Goal: Task Accomplishment & Management: Use online tool/utility

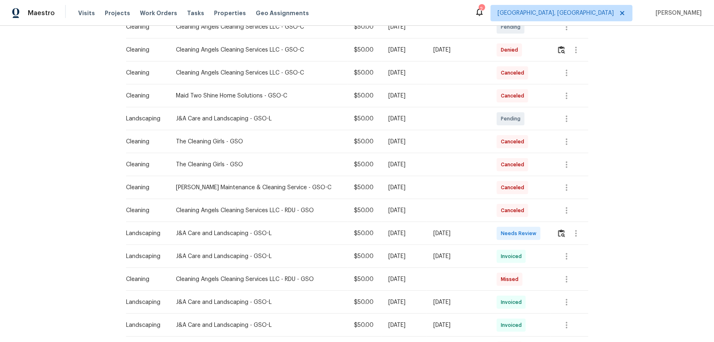
scroll to position [223, 0]
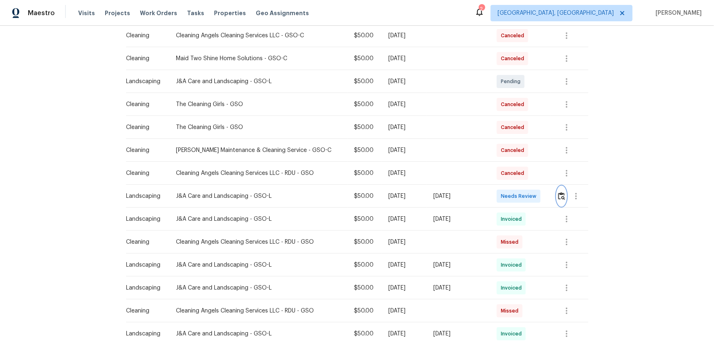
click at [508, 194] on button "button" at bounding box center [561, 196] width 9 height 20
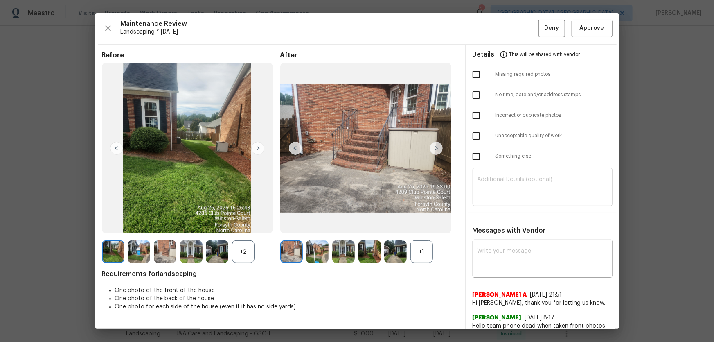
scroll to position [37, 0]
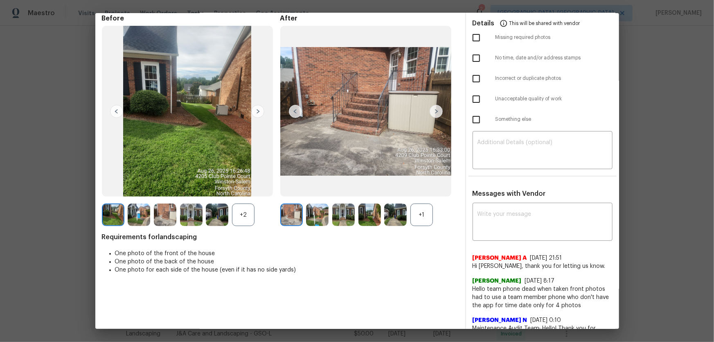
click at [425, 213] on div "+1" at bounding box center [421, 214] width 22 height 22
click at [250, 213] on div "+2" at bounding box center [243, 214] width 22 height 22
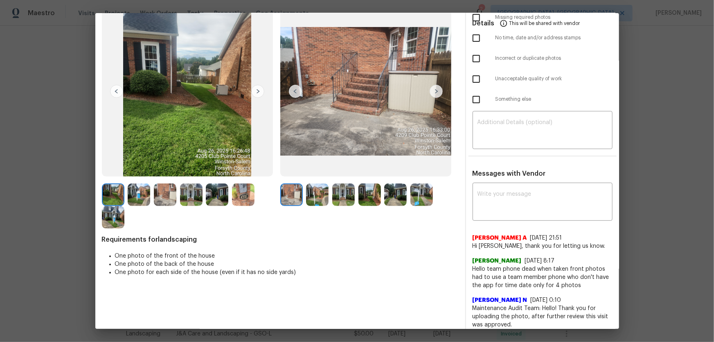
scroll to position [74, 0]
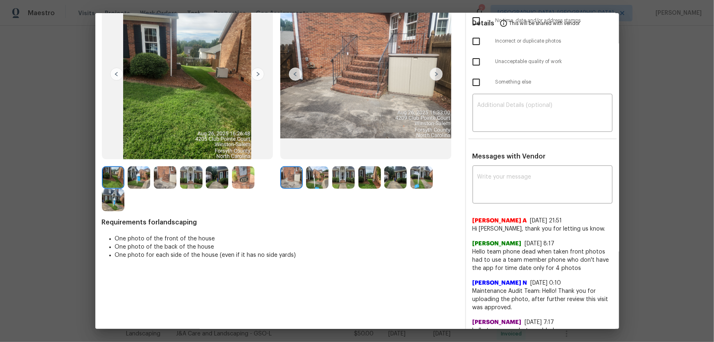
click at [324, 180] on img at bounding box center [317, 177] width 22 height 22
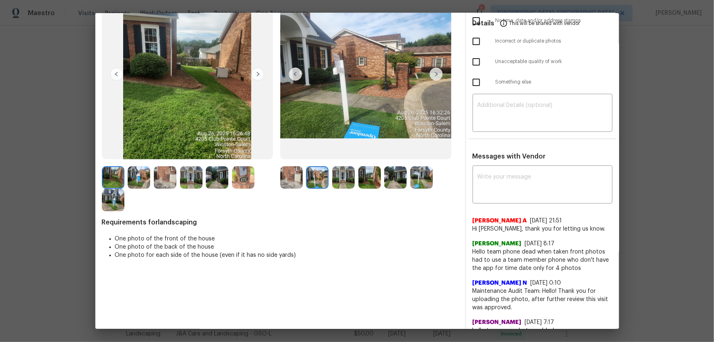
click at [341, 181] on img at bounding box center [343, 177] width 22 height 22
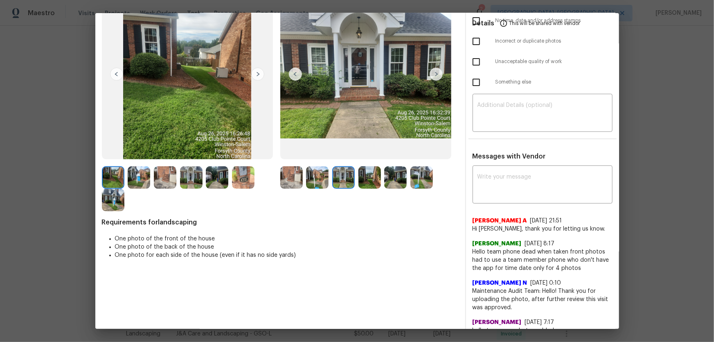
click at [360, 184] on img at bounding box center [369, 177] width 22 height 22
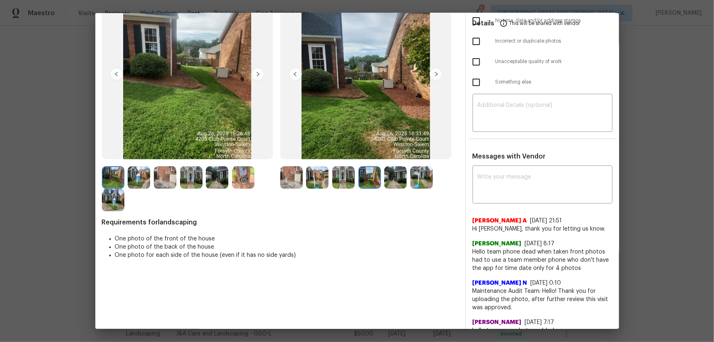
click at [387, 184] on img at bounding box center [395, 177] width 22 height 22
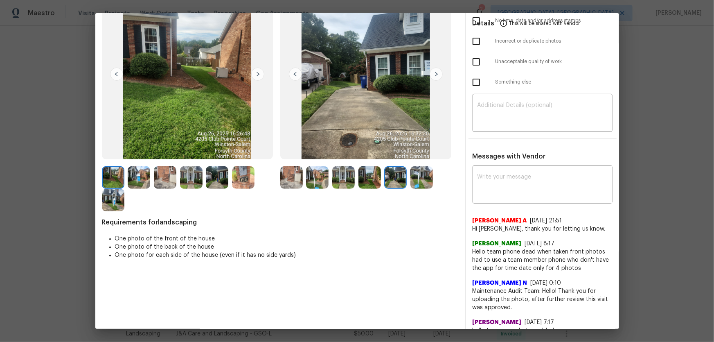
click at [420, 179] on img at bounding box center [421, 177] width 22 height 22
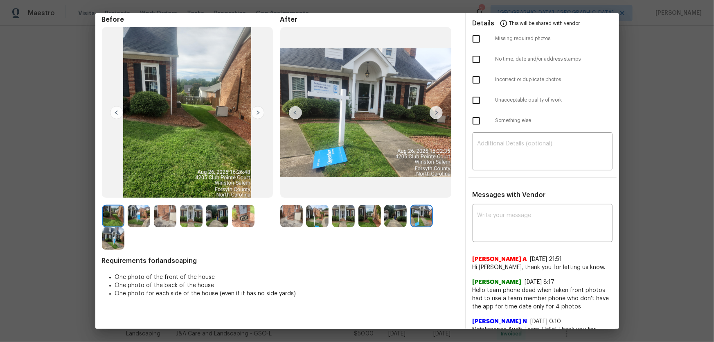
scroll to position [0, 0]
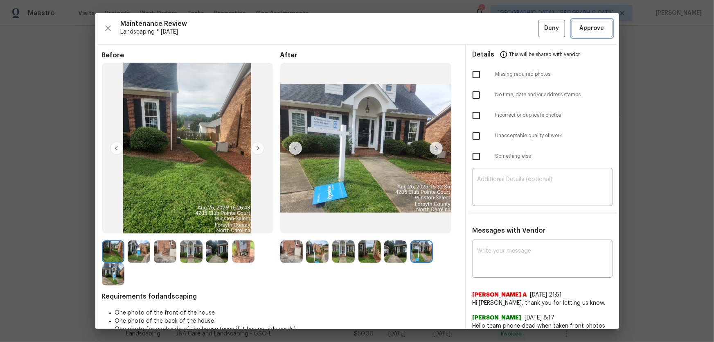
click at [508, 31] on button "Approve" at bounding box center [591, 29] width 41 height 18
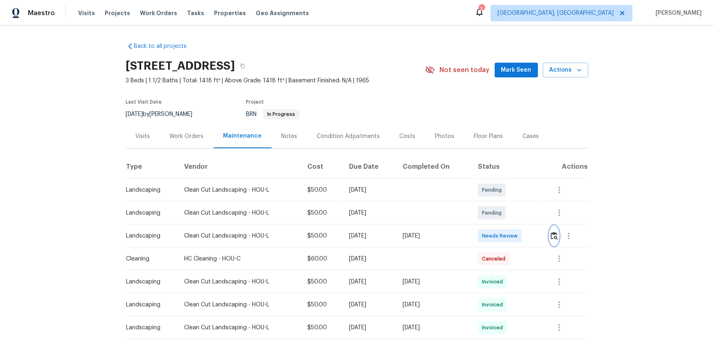
click at [508, 225] on img "button" at bounding box center [554, 236] width 7 height 8
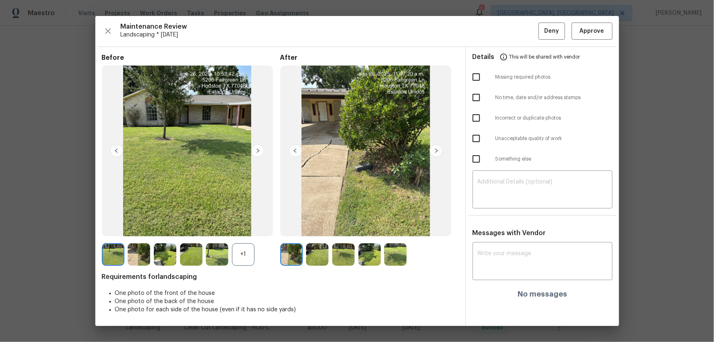
click at [322, 225] on img at bounding box center [317, 254] width 22 height 22
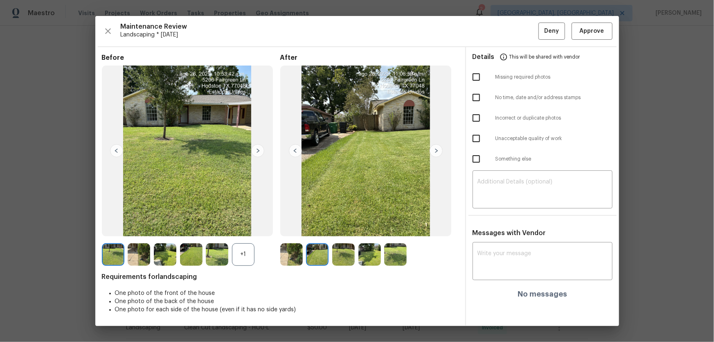
click at [344, 225] on img at bounding box center [343, 254] width 22 height 22
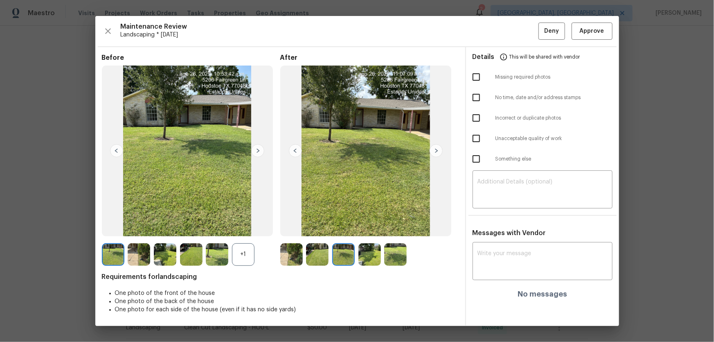
click at [367, 225] on img at bounding box center [369, 254] width 22 height 22
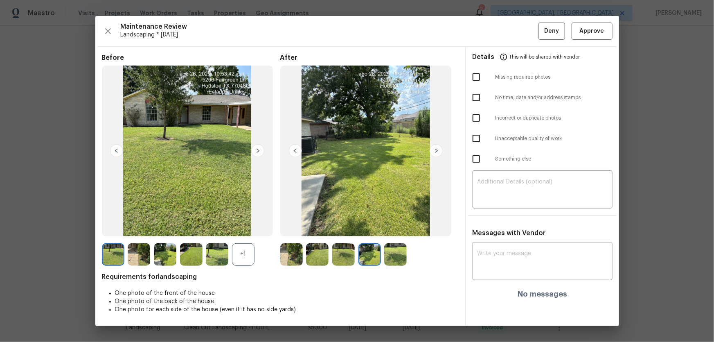
click at [403, 225] on img at bounding box center [395, 254] width 22 height 22
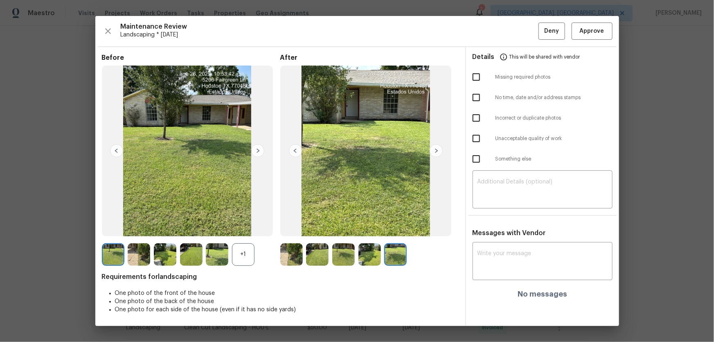
click at [297, 225] on img at bounding box center [291, 254] width 22 height 22
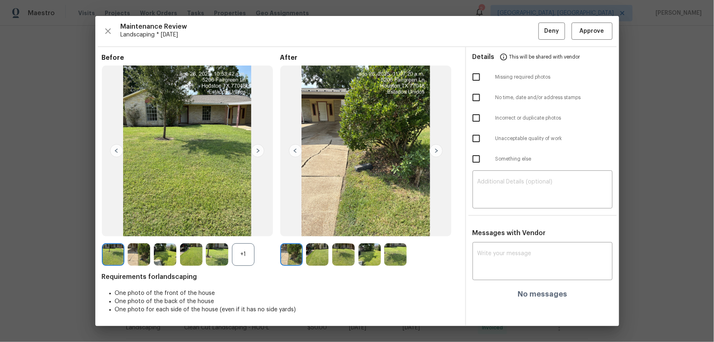
click at [318, 225] on img at bounding box center [317, 254] width 22 height 22
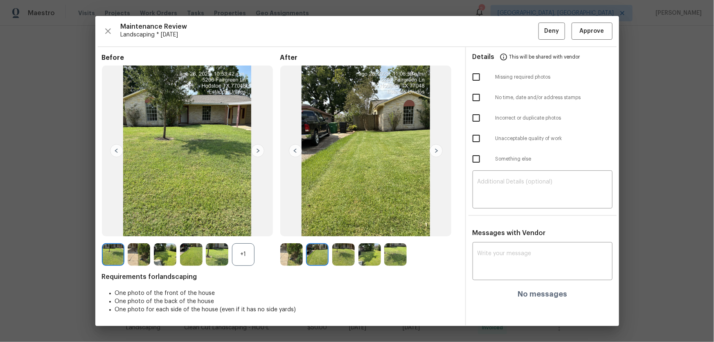
click at [338, 225] on img at bounding box center [343, 254] width 22 height 22
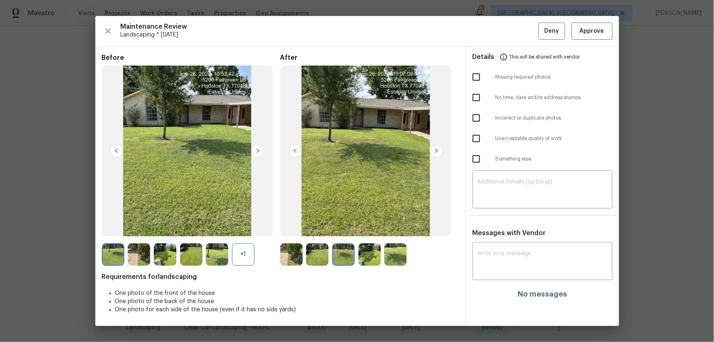
click at [370, 225] on img at bounding box center [369, 254] width 22 height 22
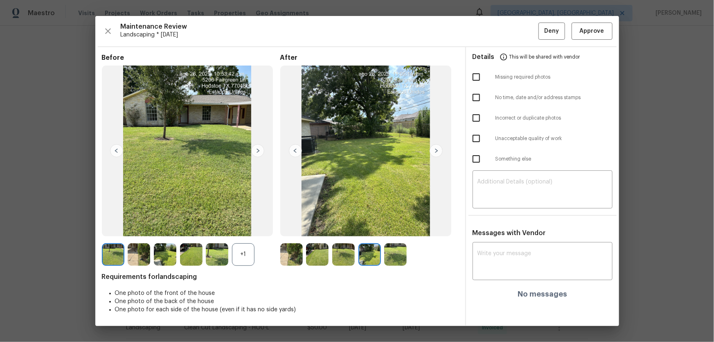
click at [397, 225] on img at bounding box center [395, 254] width 22 height 22
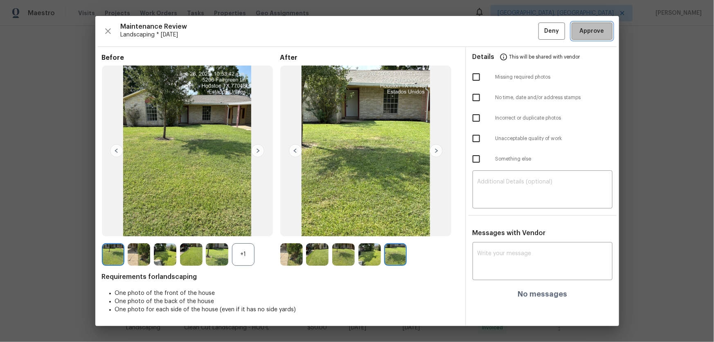
click at [508, 32] on span "Approve" at bounding box center [592, 31] width 28 height 10
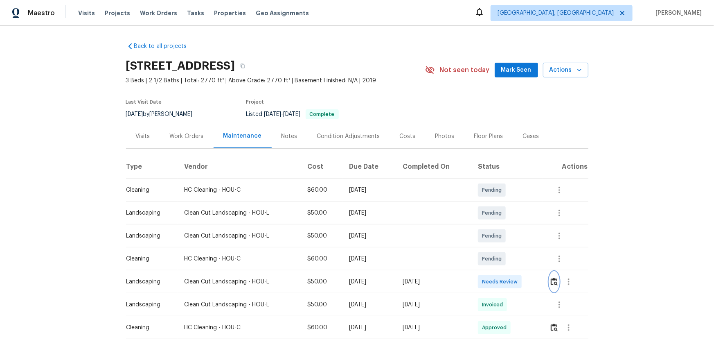
click at [508, 225] on img "button" at bounding box center [554, 281] width 7 height 8
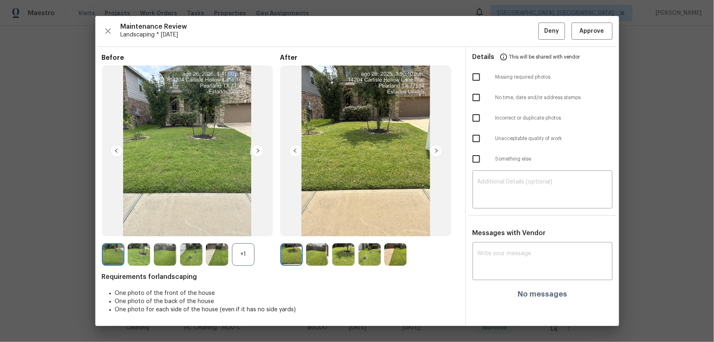
click at [237, 225] on div "+1" at bounding box center [243, 254] width 22 height 22
click at [323, 225] on img at bounding box center [317, 254] width 22 height 22
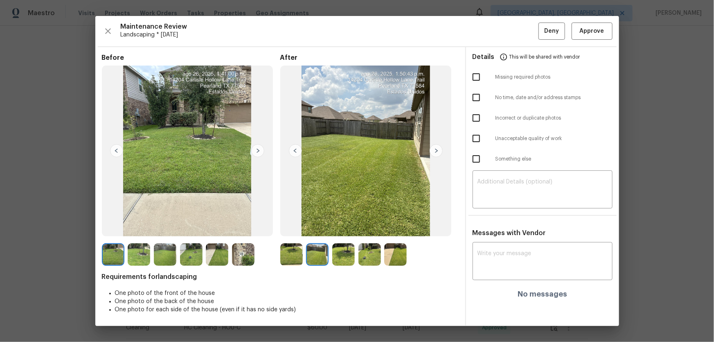
click at [341, 225] on img at bounding box center [343, 254] width 22 height 22
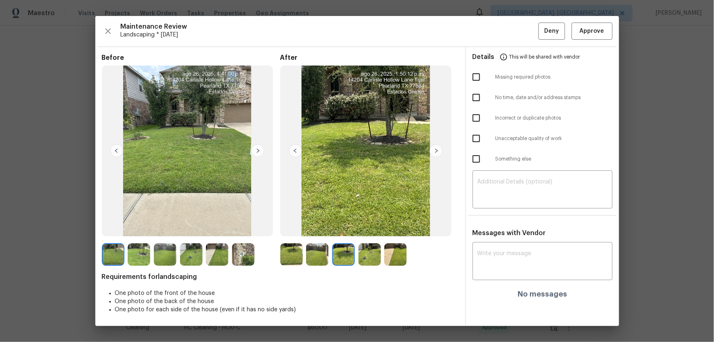
click at [364, 225] on img at bounding box center [369, 254] width 22 height 22
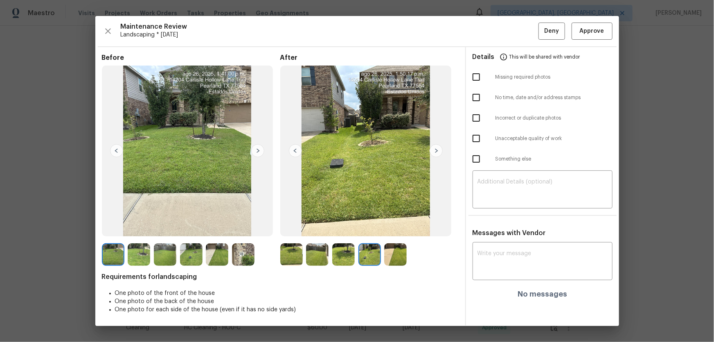
click at [392, 225] on img at bounding box center [395, 254] width 22 height 22
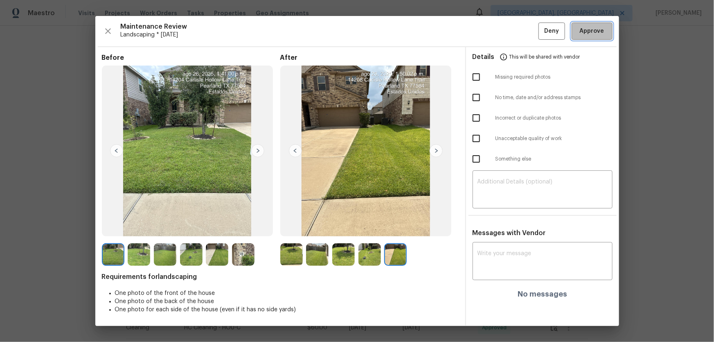
click at [508, 29] on span "Approve" at bounding box center [592, 31] width 28 height 10
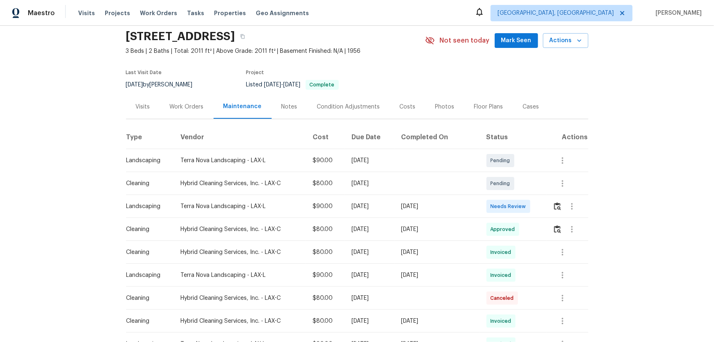
scroll to position [74, 0]
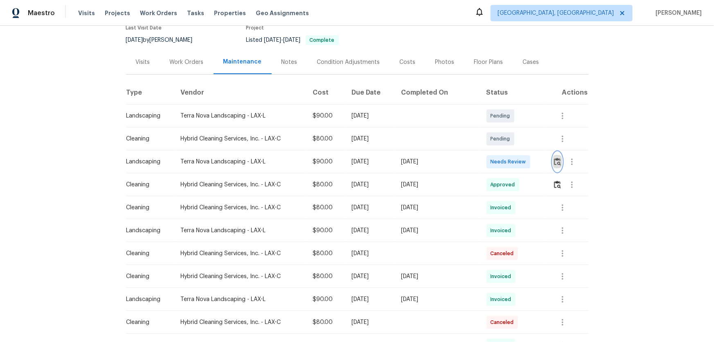
click at [508, 162] on img "button" at bounding box center [557, 161] width 7 height 8
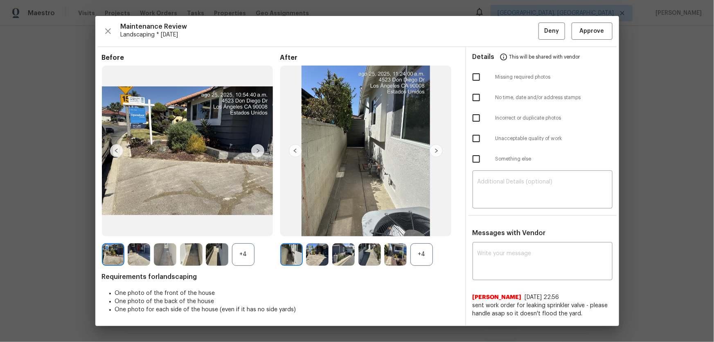
click at [426, 225] on div "+4" at bounding box center [421, 254] width 22 height 22
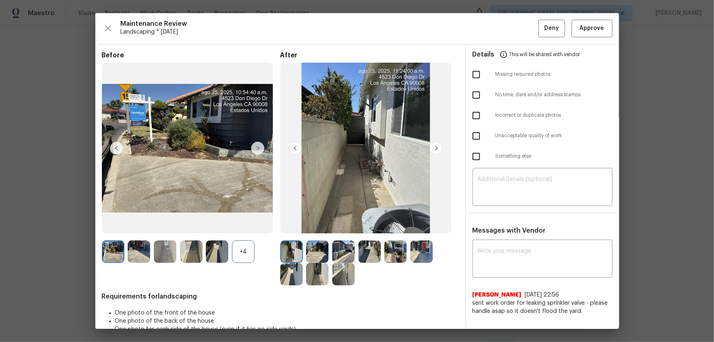
click at [247, 225] on div "+4" at bounding box center [243, 251] width 22 height 22
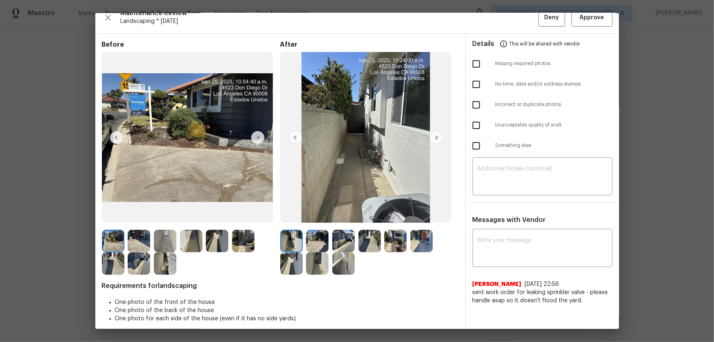
scroll to position [16, 0]
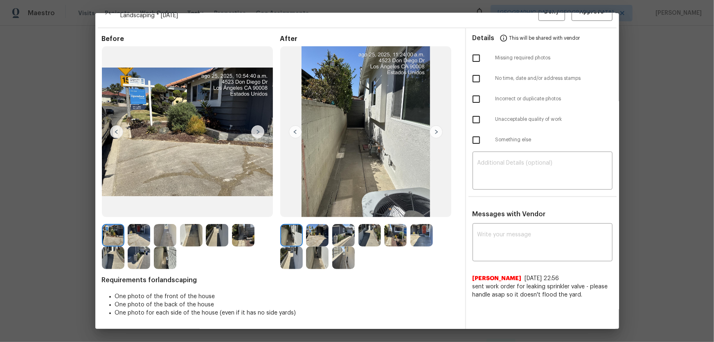
click at [309, 225] on img at bounding box center [317, 235] width 22 height 22
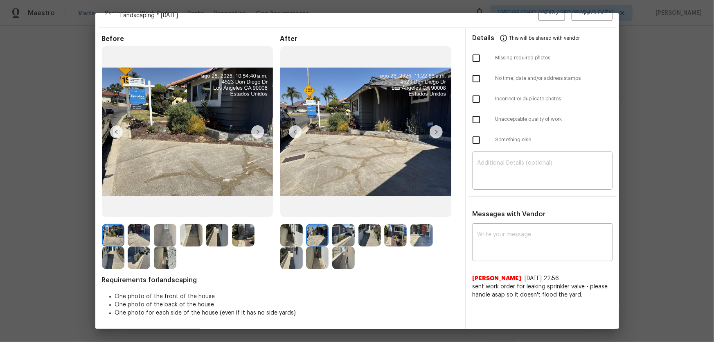
click at [343, 225] on img at bounding box center [343, 235] width 22 height 22
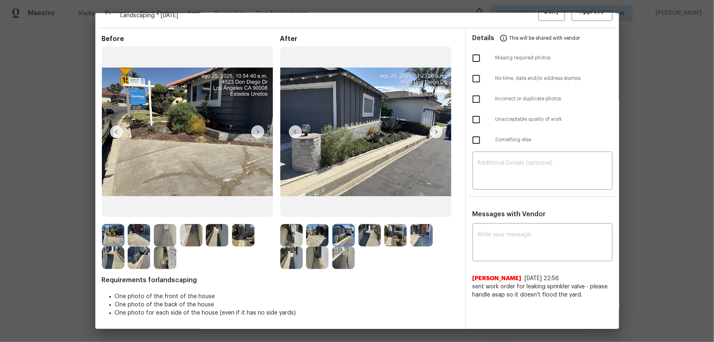
click at [373, 225] on img at bounding box center [369, 235] width 22 height 22
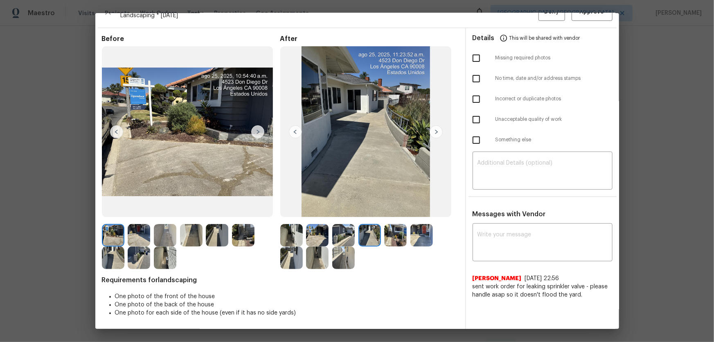
click at [390, 225] on img at bounding box center [395, 235] width 22 height 22
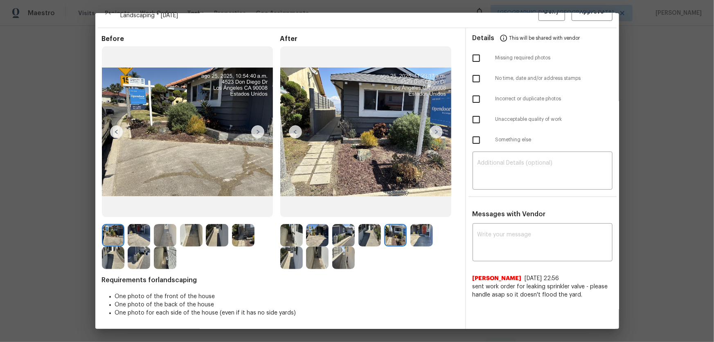
click at [418, 225] on img at bounding box center [421, 235] width 22 height 22
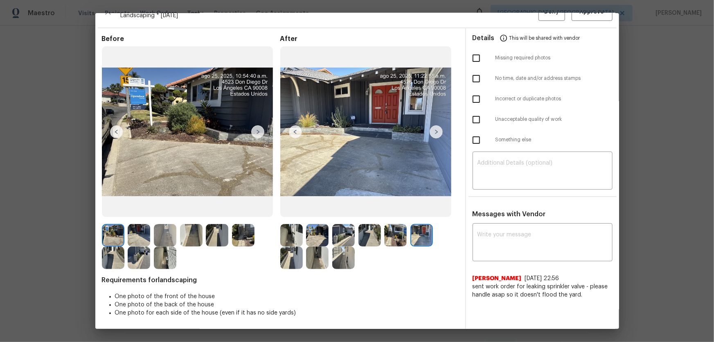
click at [295, 225] on img at bounding box center [291, 257] width 22 height 22
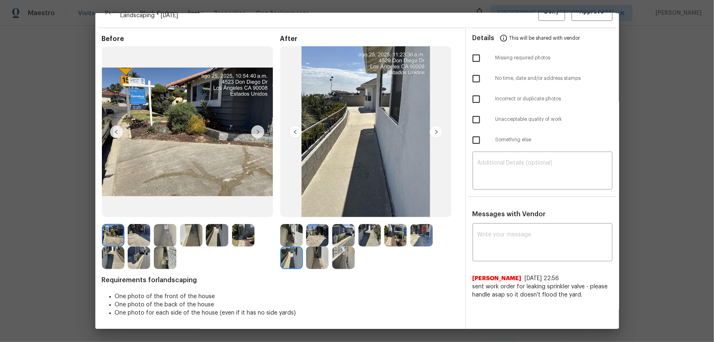
click at [315, 225] on img at bounding box center [317, 257] width 22 height 22
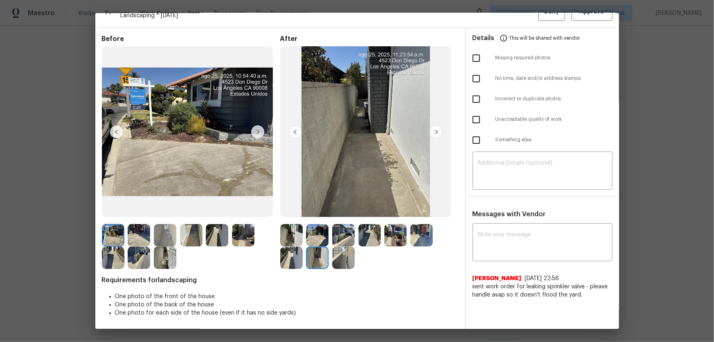
click at [344, 225] on img at bounding box center [343, 257] width 22 height 22
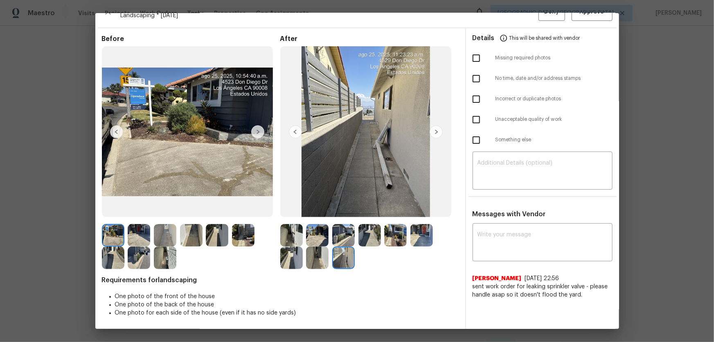
scroll to position [0, 0]
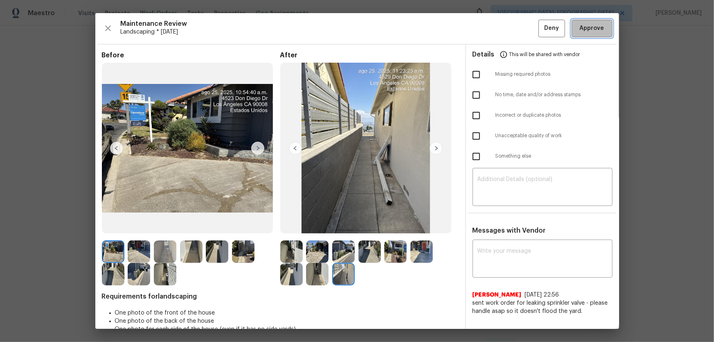
click at [508, 27] on span "Approve" at bounding box center [592, 28] width 25 height 10
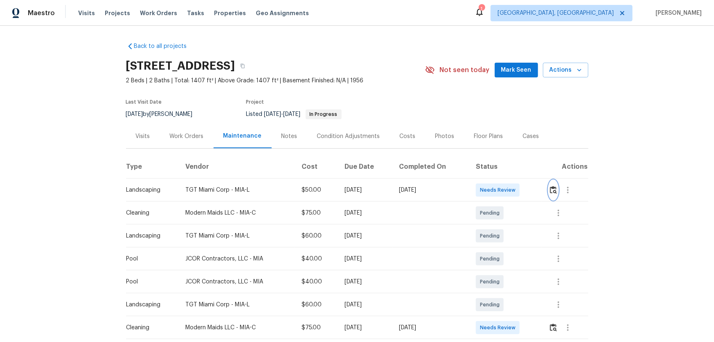
click at [508, 193] on img "button" at bounding box center [553, 190] width 7 height 8
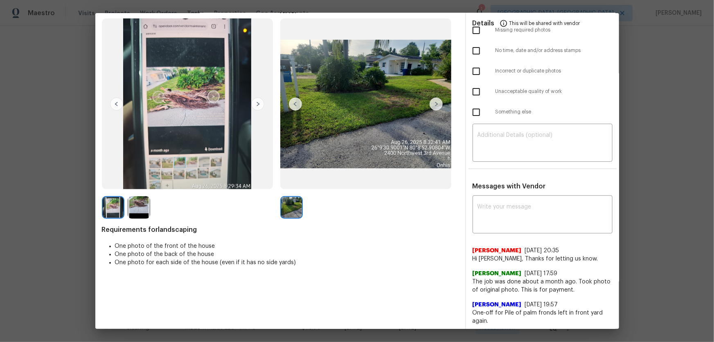
scroll to position [45, 0]
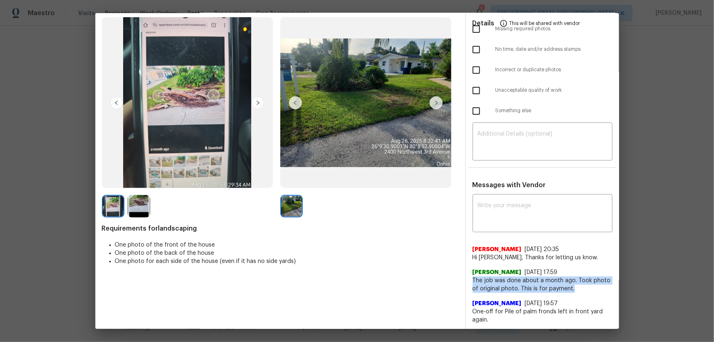
drag, startPoint x: 468, startPoint y: 275, endPoint x: 583, endPoint y: 287, distance: 116.3
click at [508, 225] on div "x ​ [PERSON_NAME] [DATE] 20:35 Hi [PERSON_NAME], Thanks for letting us know. [P…" at bounding box center [542, 260] width 153 height 128
copy span "The job was done about a month ago. Took photo of original photo. This is for p…"
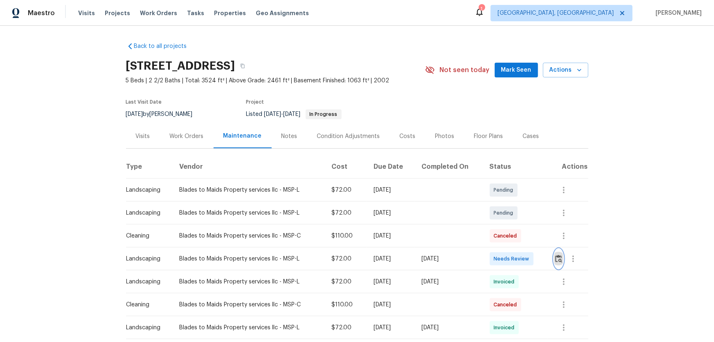
click at [508, 225] on img "button" at bounding box center [558, 258] width 7 height 8
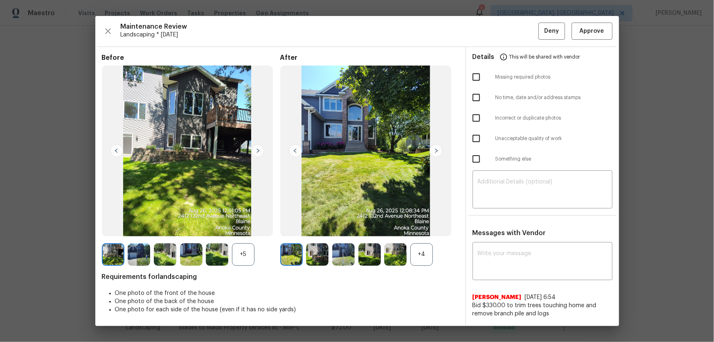
click at [426, 225] on div "+4" at bounding box center [421, 254] width 22 height 22
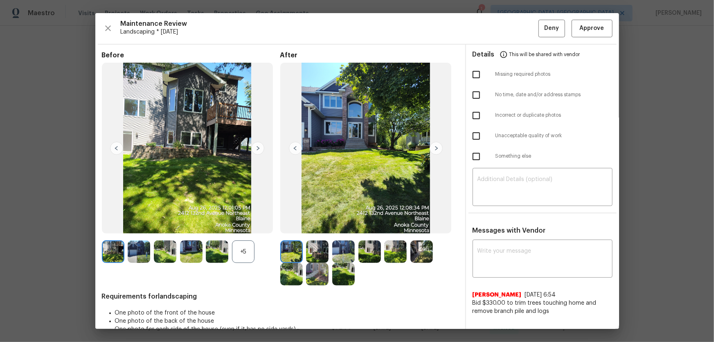
click at [245, 225] on div "+5" at bounding box center [243, 251] width 22 height 22
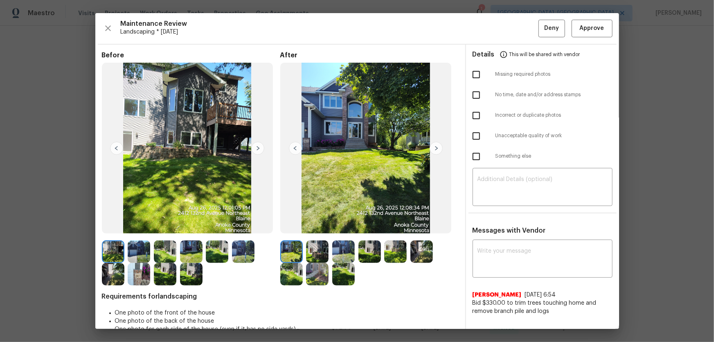
click at [308, 225] on img at bounding box center [317, 251] width 22 height 22
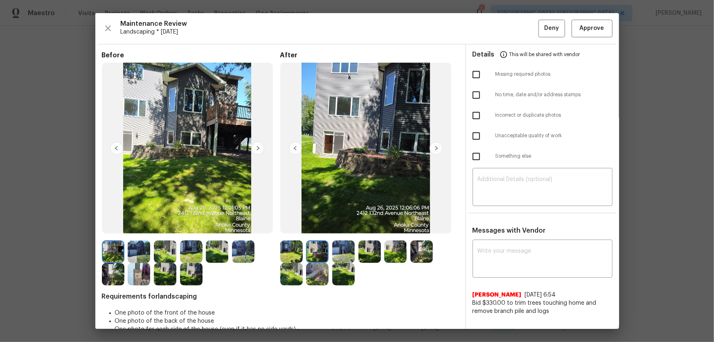
click at [338, 225] on img at bounding box center [343, 251] width 22 height 22
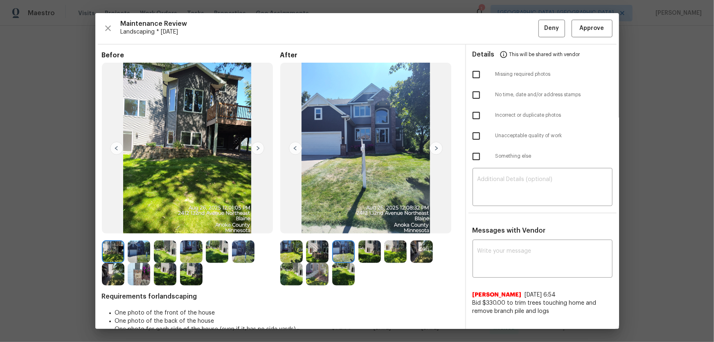
click at [369, 225] on img at bounding box center [369, 251] width 22 height 22
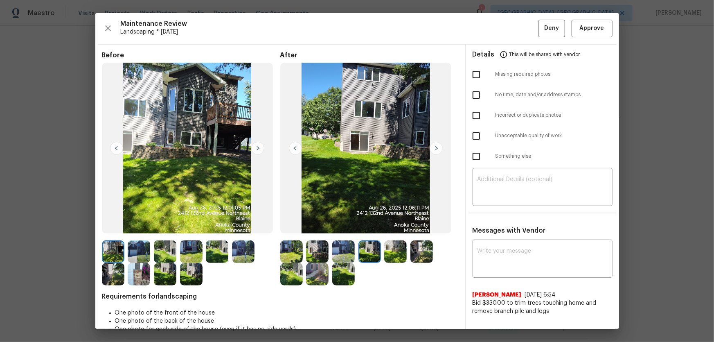
click at [394, 225] on img at bounding box center [395, 251] width 22 height 22
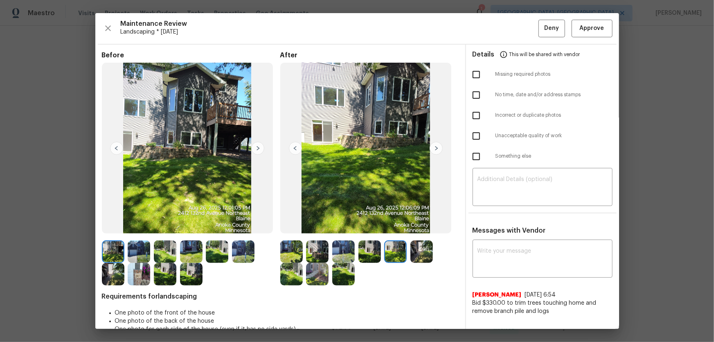
click at [425, 225] on img at bounding box center [421, 251] width 22 height 22
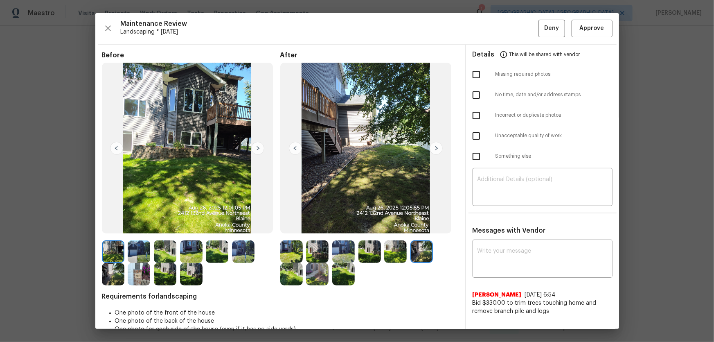
click at [286, 225] on img at bounding box center [291, 274] width 22 height 22
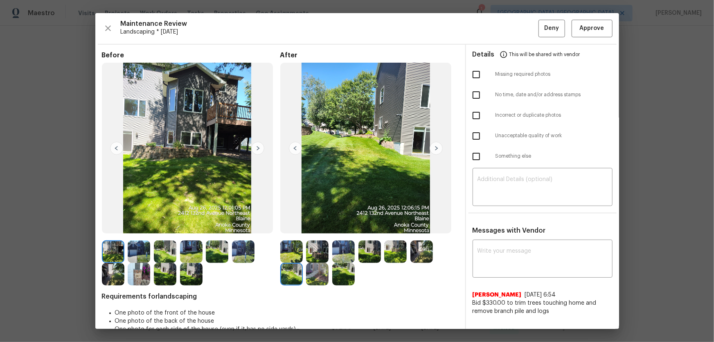
click at [318, 225] on img at bounding box center [317, 274] width 22 height 22
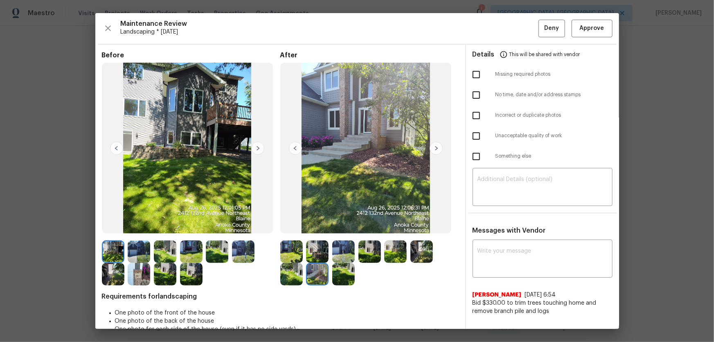
click at [348, 225] on img at bounding box center [343, 274] width 22 height 22
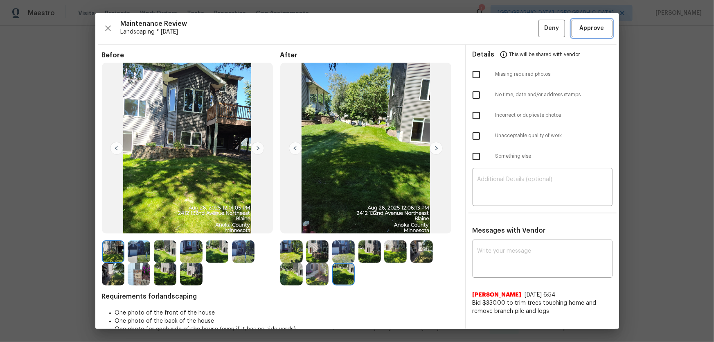
click at [508, 30] on button "Approve" at bounding box center [591, 29] width 41 height 18
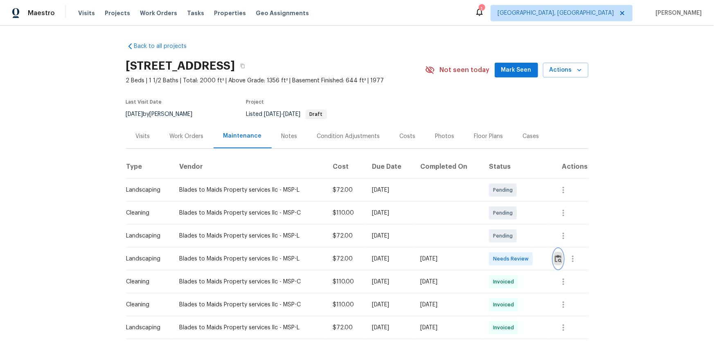
click at [508, 225] on img "button" at bounding box center [558, 258] width 7 height 8
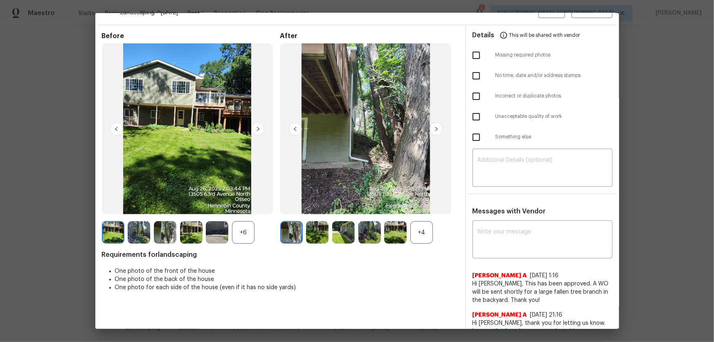
scroll to position [37, 0]
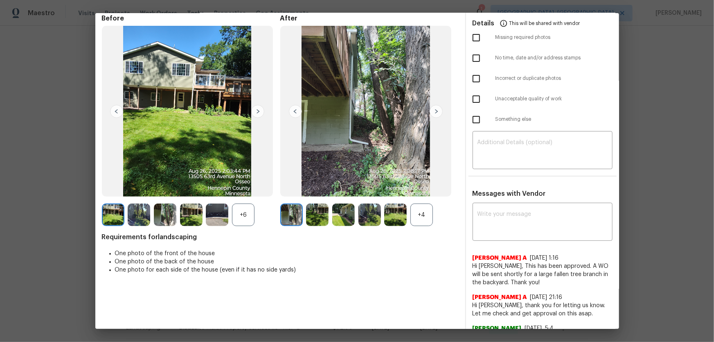
click at [419, 213] on div "+4" at bounding box center [421, 214] width 22 height 22
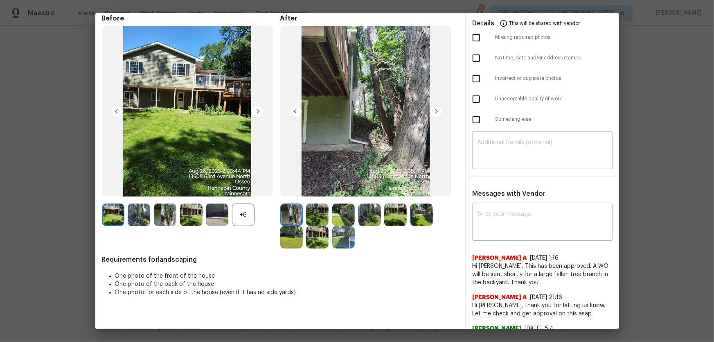
click at [236, 208] on div "+6" at bounding box center [243, 214] width 22 height 22
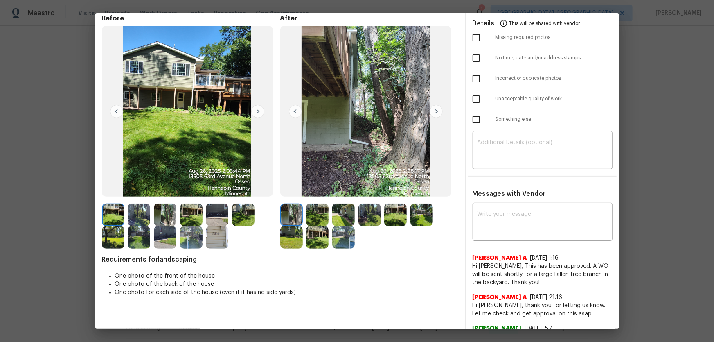
click at [317, 216] on img at bounding box center [317, 214] width 22 height 22
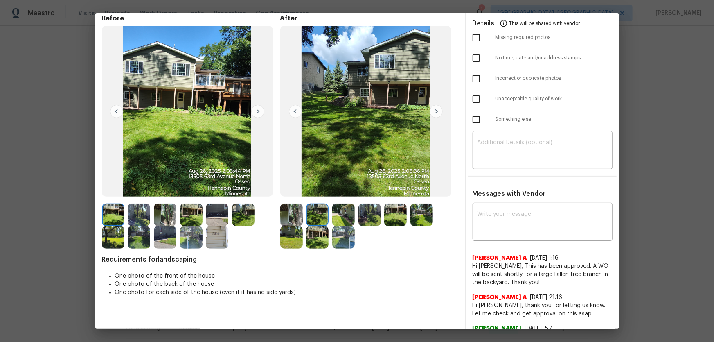
click at [338, 217] on img at bounding box center [343, 214] width 22 height 22
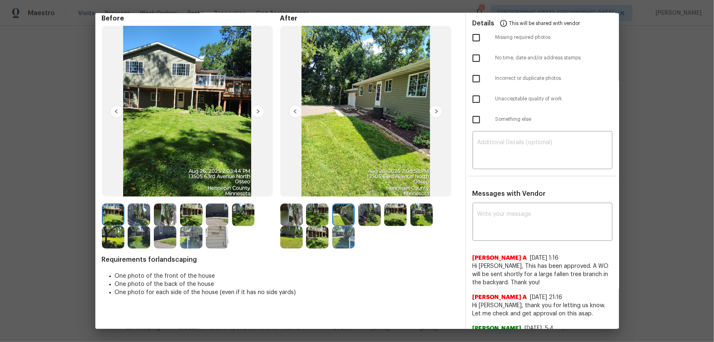
click at [363, 217] on img at bounding box center [369, 214] width 22 height 22
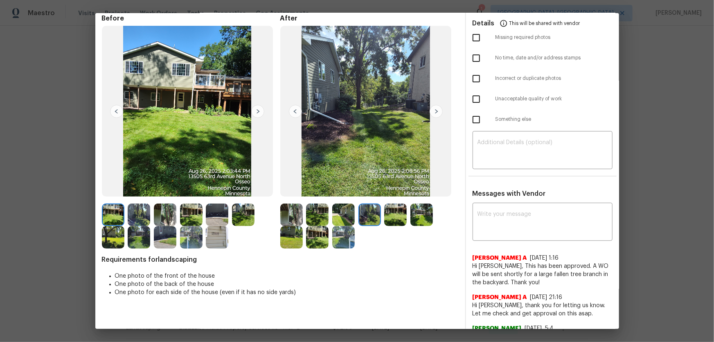
click at [387, 215] on img at bounding box center [395, 214] width 22 height 22
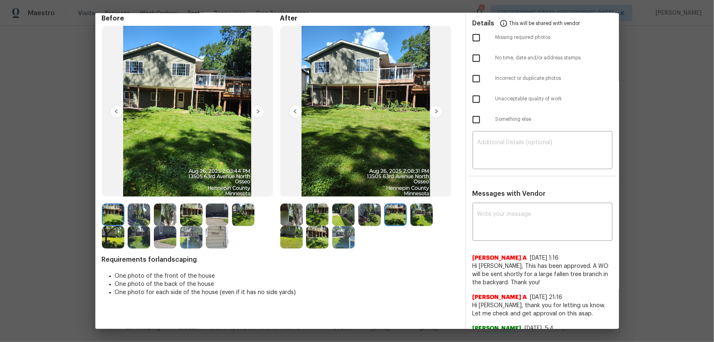
click at [416, 215] on img at bounding box center [421, 214] width 22 height 22
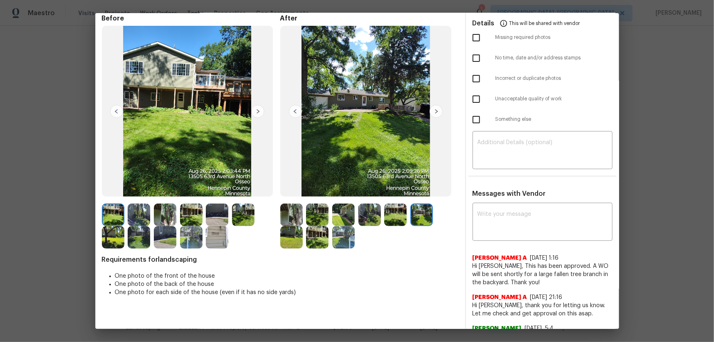
click at [296, 225] on img at bounding box center [291, 237] width 22 height 22
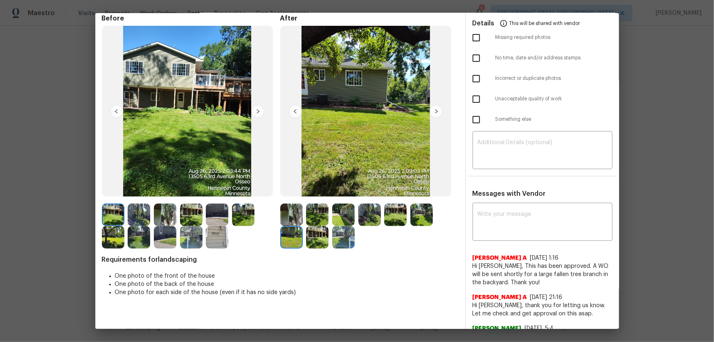
click at [310, 225] on img at bounding box center [317, 237] width 22 height 22
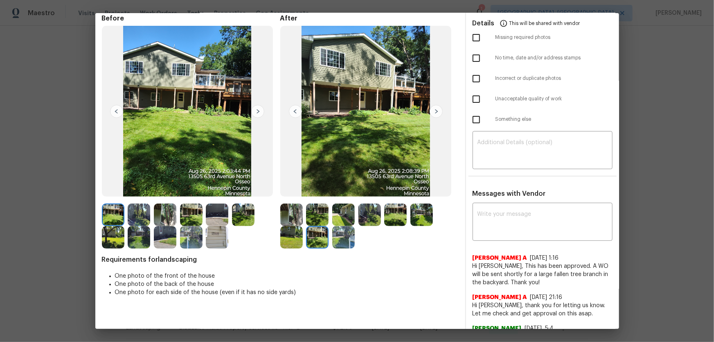
click at [332, 225] on img at bounding box center [343, 237] width 22 height 22
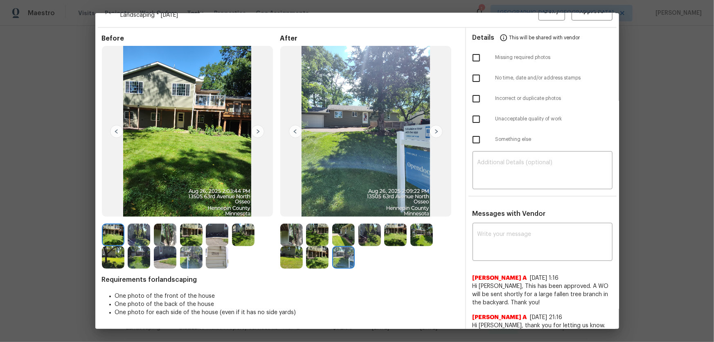
scroll to position [0, 0]
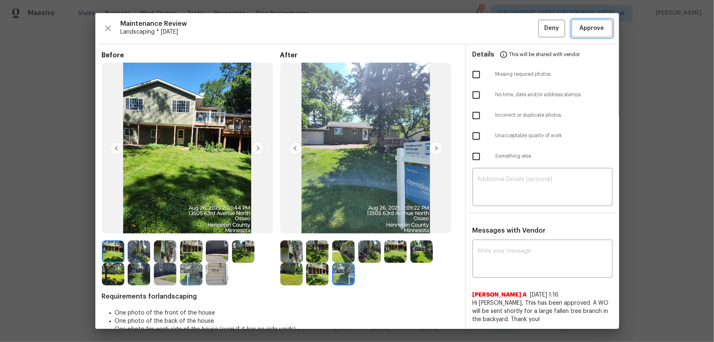
click at [508, 29] on span "Approve" at bounding box center [592, 28] width 25 height 10
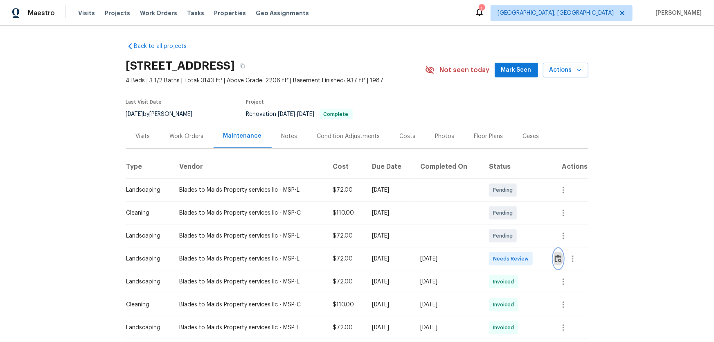
click at [558, 261] on img "button" at bounding box center [558, 258] width 7 height 8
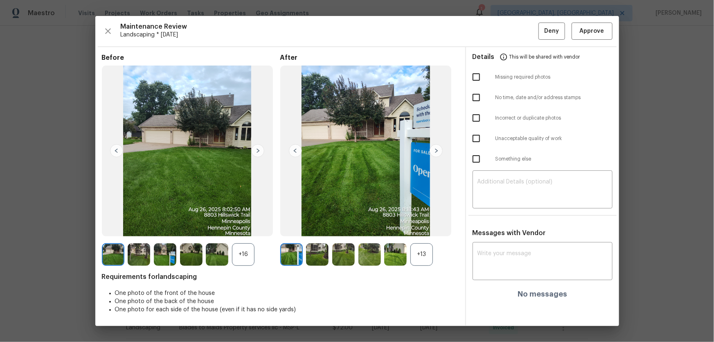
click at [421, 252] on div "+13" at bounding box center [421, 254] width 22 height 22
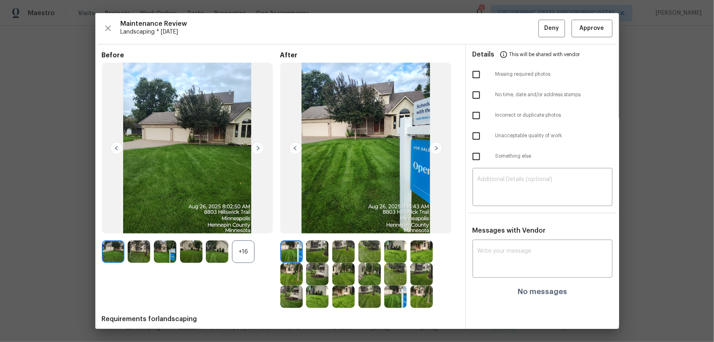
click at [245, 257] on div "+16" at bounding box center [243, 251] width 22 height 22
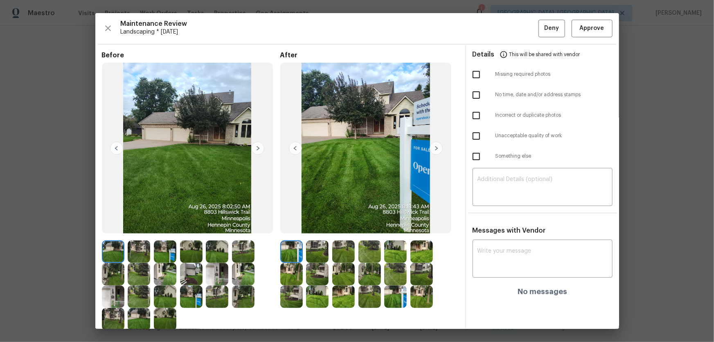
scroll to position [61, 0]
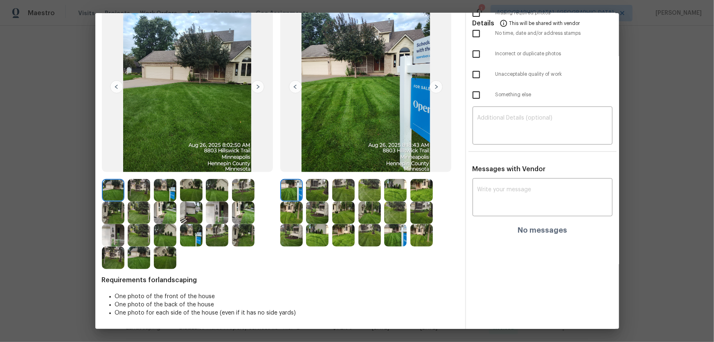
click at [319, 189] on img at bounding box center [317, 190] width 22 height 22
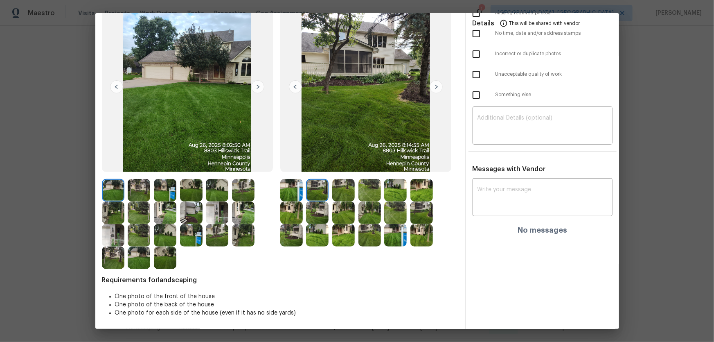
click at [339, 189] on img at bounding box center [343, 190] width 22 height 22
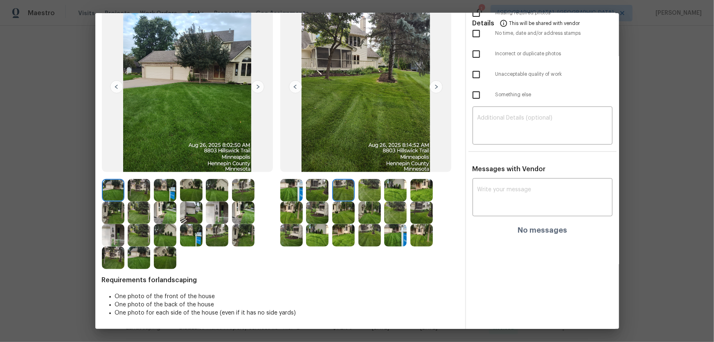
click at [361, 193] on img at bounding box center [369, 190] width 22 height 22
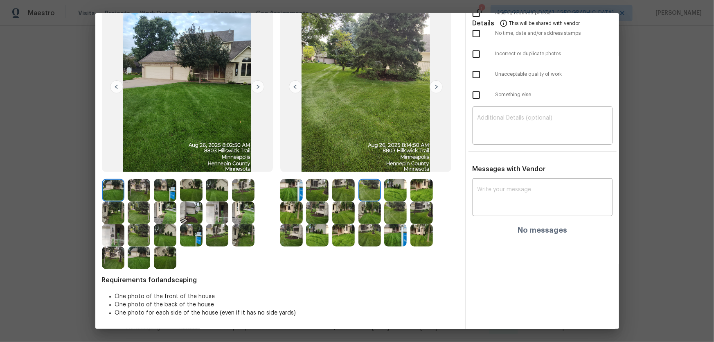
click at [396, 195] on img at bounding box center [395, 190] width 22 height 22
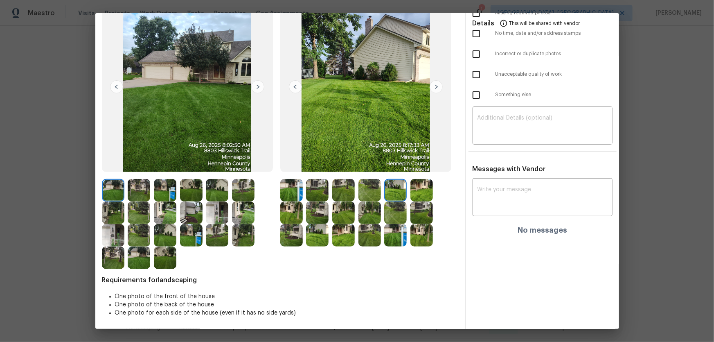
click at [418, 191] on img at bounding box center [421, 190] width 22 height 22
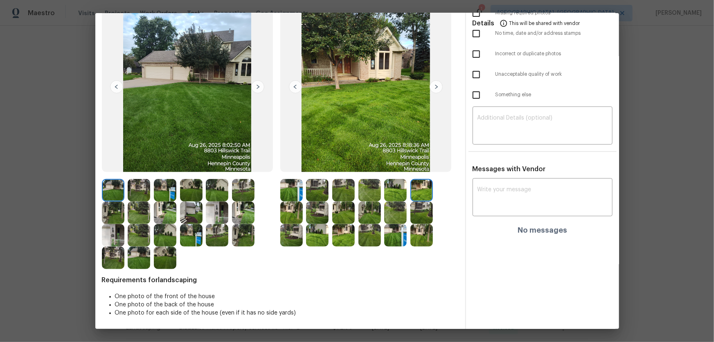
click at [290, 217] on img at bounding box center [291, 212] width 22 height 22
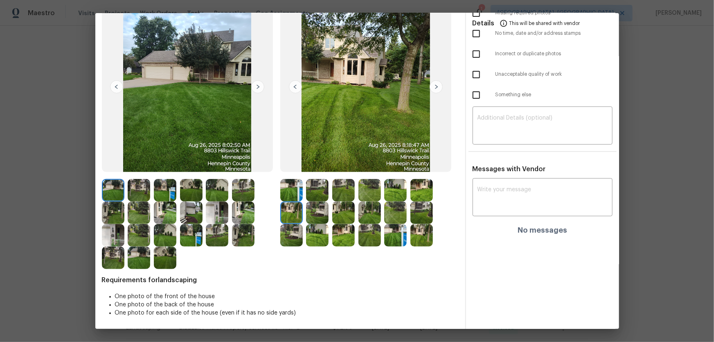
click at [319, 217] on img at bounding box center [317, 212] width 22 height 22
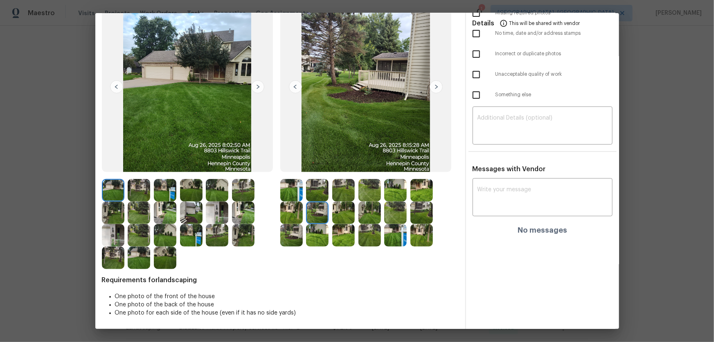
click at [354, 219] on div at bounding box center [345, 212] width 26 height 22
click at [341, 217] on img at bounding box center [343, 212] width 22 height 22
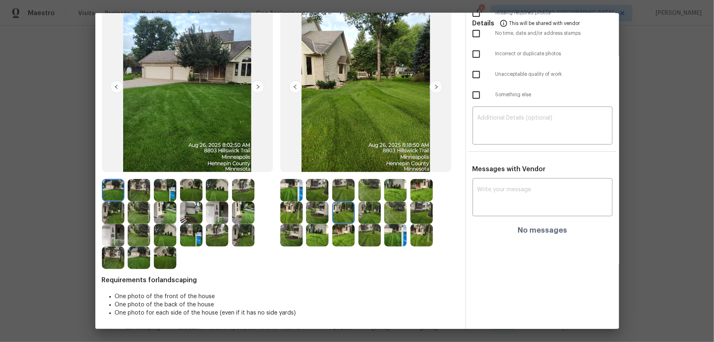
click at [362, 216] on img at bounding box center [369, 212] width 22 height 22
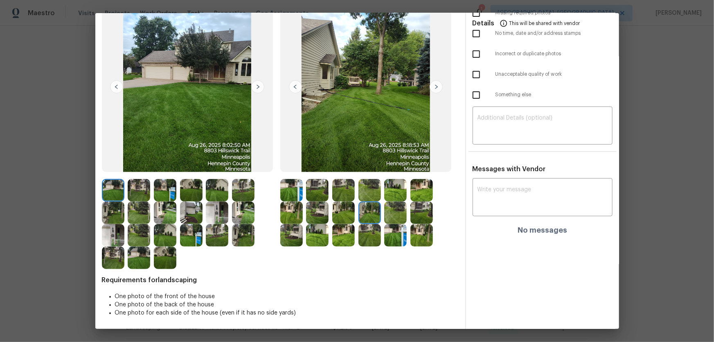
click at [385, 216] on img at bounding box center [395, 212] width 22 height 22
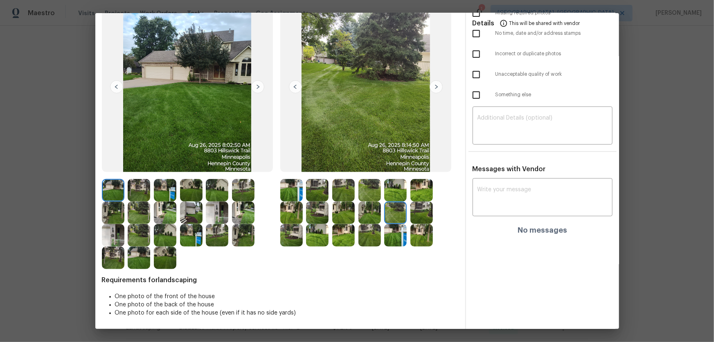
click at [421, 216] on img at bounding box center [421, 212] width 22 height 22
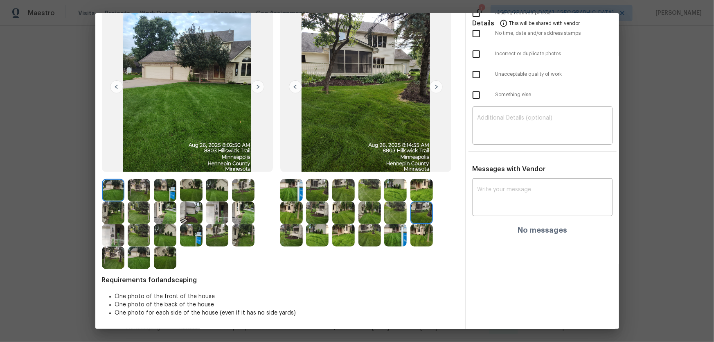
click at [302, 239] on div at bounding box center [293, 235] width 26 height 22
click at [297, 238] on img at bounding box center [291, 235] width 22 height 22
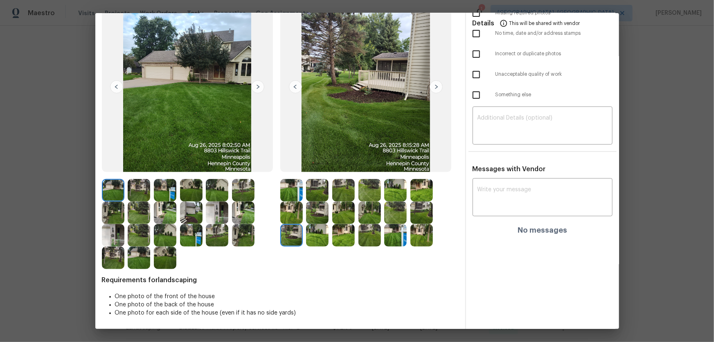
click at [332, 237] on img at bounding box center [343, 235] width 22 height 22
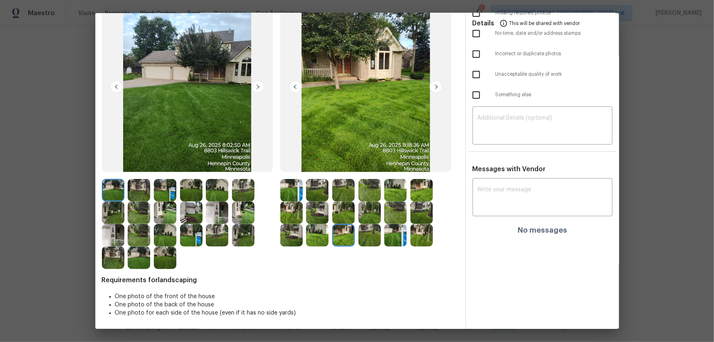
click at [322, 235] on img at bounding box center [317, 235] width 22 height 22
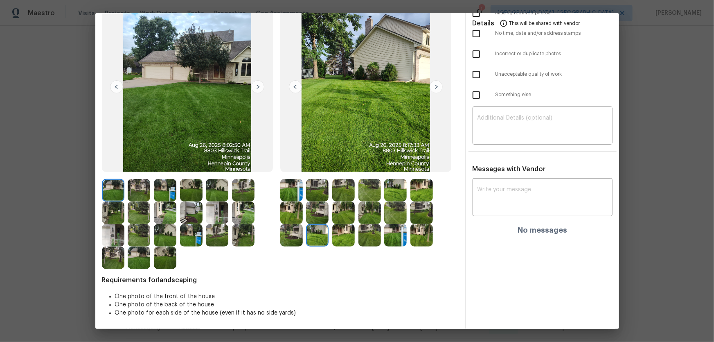
click at [351, 233] on img at bounding box center [343, 235] width 22 height 22
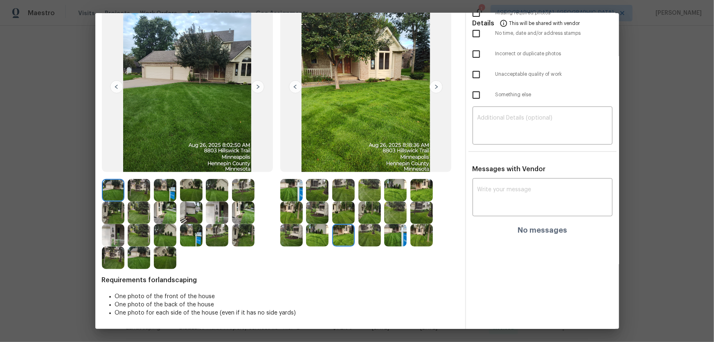
click at [364, 233] on img at bounding box center [369, 235] width 22 height 22
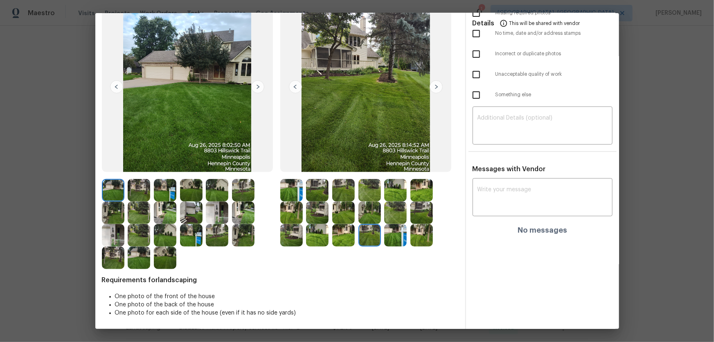
click at [384, 234] on img at bounding box center [395, 235] width 22 height 22
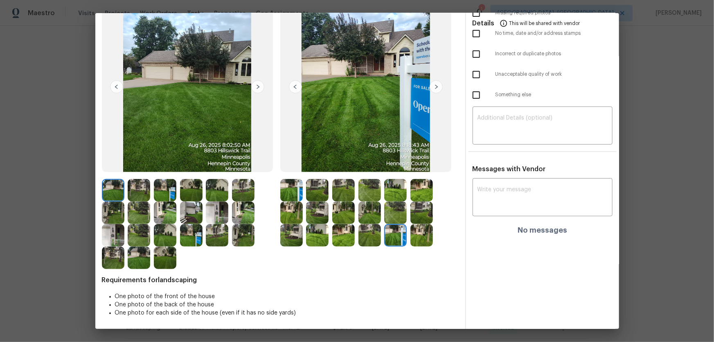
click at [415, 234] on img at bounding box center [421, 235] width 22 height 22
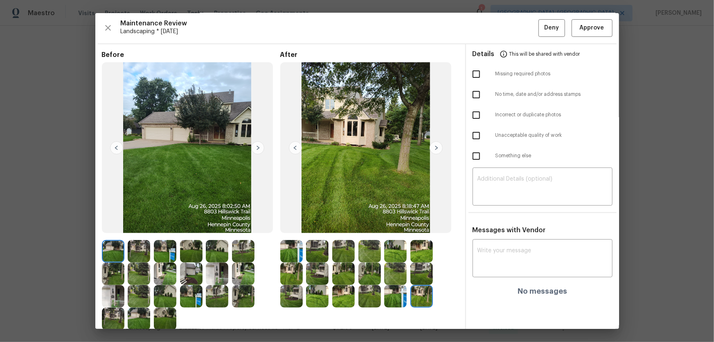
scroll to position [0, 0]
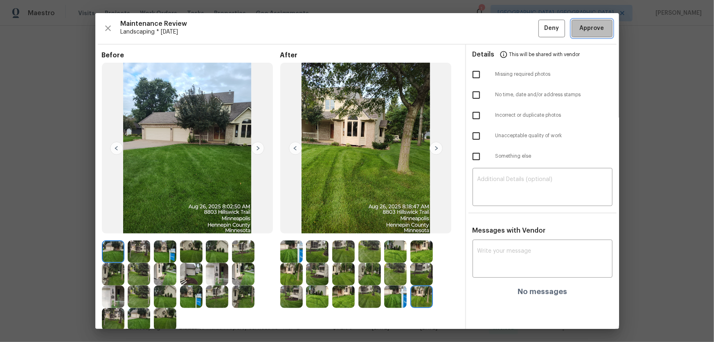
click at [582, 26] on span "Approve" at bounding box center [592, 28] width 25 height 10
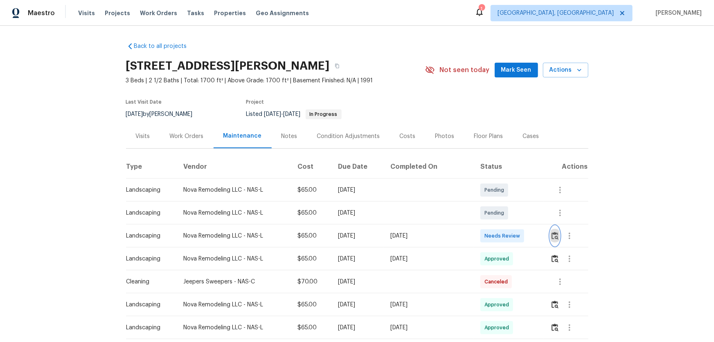
click at [552, 238] on img "button" at bounding box center [554, 236] width 7 height 8
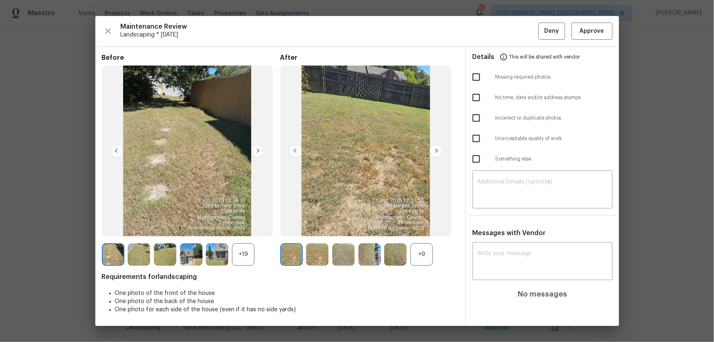
click at [425, 259] on div "+9" at bounding box center [421, 254] width 22 height 22
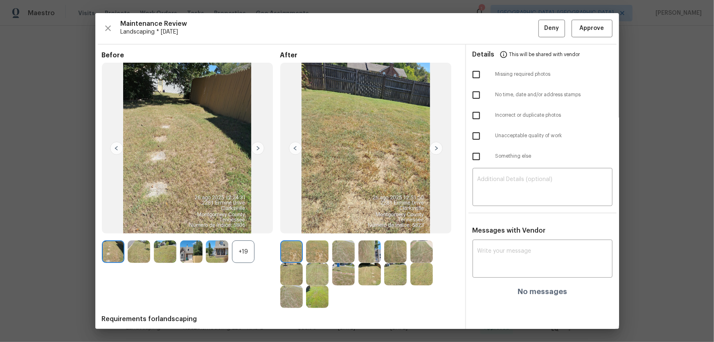
click at [251, 254] on div "+19" at bounding box center [243, 251] width 22 height 22
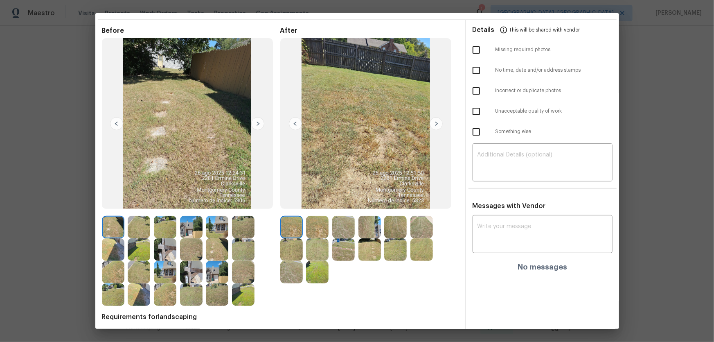
scroll to position [37, 0]
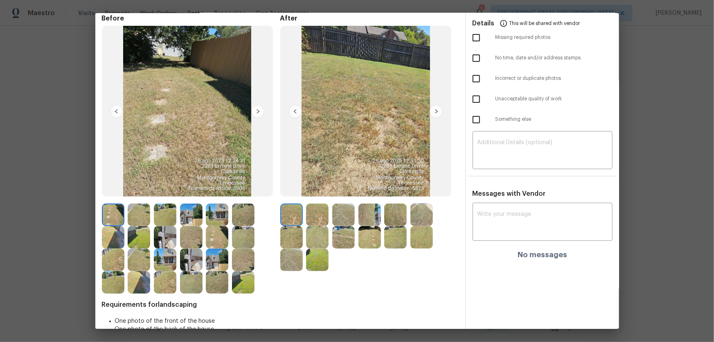
click at [311, 216] on img at bounding box center [317, 214] width 22 height 22
click at [339, 214] on img at bounding box center [343, 214] width 22 height 22
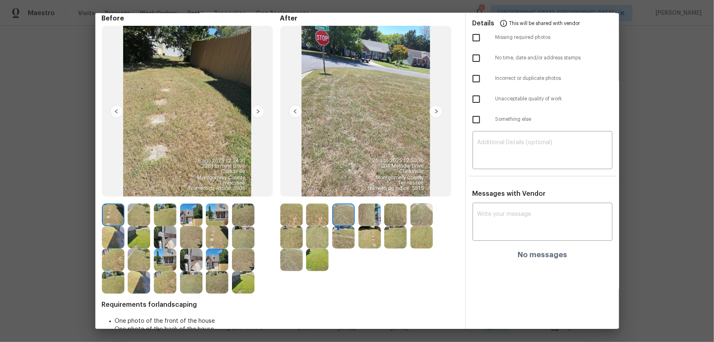
click at [373, 217] on img at bounding box center [369, 214] width 22 height 22
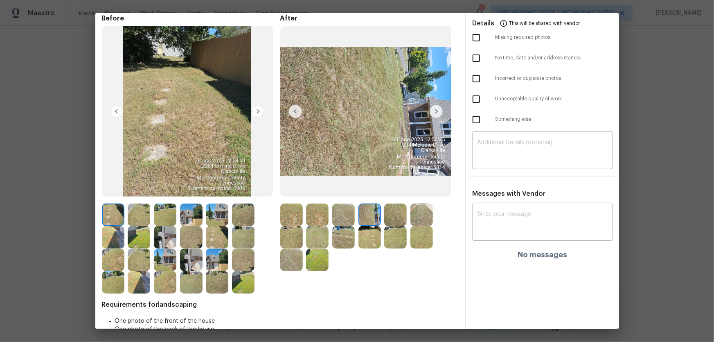
click at [403, 218] on img at bounding box center [395, 214] width 22 height 22
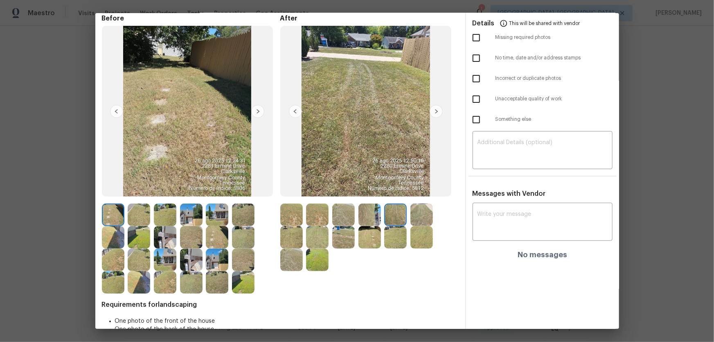
click at [425, 214] on img at bounding box center [421, 214] width 22 height 22
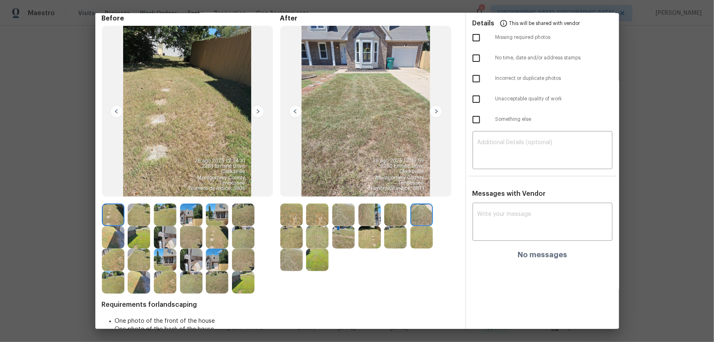
click at [298, 237] on img at bounding box center [291, 237] width 22 height 22
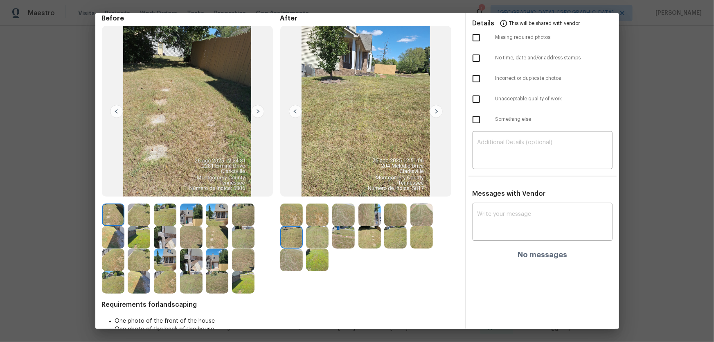
click at [308, 240] on img at bounding box center [317, 237] width 22 height 22
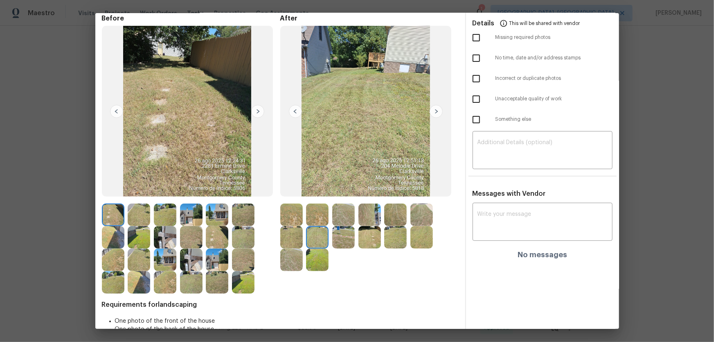
click at [339, 241] on img at bounding box center [343, 237] width 22 height 22
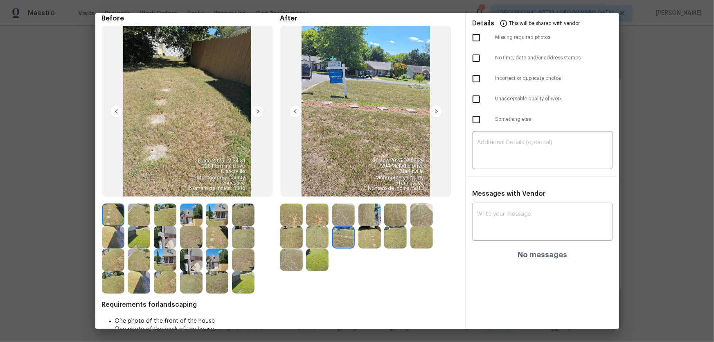
click at [360, 239] on img at bounding box center [369, 237] width 22 height 22
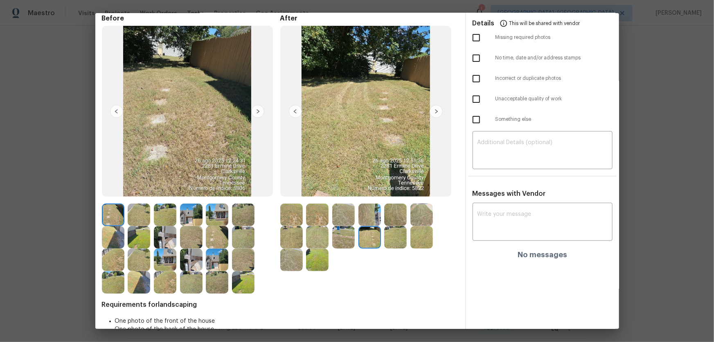
click at [391, 239] on img at bounding box center [395, 237] width 22 height 22
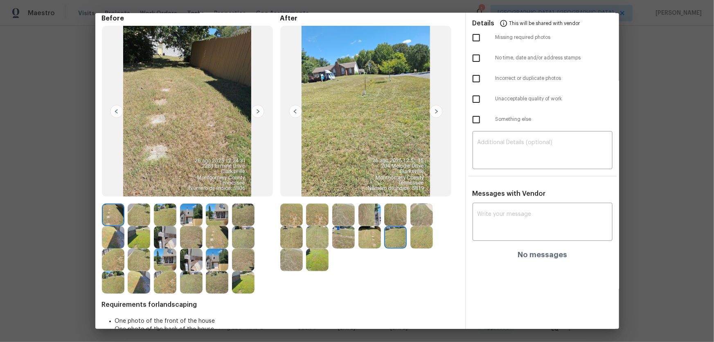
click at [418, 239] on img at bounding box center [421, 237] width 22 height 22
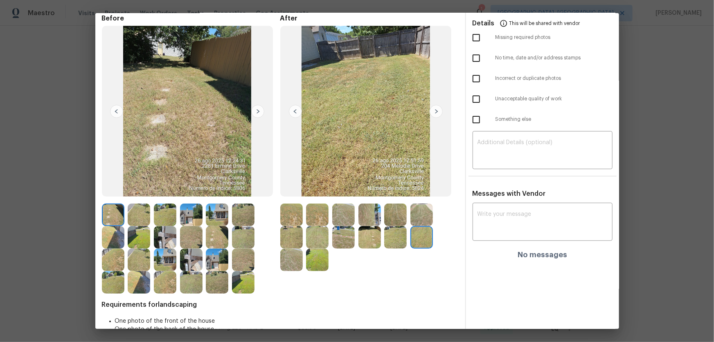
click at [296, 258] on img at bounding box center [291, 259] width 22 height 22
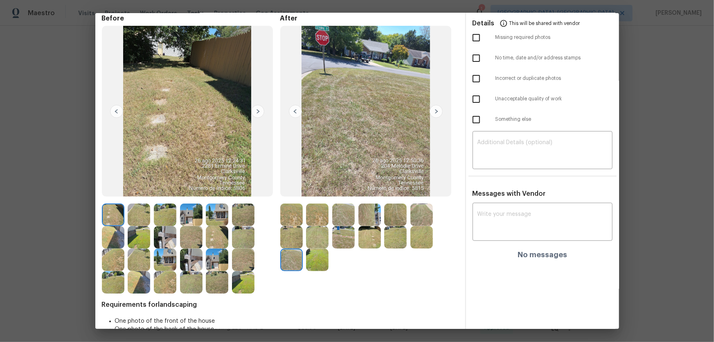
click at [306, 262] on img at bounding box center [317, 259] width 22 height 22
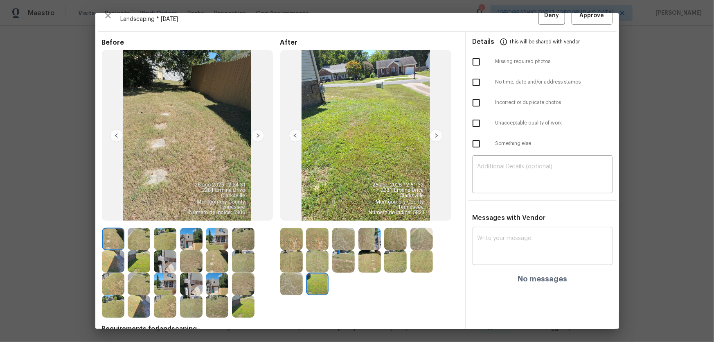
scroll to position [0, 0]
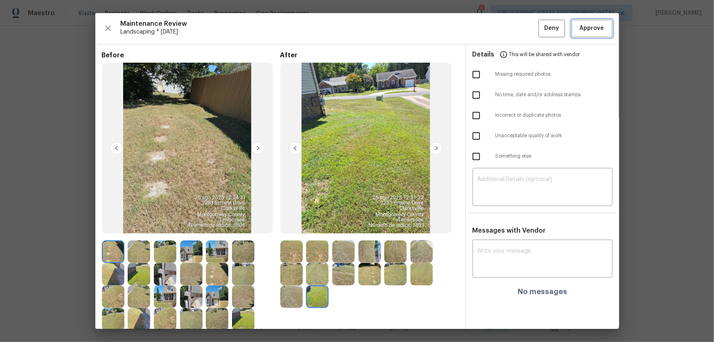
click at [582, 27] on span "Approve" at bounding box center [592, 28] width 25 height 10
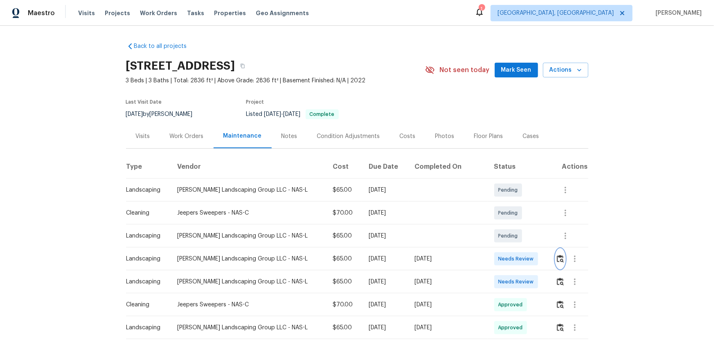
click at [557, 259] on img "button" at bounding box center [560, 258] width 7 height 8
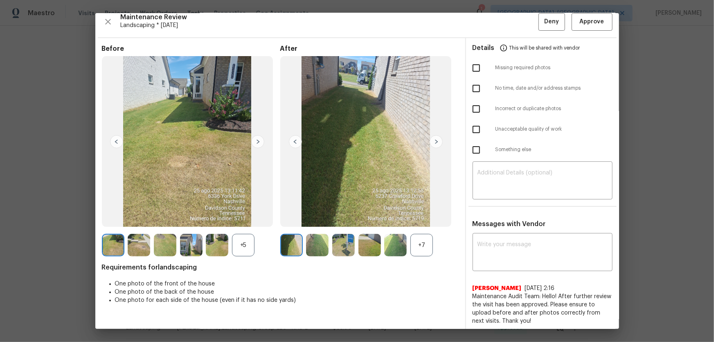
scroll to position [8, 0]
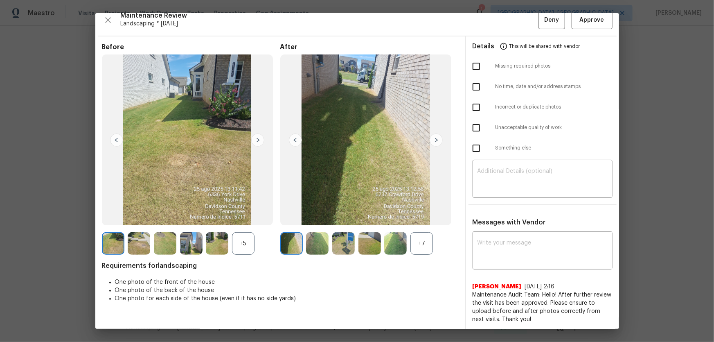
click at [418, 242] on div "+7" at bounding box center [421, 243] width 22 height 22
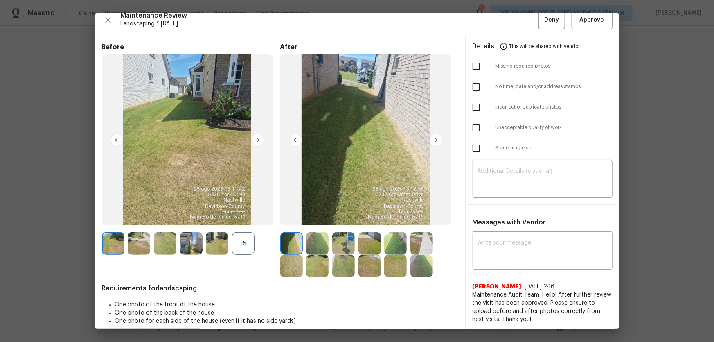
click at [250, 241] on div "+5" at bounding box center [243, 243] width 22 height 22
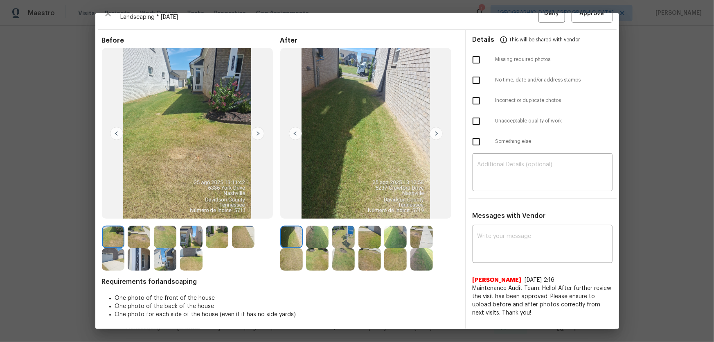
scroll to position [16, 0]
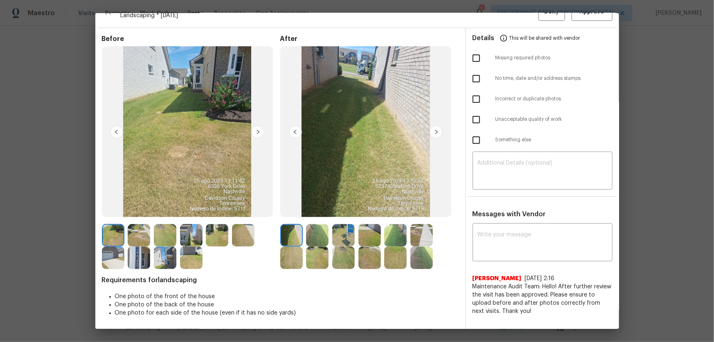
click at [321, 229] on img at bounding box center [317, 235] width 22 height 22
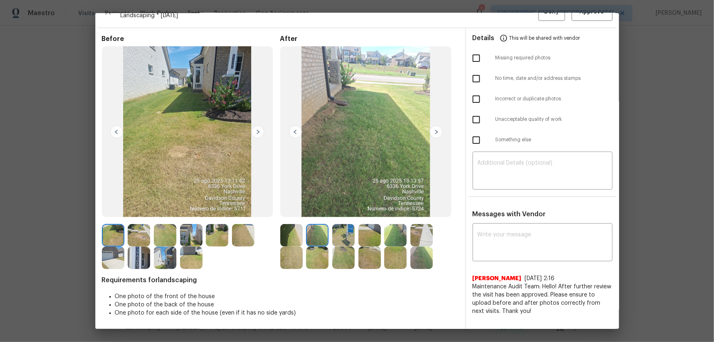
click at [337, 232] on img at bounding box center [343, 235] width 22 height 22
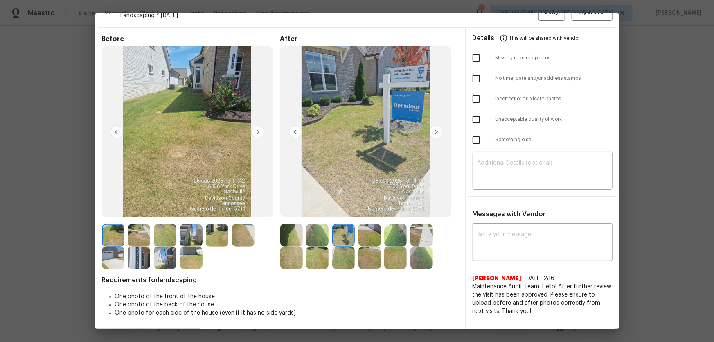
click at [364, 234] on img at bounding box center [369, 235] width 22 height 22
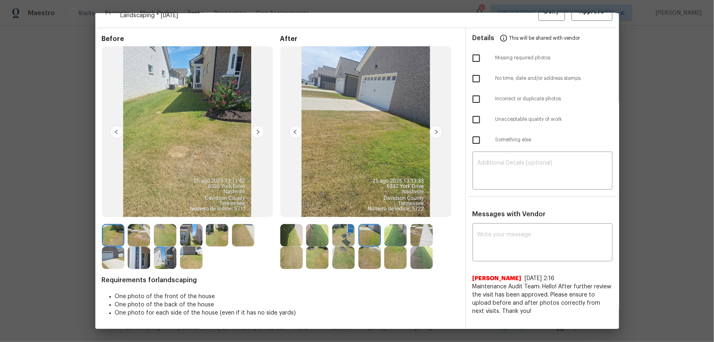
click at [398, 235] on img at bounding box center [395, 235] width 22 height 22
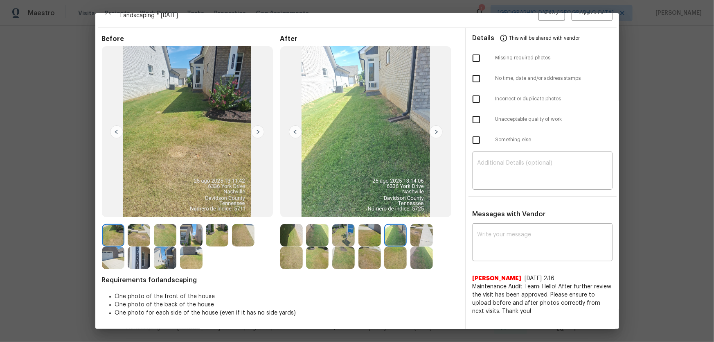
click at [417, 235] on img at bounding box center [421, 235] width 22 height 22
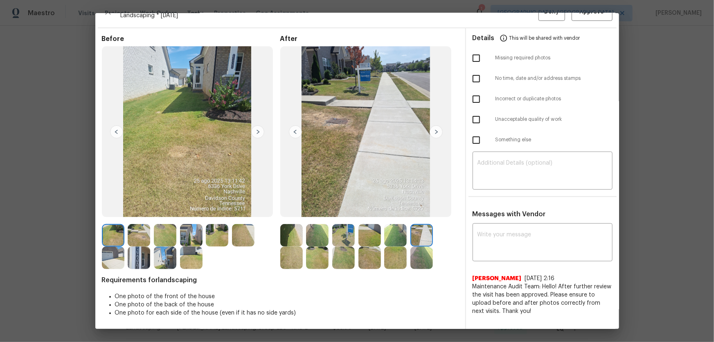
click at [286, 255] on img at bounding box center [291, 257] width 22 height 22
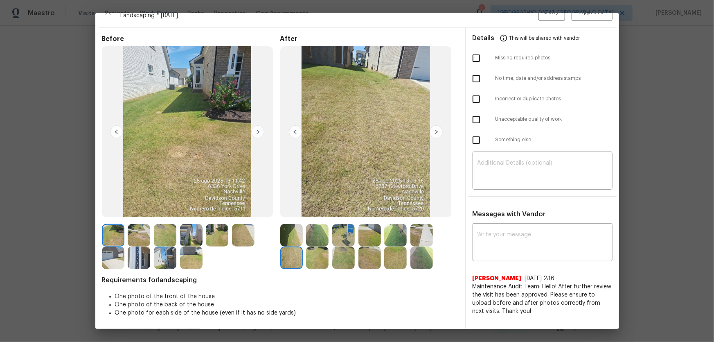
click at [312, 259] on img at bounding box center [317, 257] width 22 height 22
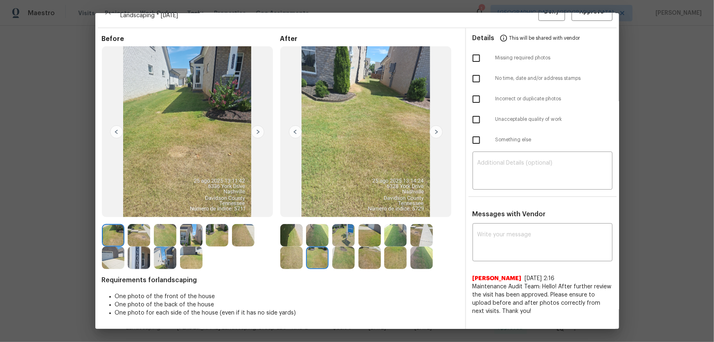
click at [336, 259] on img at bounding box center [343, 257] width 22 height 22
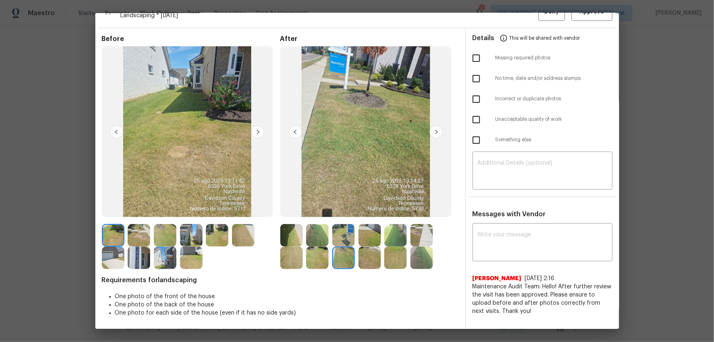
click at [364, 259] on img at bounding box center [369, 257] width 22 height 22
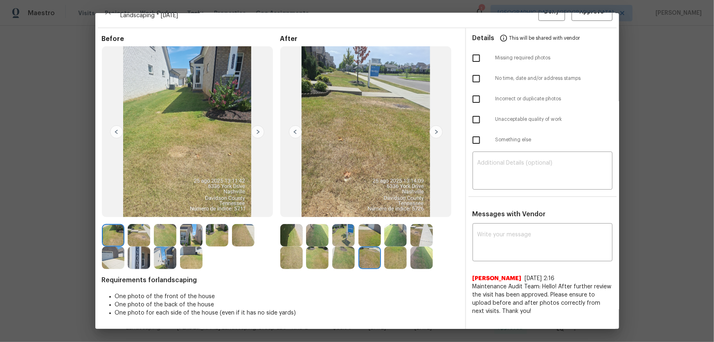
click at [390, 262] on img at bounding box center [395, 257] width 22 height 22
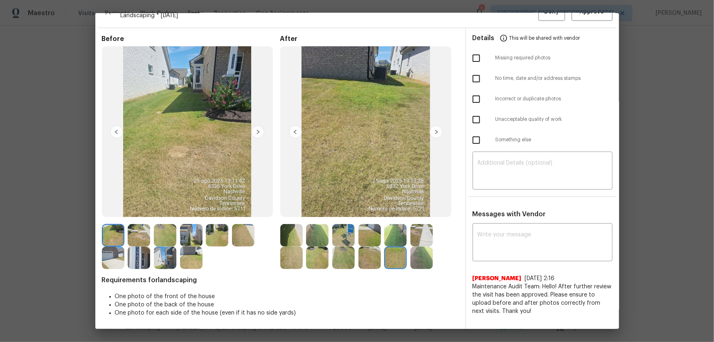
click at [417, 261] on img at bounding box center [421, 257] width 22 height 22
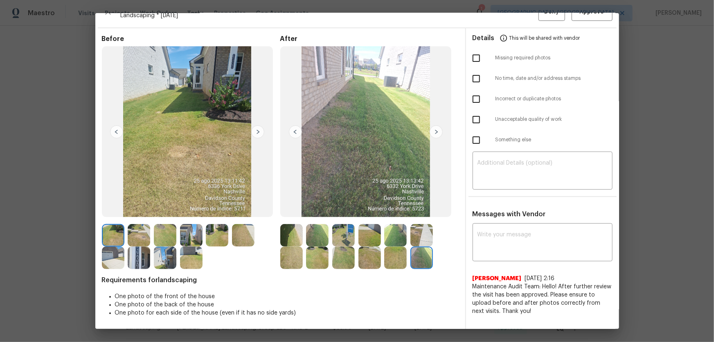
scroll to position [0, 0]
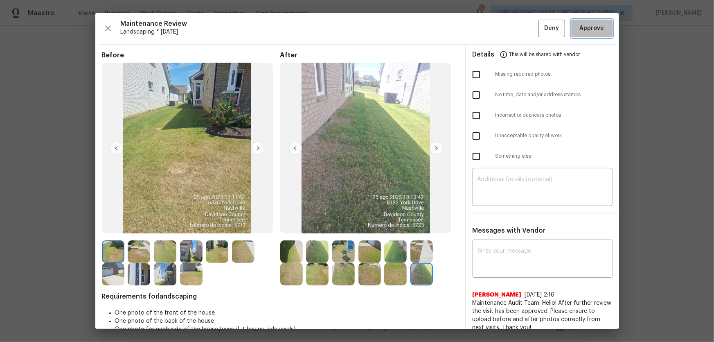
click at [580, 29] on span "Approve" at bounding box center [592, 28] width 25 height 10
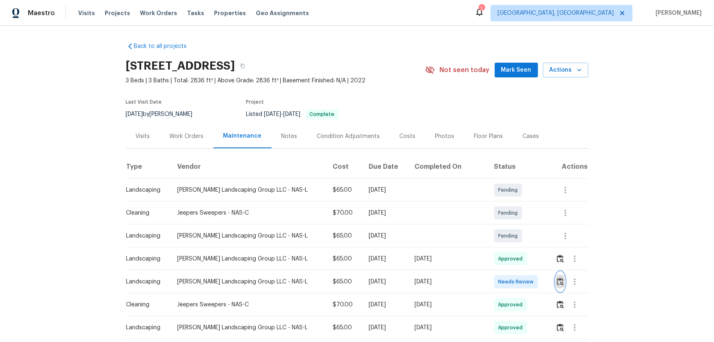
click at [557, 280] on img "button" at bounding box center [560, 281] width 7 height 8
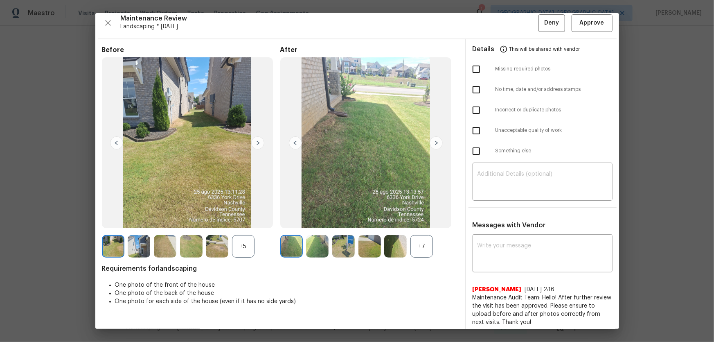
scroll to position [8, 0]
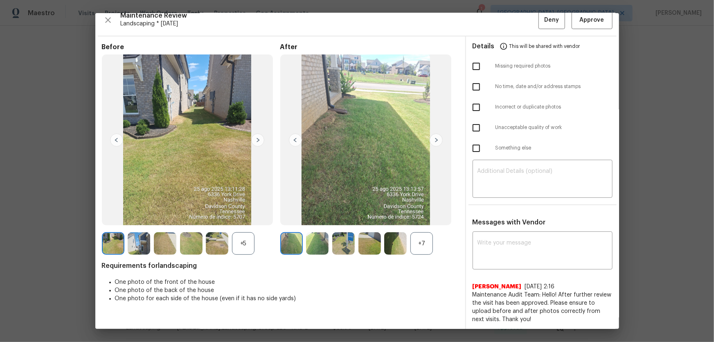
click at [421, 241] on div "+7" at bounding box center [421, 243] width 22 height 22
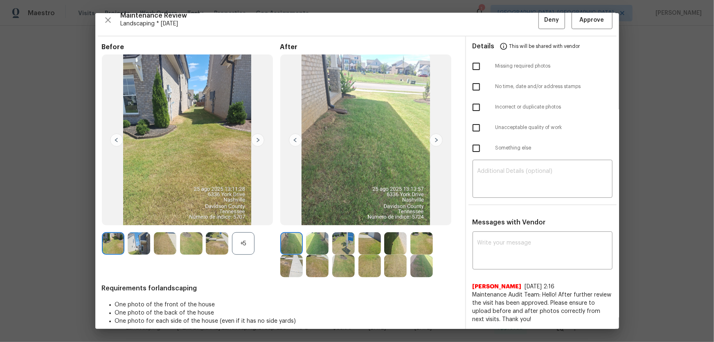
click at [242, 245] on div "+5" at bounding box center [243, 243] width 22 height 22
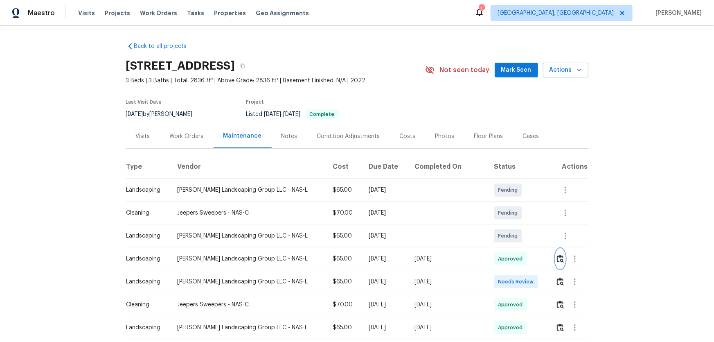
click at [557, 255] on img "button" at bounding box center [560, 258] width 7 height 8
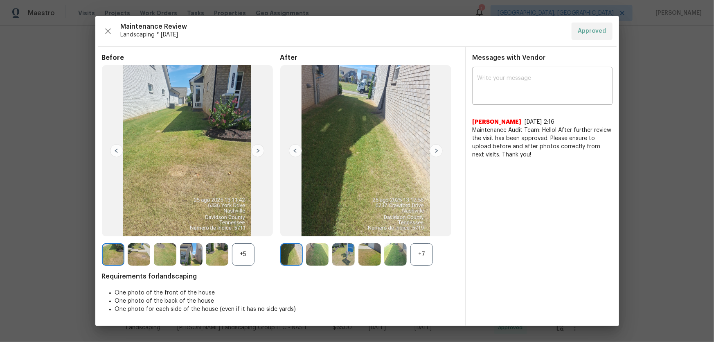
click at [419, 252] on div "+7" at bounding box center [421, 254] width 22 height 22
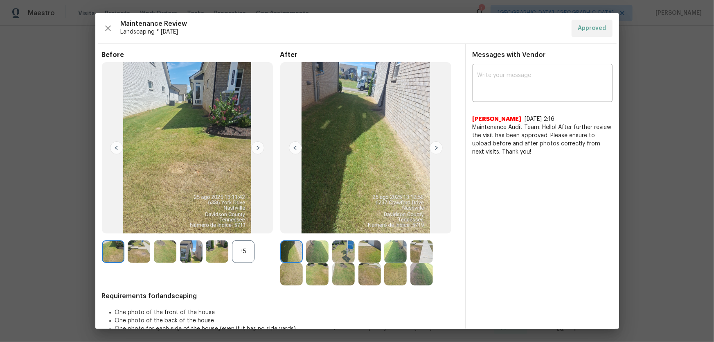
click at [253, 251] on div "+5" at bounding box center [243, 251] width 22 height 22
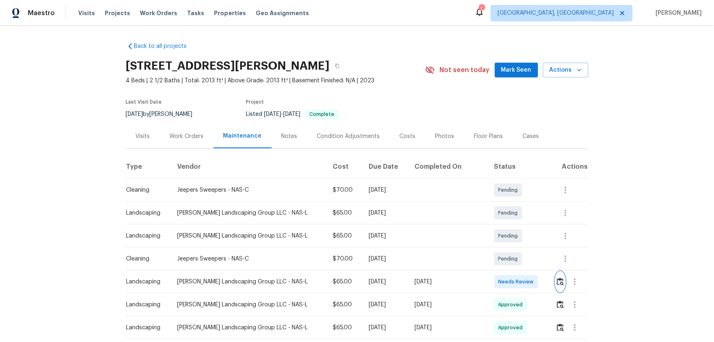
click at [508, 225] on img "button" at bounding box center [560, 281] width 7 height 8
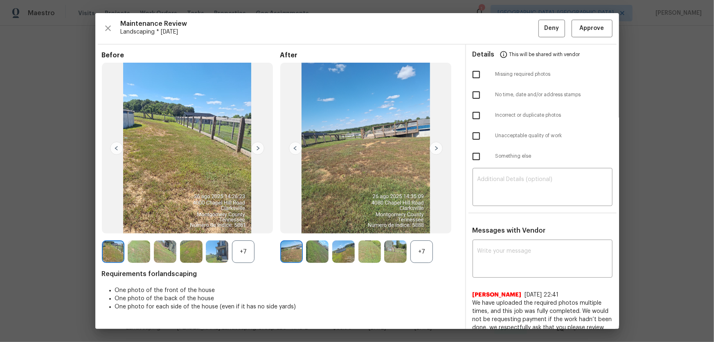
click at [418, 225] on div "+7" at bounding box center [421, 251] width 22 height 22
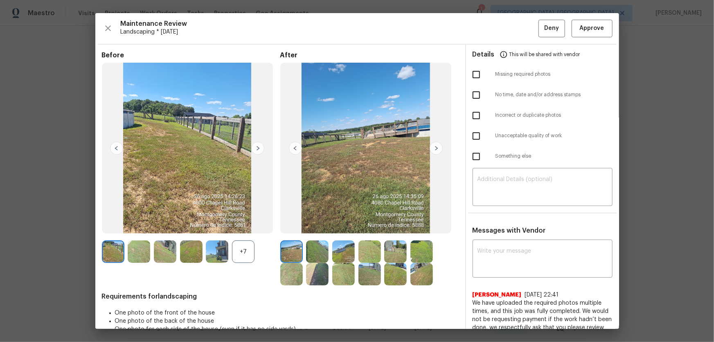
click at [248, 225] on div "+7" at bounding box center [243, 251] width 22 height 22
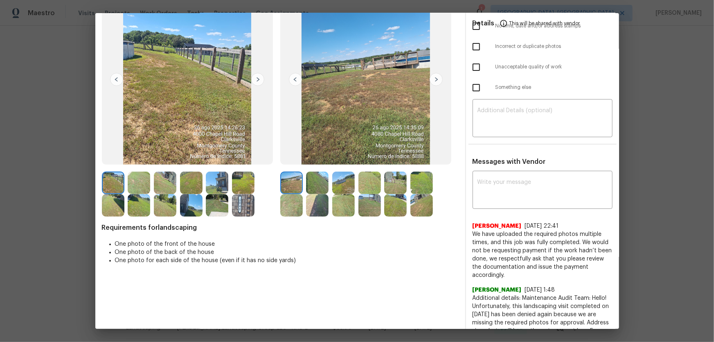
scroll to position [74, 0]
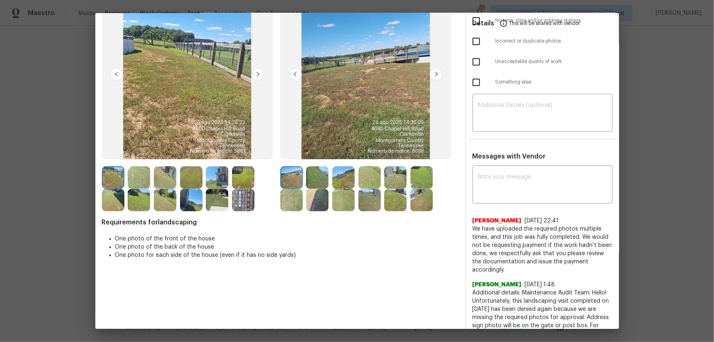
click at [316, 180] on img at bounding box center [317, 177] width 22 height 22
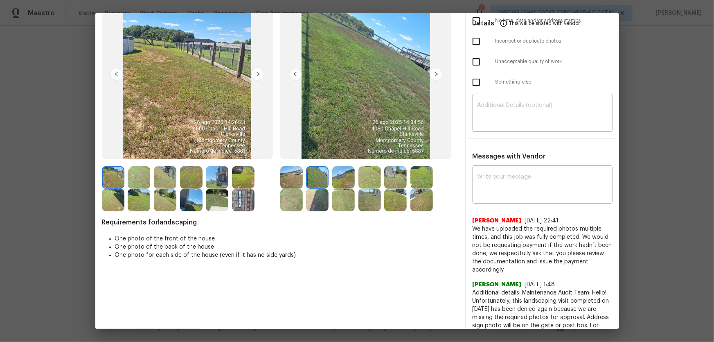
click at [337, 176] on img at bounding box center [343, 177] width 22 height 22
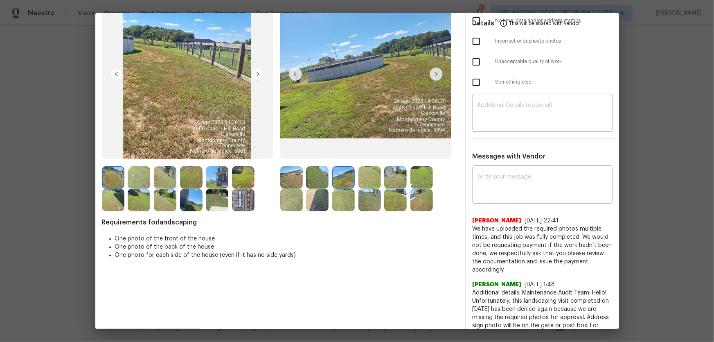
click at [369, 176] on img at bounding box center [369, 177] width 22 height 22
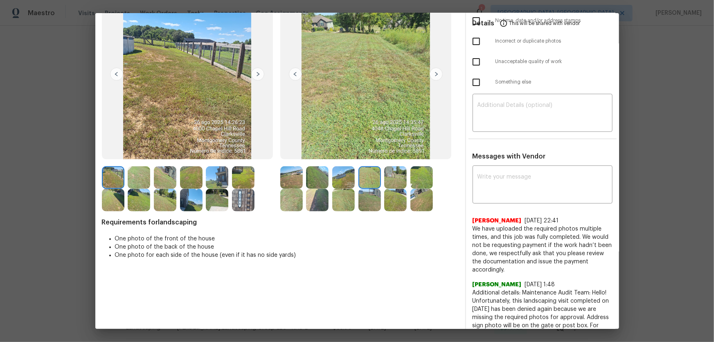
click at [399, 179] on img at bounding box center [395, 177] width 22 height 22
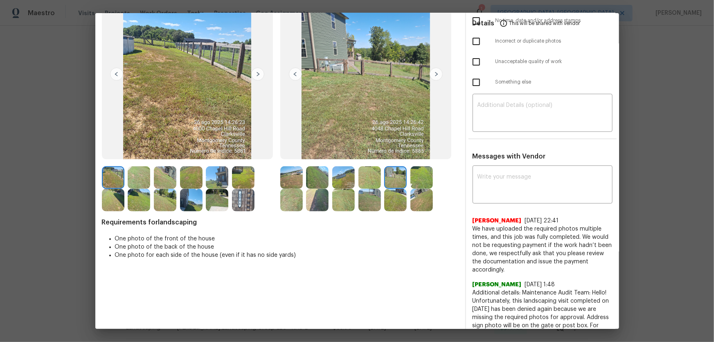
click at [414, 178] on img at bounding box center [421, 177] width 22 height 22
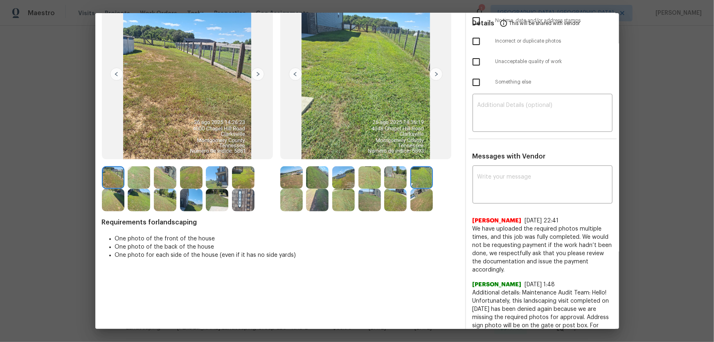
click at [288, 192] on img at bounding box center [291, 200] width 22 height 22
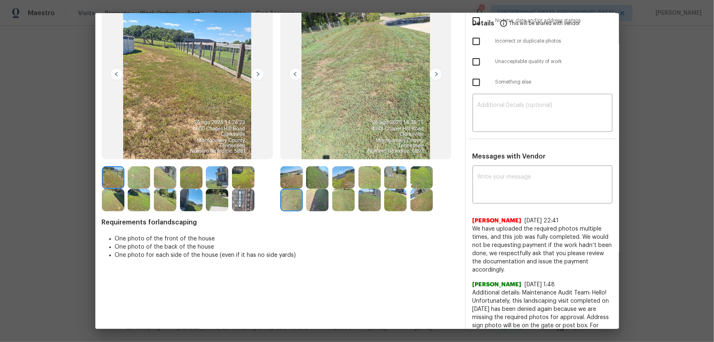
click at [326, 202] on img at bounding box center [317, 200] width 22 height 22
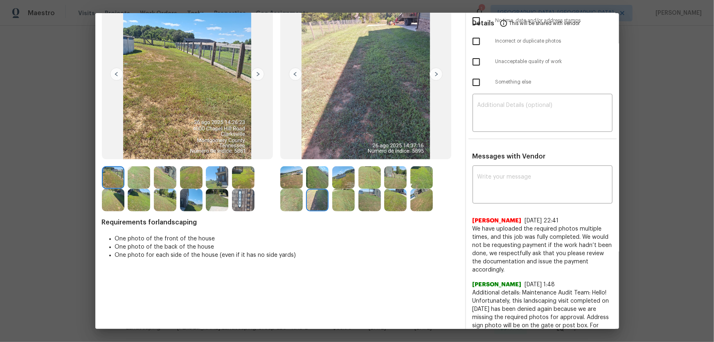
click at [334, 202] on img at bounding box center [343, 200] width 22 height 22
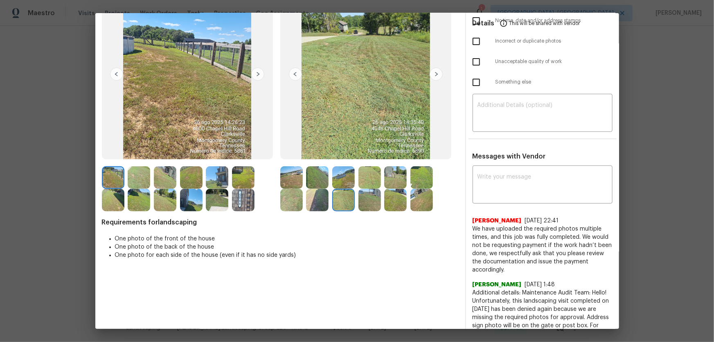
click at [369, 202] on img at bounding box center [369, 200] width 22 height 22
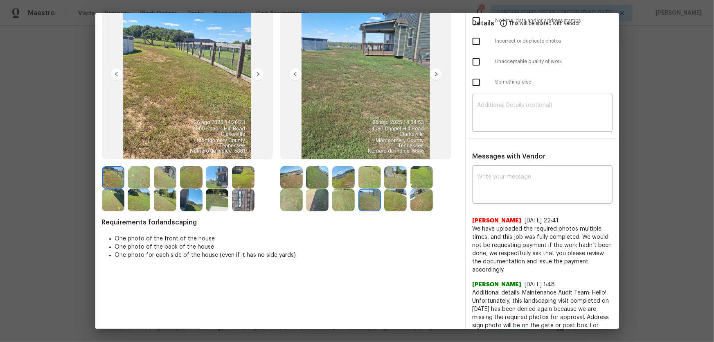
click at [402, 202] on img at bounding box center [395, 200] width 22 height 22
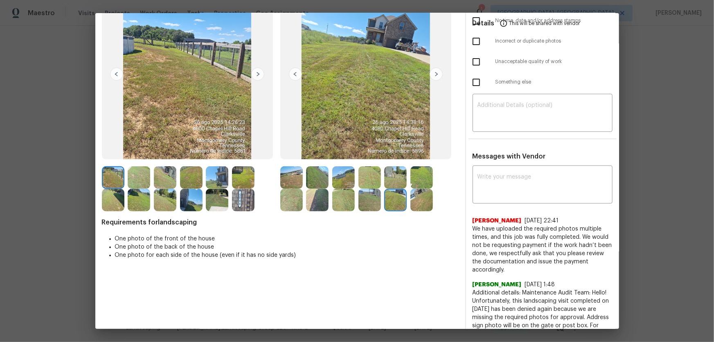
click at [425, 200] on img at bounding box center [421, 200] width 22 height 22
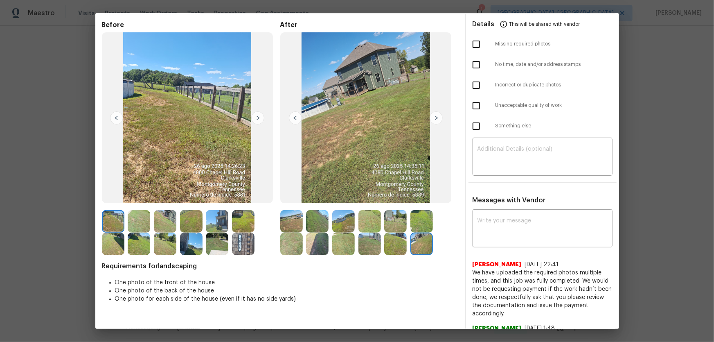
scroll to position [0, 0]
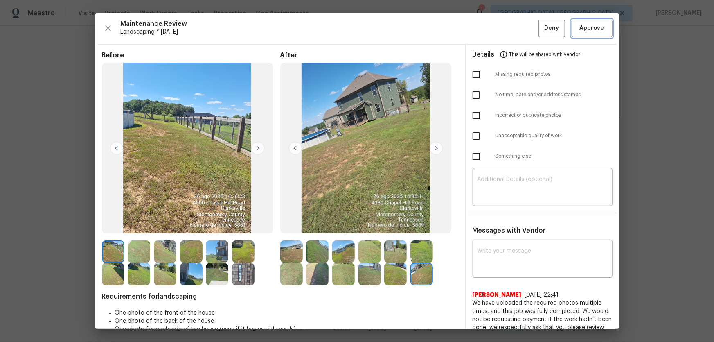
click at [508, 27] on button "Approve" at bounding box center [591, 29] width 41 height 18
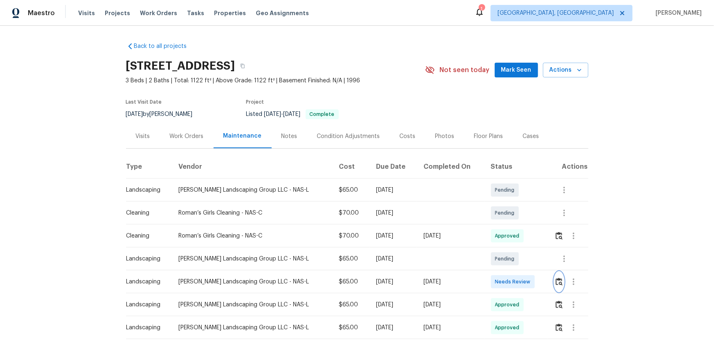
click at [508, 225] on img "button" at bounding box center [558, 281] width 7 height 8
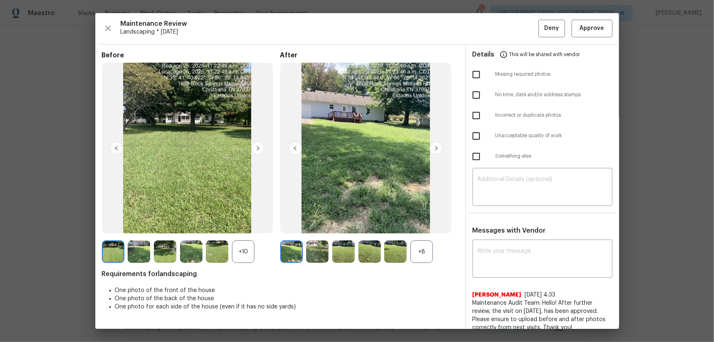
click at [413, 225] on div "+8" at bounding box center [421, 251] width 22 height 22
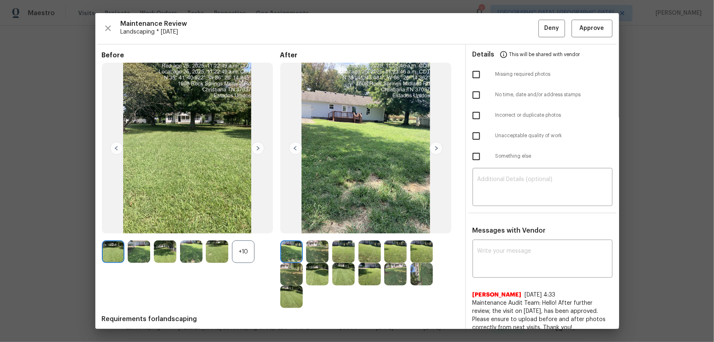
click at [319, 225] on img at bounding box center [317, 251] width 22 height 22
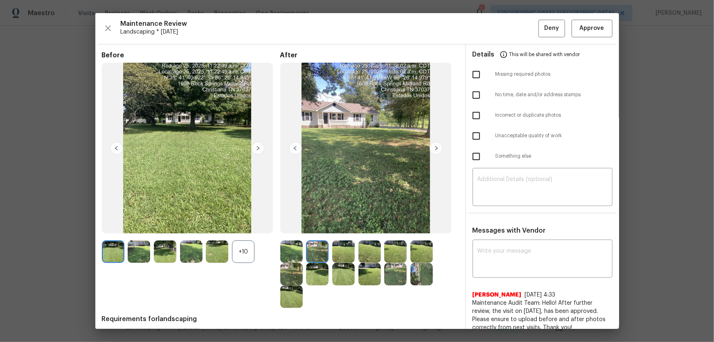
click at [243, 225] on div "+10" at bounding box center [243, 251] width 22 height 22
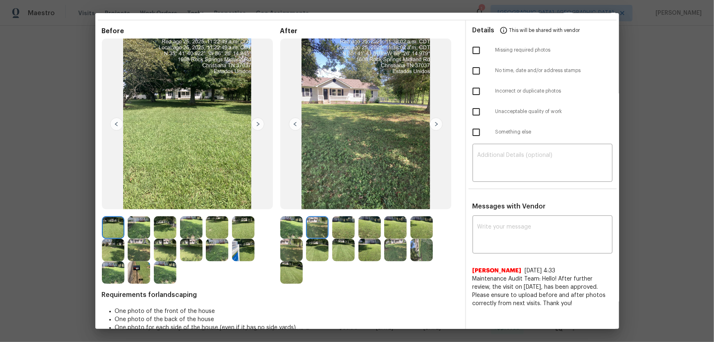
scroll to position [37, 0]
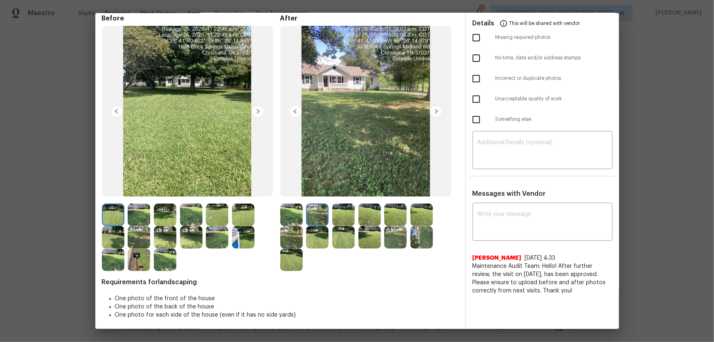
click at [340, 215] on img at bounding box center [343, 214] width 22 height 22
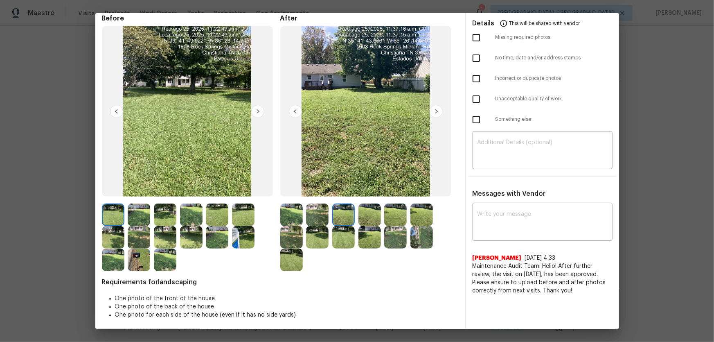
click at [369, 213] on img at bounding box center [369, 214] width 22 height 22
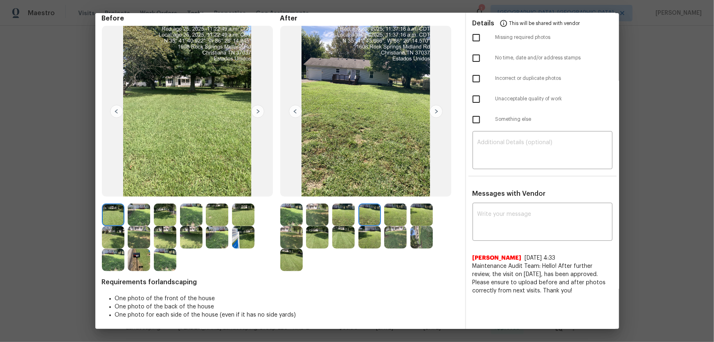
click at [399, 213] on img at bounding box center [395, 214] width 22 height 22
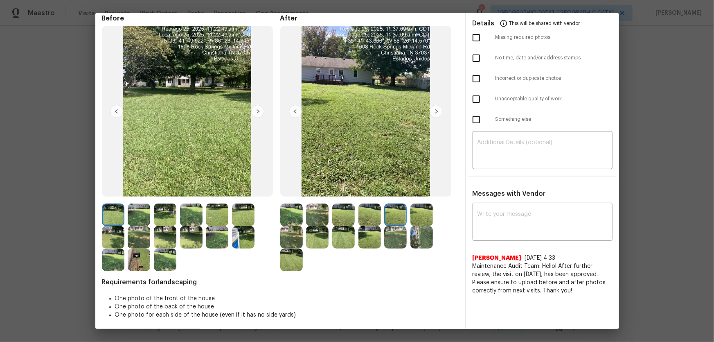
click at [414, 213] on img at bounding box center [421, 214] width 22 height 22
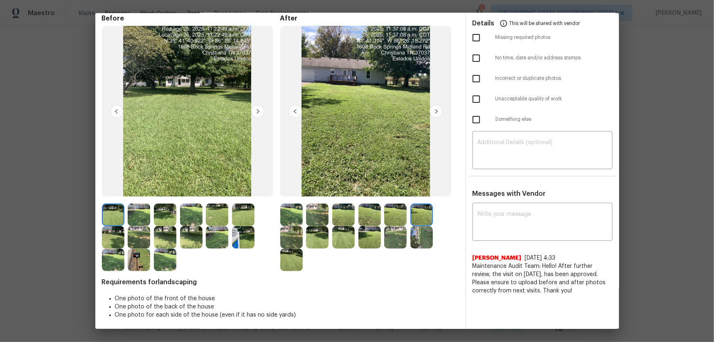
click at [290, 225] on img at bounding box center [291, 237] width 22 height 22
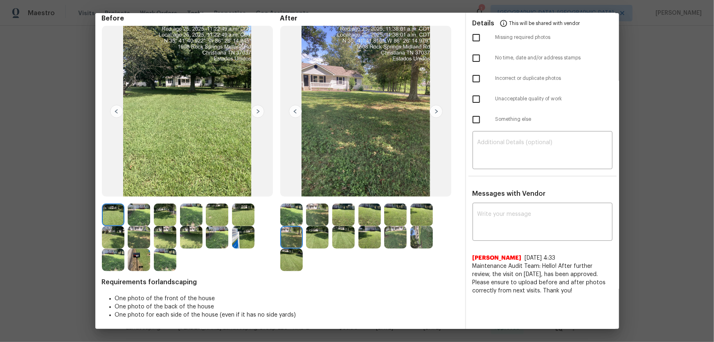
click at [311, 225] on img at bounding box center [317, 237] width 22 height 22
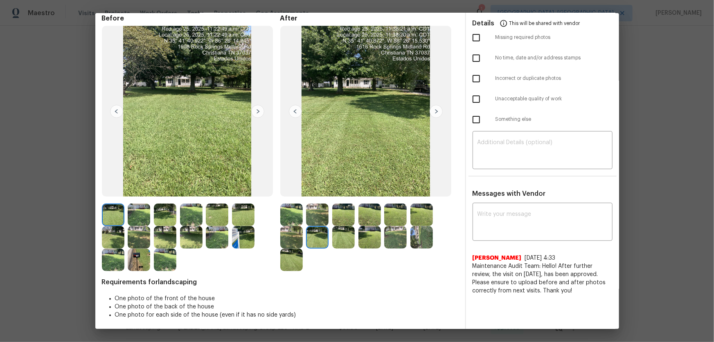
click at [339, 225] on img at bounding box center [343, 237] width 22 height 22
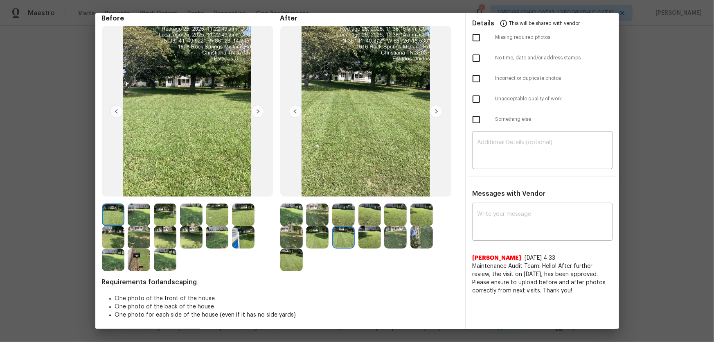
click at [369, 225] on img at bounding box center [369, 237] width 22 height 22
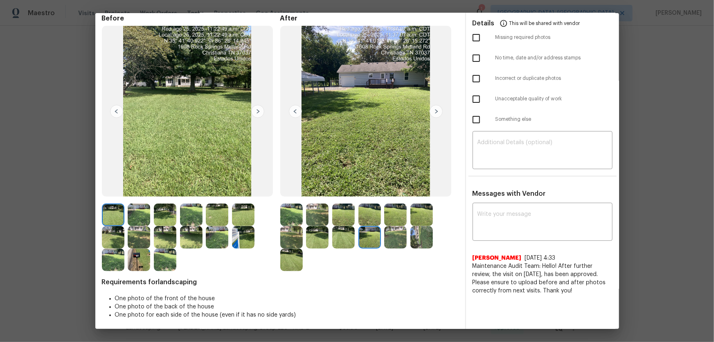
click at [393, 225] on img at bounding box center [395, 237] width 22 height 22
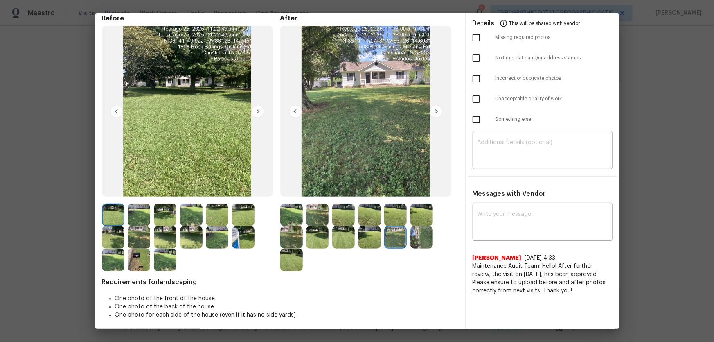
click at [412, 225] on img at bounding box center [421, 237] width 22 height 22
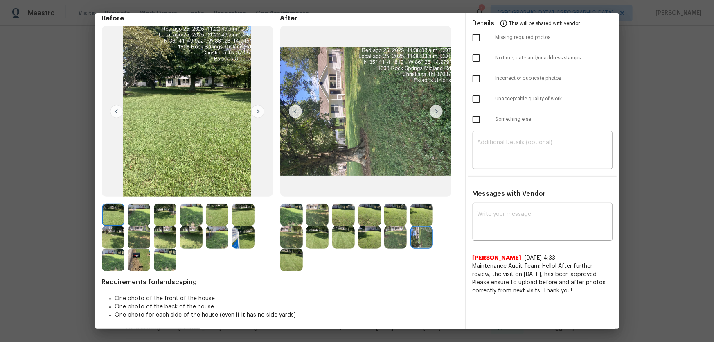
click at [293, 225] on img at bounding box center [291, 259] width 22 height 22
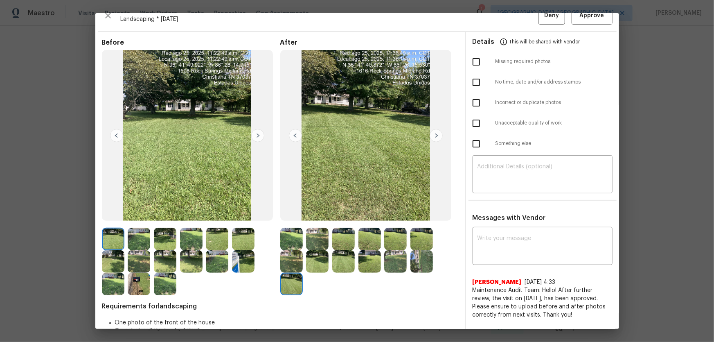
scroll to position [0, 0]
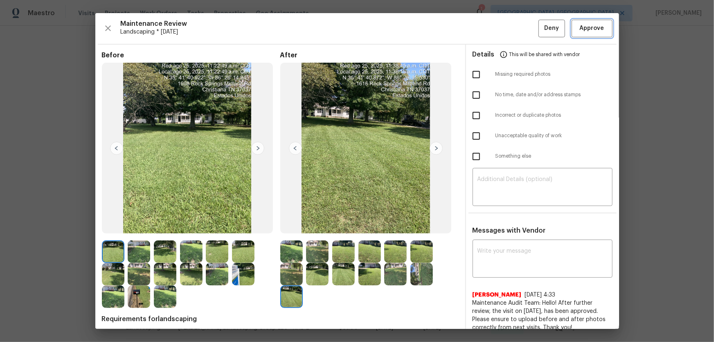
click at [508, 25] on span "Approve" at bounding box center [592, 28] width 25 height 10
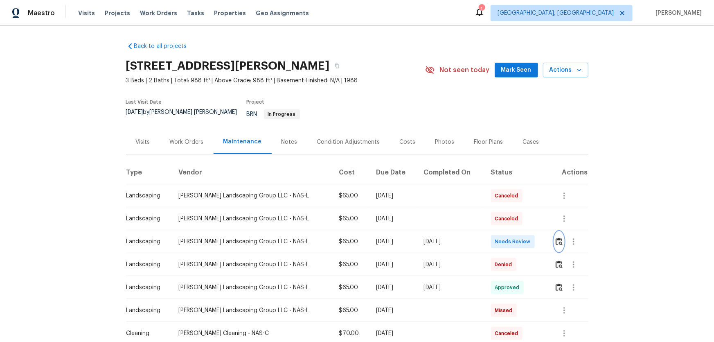
click at [508, 225] on button "button" at bounding box center [558, 242] width 9 height 20
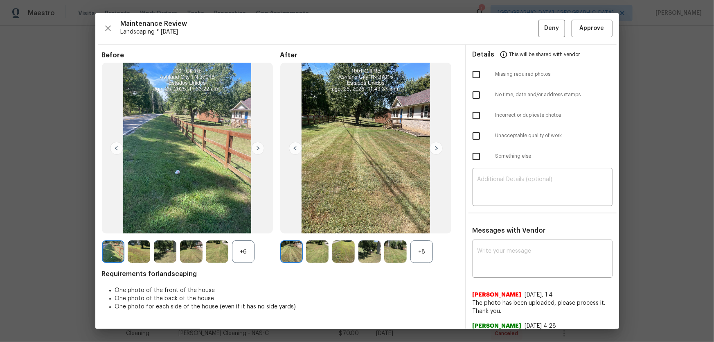
click at [423, 225] on div "+8" at bounding box center [421, 251] width 22 height 22
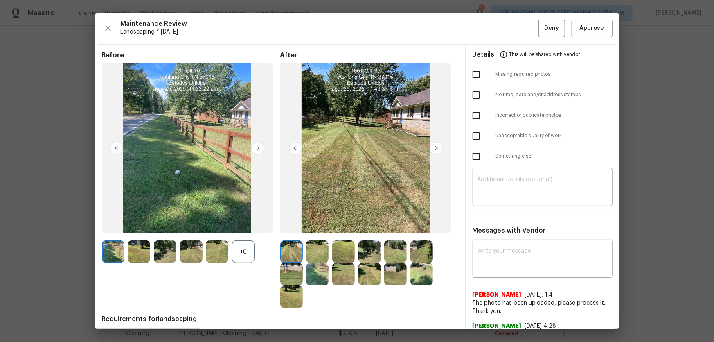
click at [252, 225] on div "+6" at bounding box center [243, 251] width 22 height 22
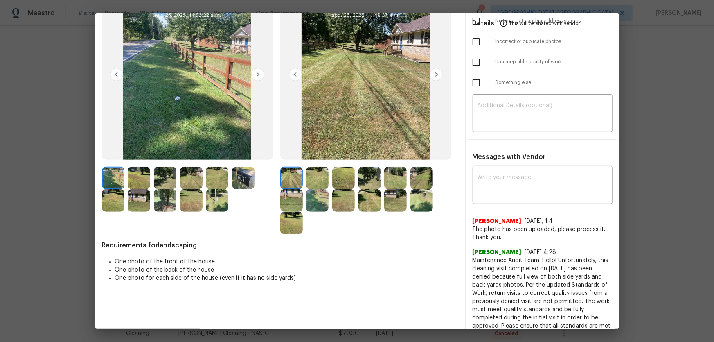
scroll to position [74, 0]
click at [313, 189] on img at bounding box center [317, 200] width 22 height 22
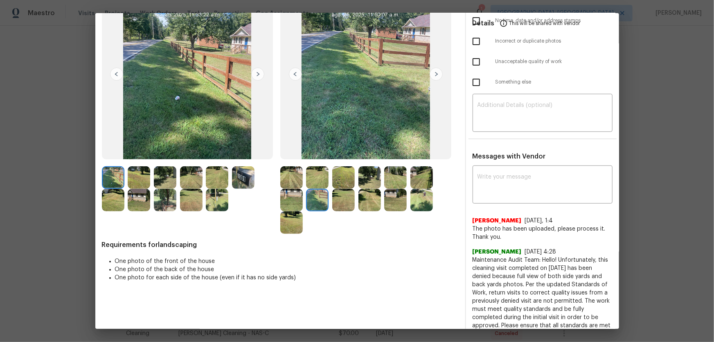
click at [316, 181] on img at bounding box center [317, 177] width 22 height 22
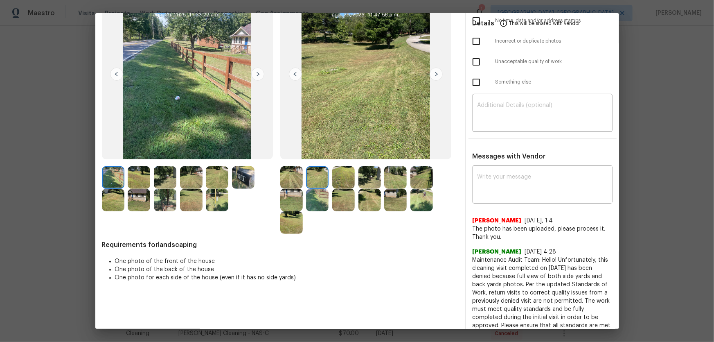
click at [348, 180] on img at bounding box center [343, 177] width 22 height 22
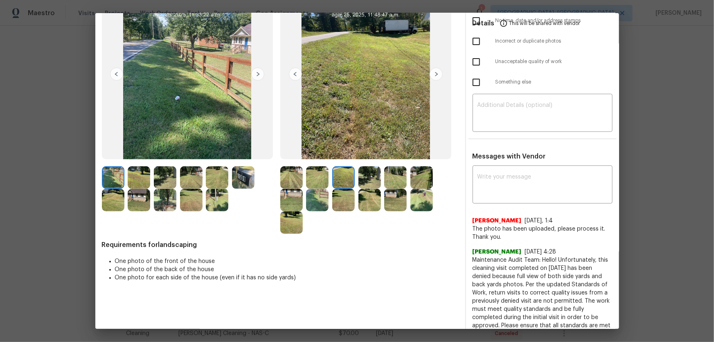
click at [364, 178] on img at bounding box center [369, 177] width 22 height 22
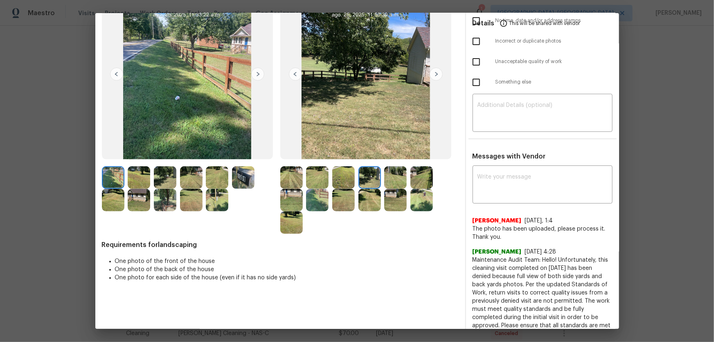
click at [388, 179] on img at bounding box center [395, 177] width 22 height 22
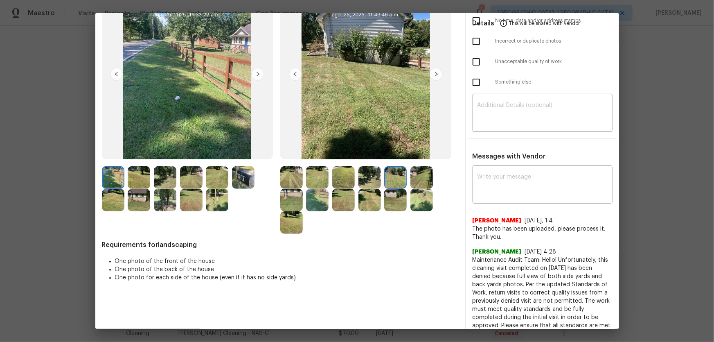
click at [418, 179] on img at bounding box center [421, 177] width 22 height 22
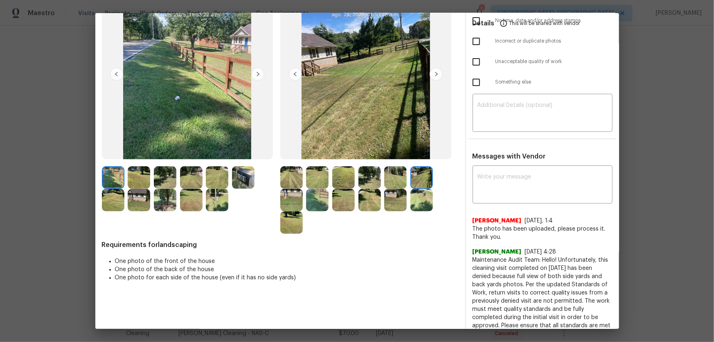
click at [289, 199] on img at bounding box center [291, 200] width 22 height 22
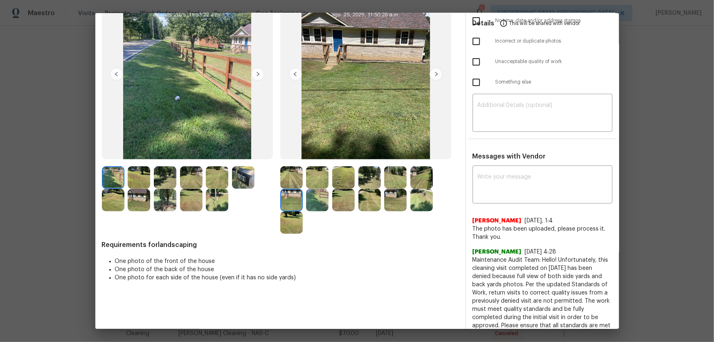
click at [315, 198] on img at bounding box center [317, 200] width 22 height 22
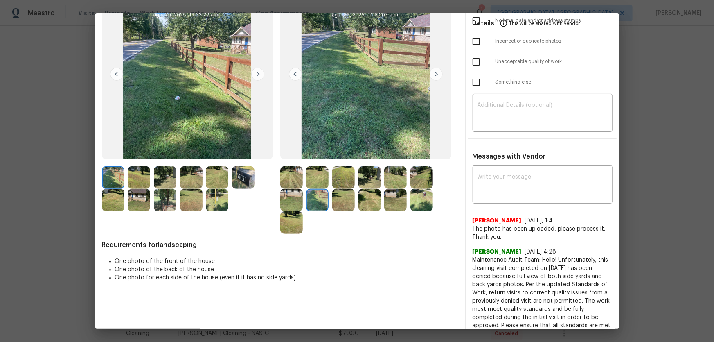
click at [349, 198] on img at bounding box center [343, 200] width 22 height 22
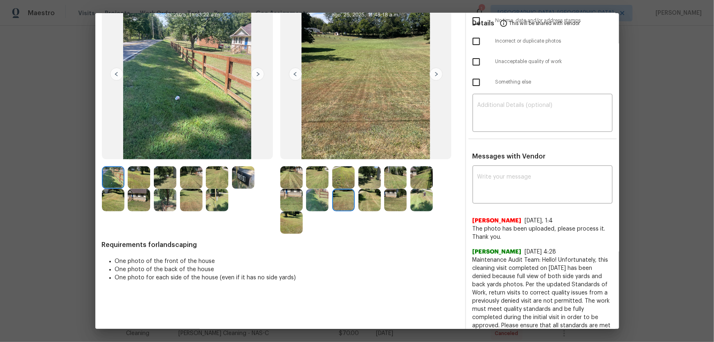
click at [368, 196] on img at bounding box center [369, 200] width 22 height 22
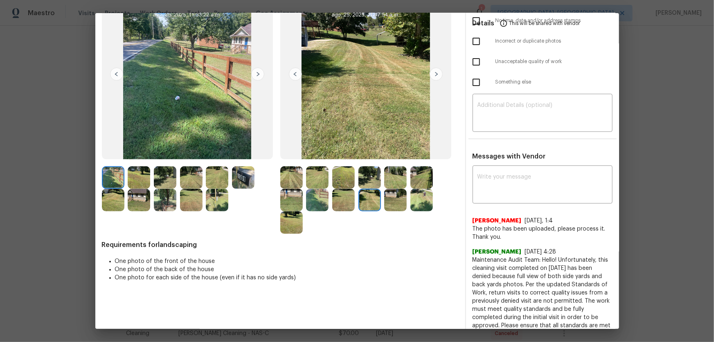
click at [388, 196] on img at bounding box center [395, 200] width 22 height 22
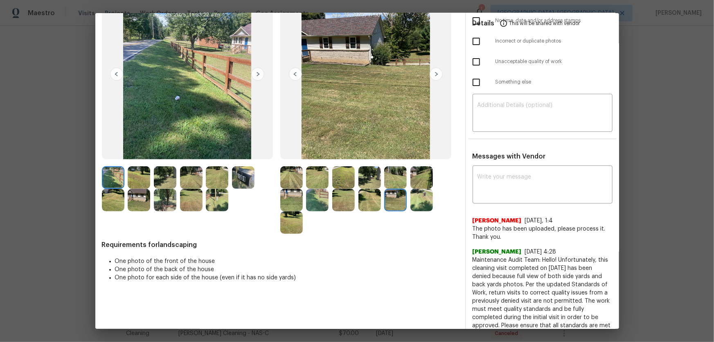
click at [416, 198] on img at bounding box center [421, 200] width 22 height 22
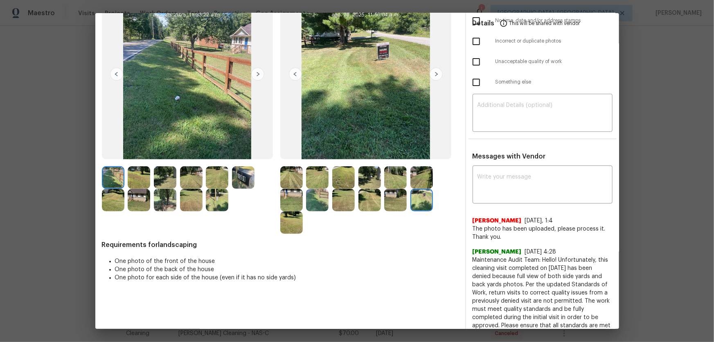
click at [292, 223] on img at bounding box center [291, 222] width 22 height 22
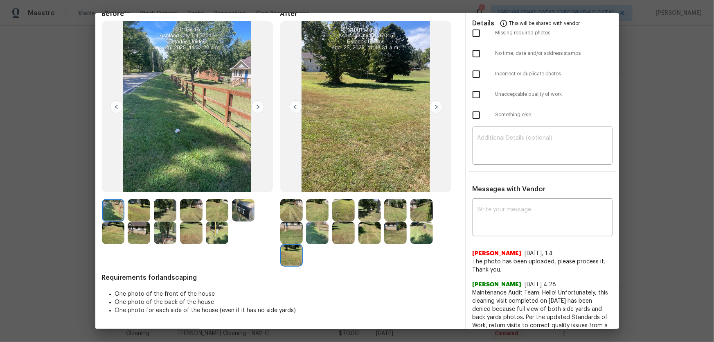
scroll to position [0, 0]
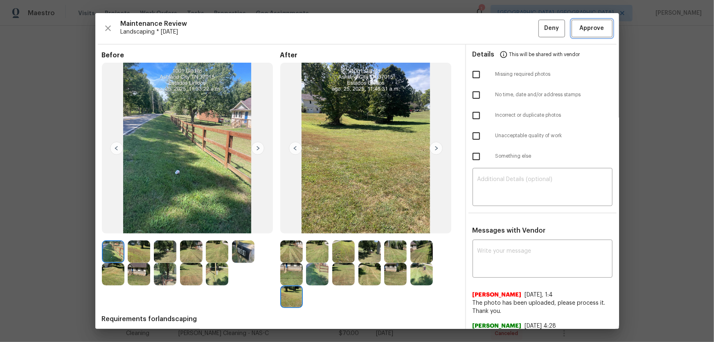
click at [508, 21] on button "Approve" at bounding box center [591, 29] width 41 height 18
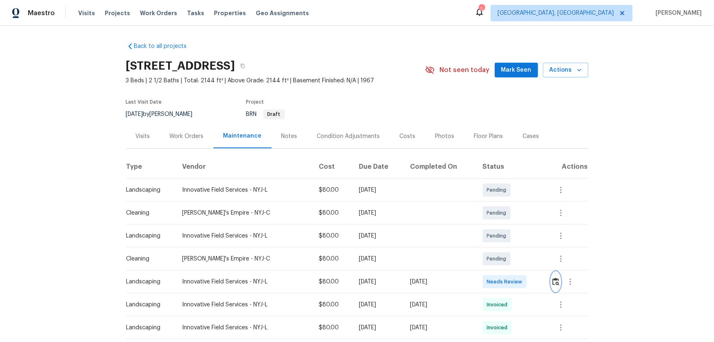
click at [508, 225] on img "button" at bounding box center [555, 281] width 7 height 8
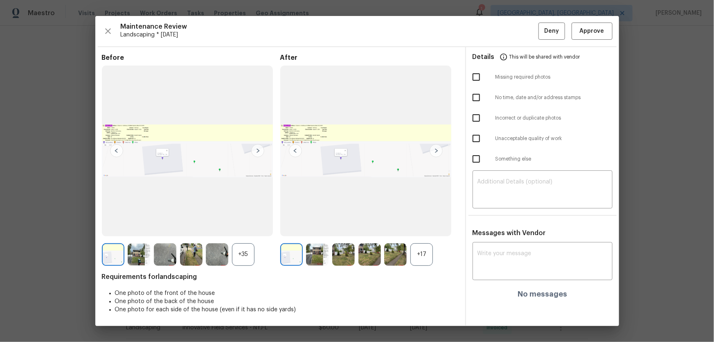
click at [425, 225] on div "+17" at bounding box center [421, 254] width 22 height 22
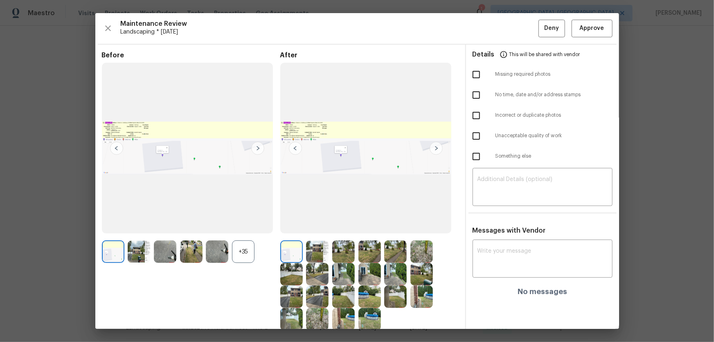
click at [245, 225] on div "+35" at bounding box center [243, 251] width 22 height 22
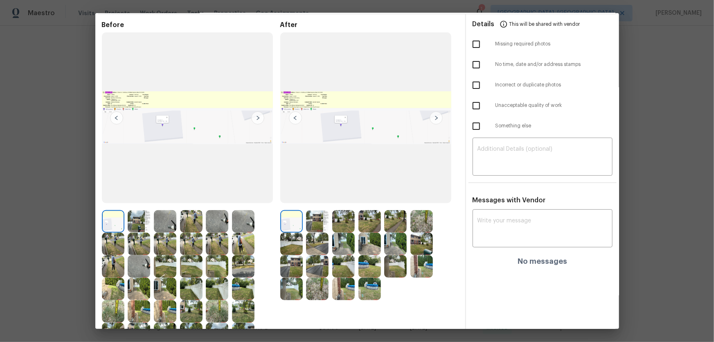
scroll to position [74, 0]
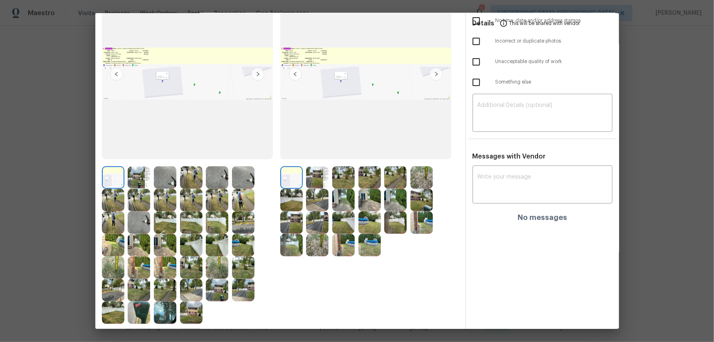
click at [322, 181] on img at bounding box center [317, 177] width 22 height 22
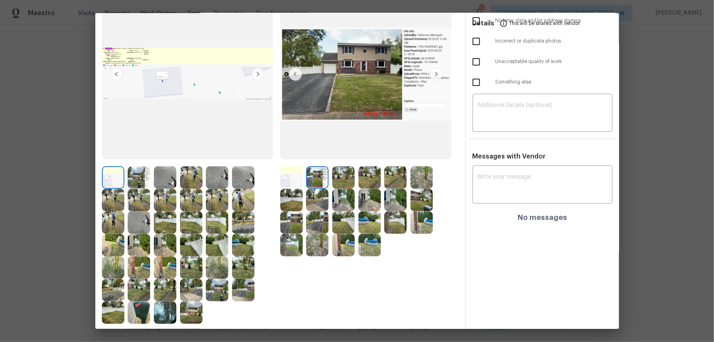
click at [335, 180] on img at bounding box center [343, 177] width 22 height 22
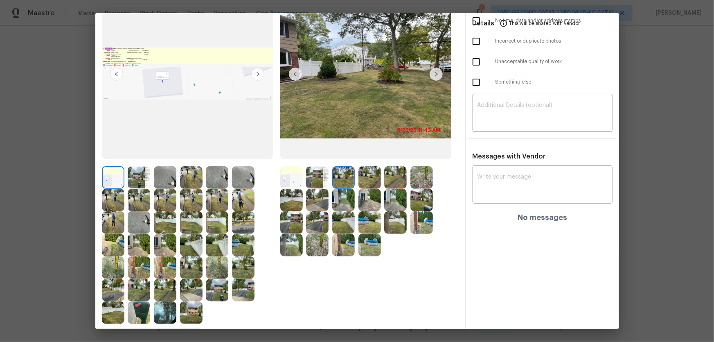
click at [372, 177] on img at bounding box center [369, 177] width 22 height 22
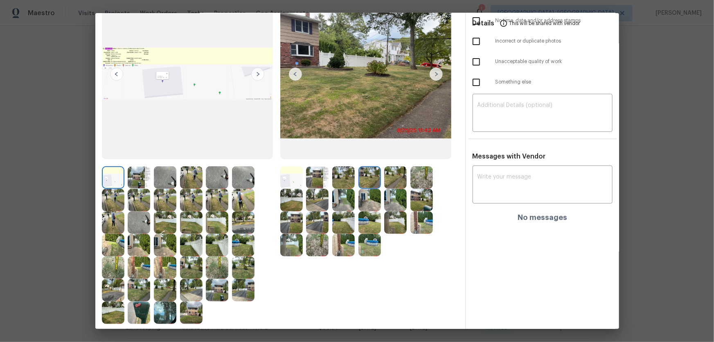
click at [388, 178] on img at bounding box center [395, 177] width 22 height 22
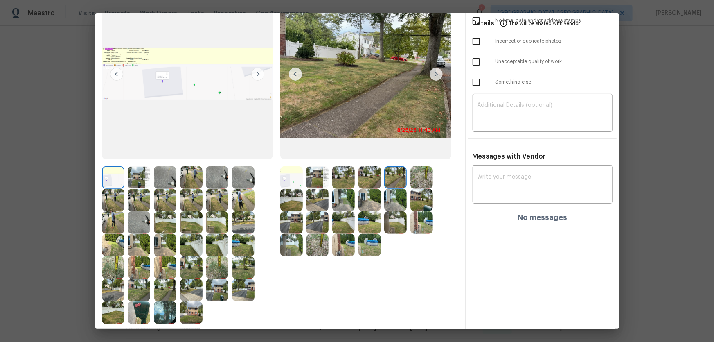
click at [423, 183] on img at bounding box center [421, 177] width 22 height 22
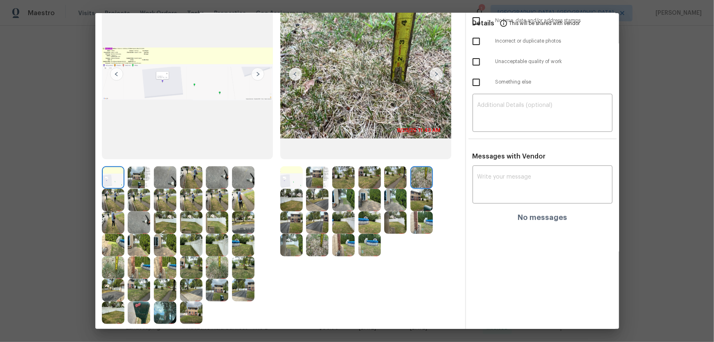
click at [295, 201] on img at bounding box center [291, 200] width 22 height 22
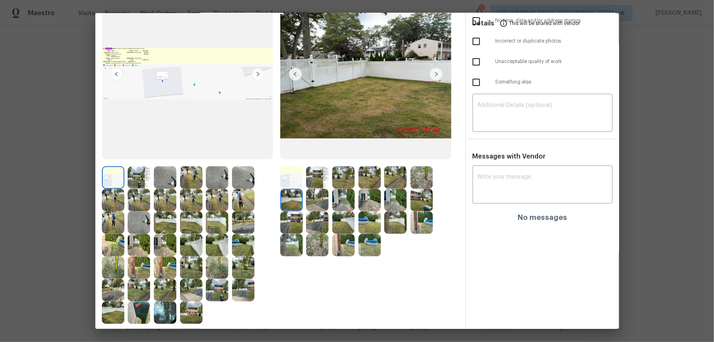
click at [319, 202] on img at bounding box center [317, 200] width 22 height 22
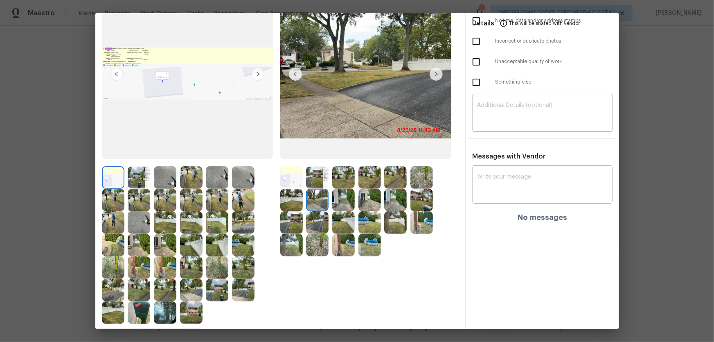
click at [340, 202] on img at bounding box center [343, 200] width 22 height 22
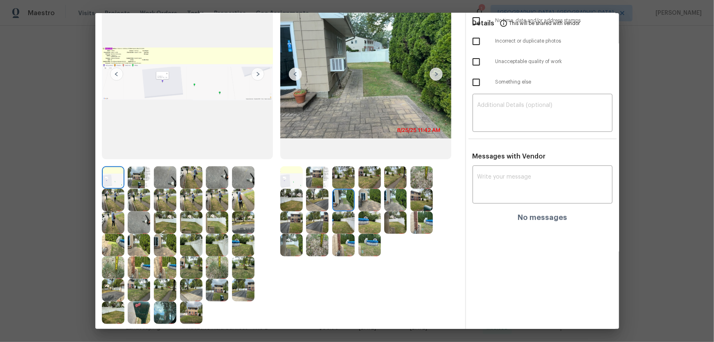
click at [355, 202] on div at bounding box center [345, 200] width 26 height 22
click at [376, 205] on img at bounding box center [369, 200] width 22 height 22
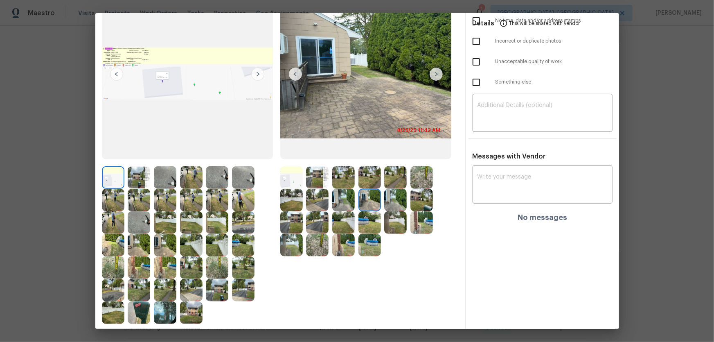
click at [391, 205] on img at bounding box center [395, 200] width 22 height 22
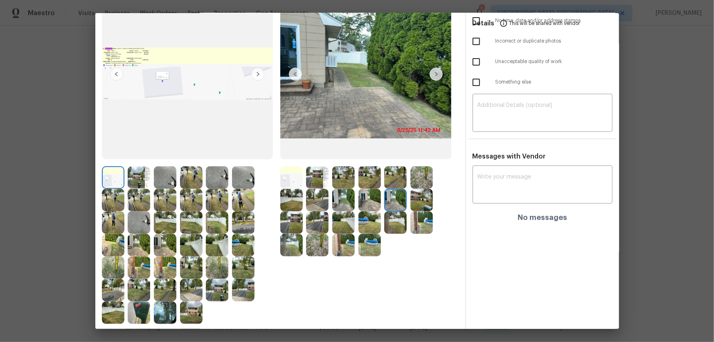
click at [416, 204] on img at bounding box center [421, 200] width 22 height 22
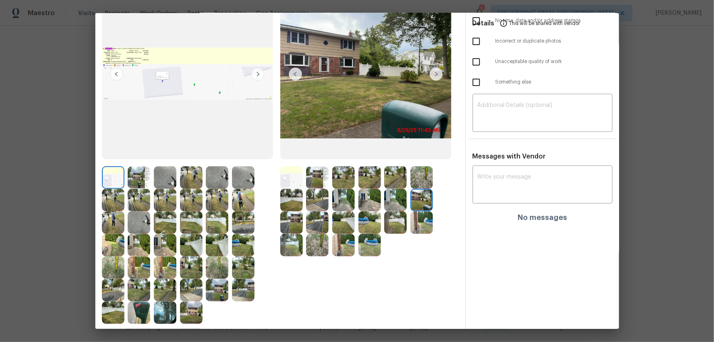
click at [285, 223] on img at bounding box center [291, 222] width 22 height 22
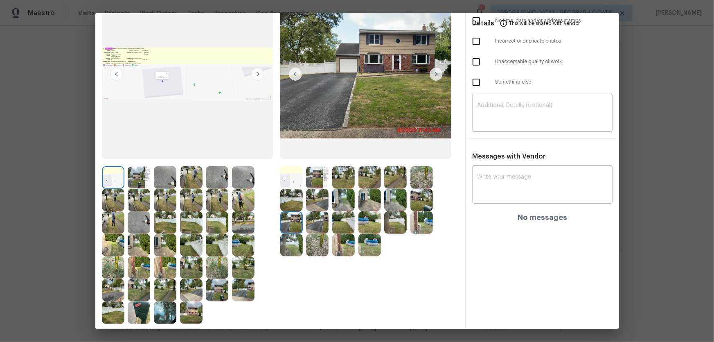
click at [312, 224] on img at bounding box center [317, 222] width 22 height 22
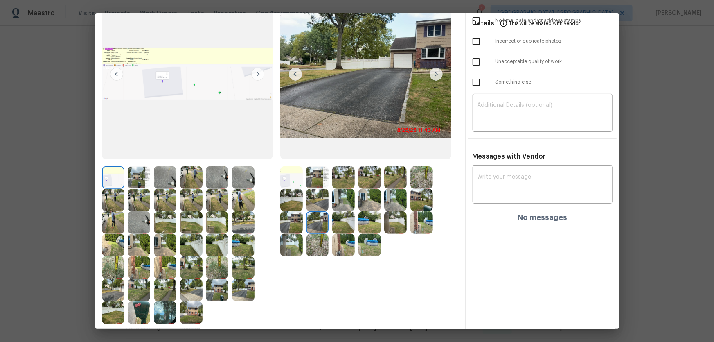
click at [333, 224] on img at bounding box center [343, 222] width 22 height 22
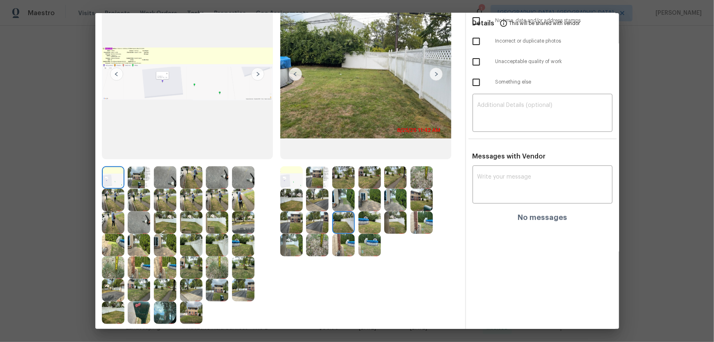
click at [379, 225] on div at bounding box center [371, 222] width 26 height 22
click at [391, 225] on img at bounding box center [395, 222] width 22 height 22
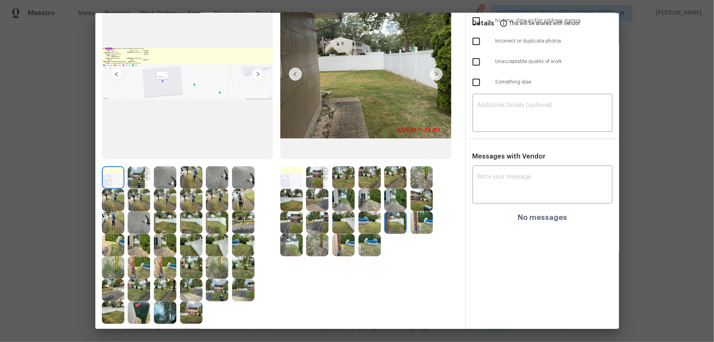
click at [421, 225] on img at bounding box center [421, 222] width 22 height 22
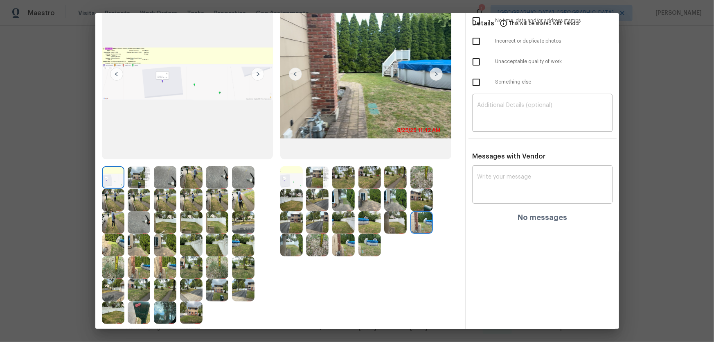
click at [355, 225] on div at bounding box center [345, 222] width 26 height 22
click at [373, 225] on img at bounding box center [369, 222] width 22 height 22
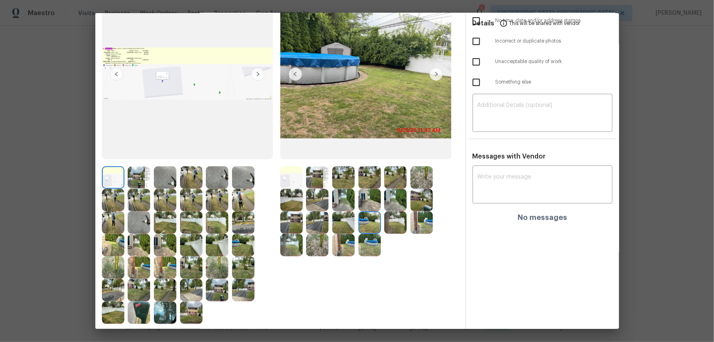
click at [299, 225] on img at bounding box center [291, 245] width 22 height 22
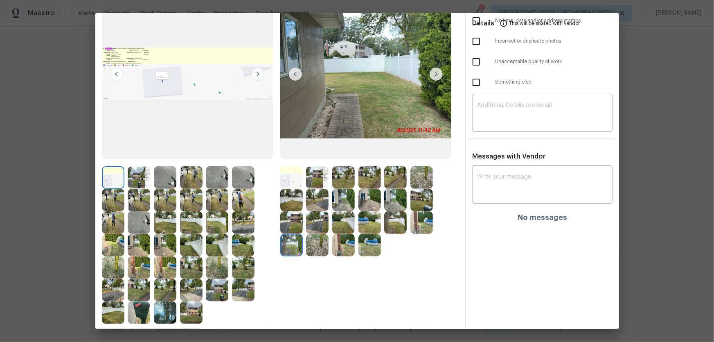
click at [317, 225] on img at bounding box center [317, 245] width 22 height 22
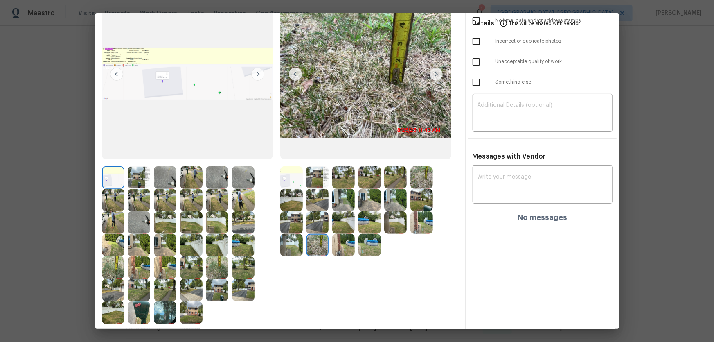
click at [344, 225] on img at bounding box center [343, 245] width 22 height 22
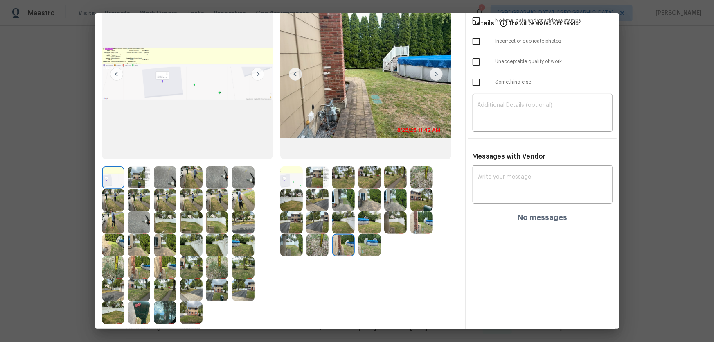
click at [372, 225] on img at bounding box center [369, 245] width 22 height 22
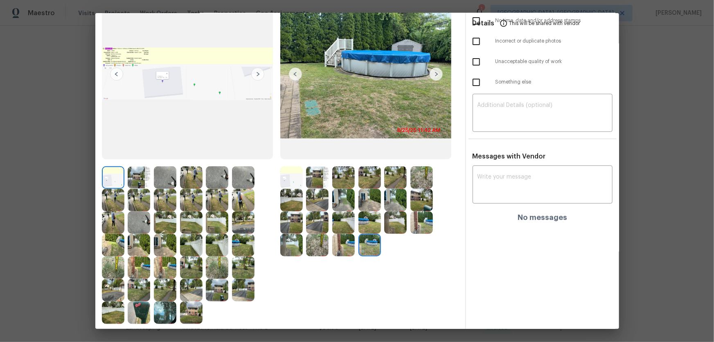
click at [368, 225] on img at bounding box center [369, 245] width 22 height 22
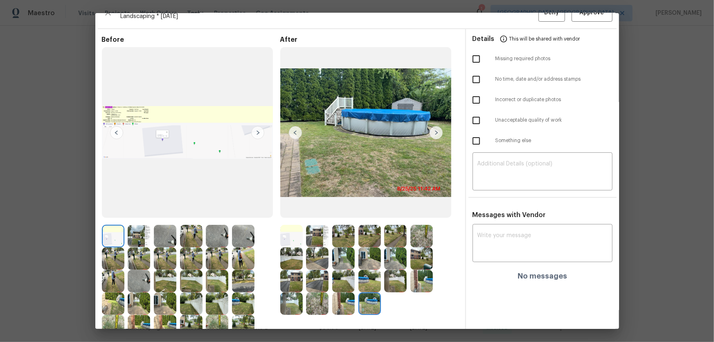
scroll to position [0, 0]
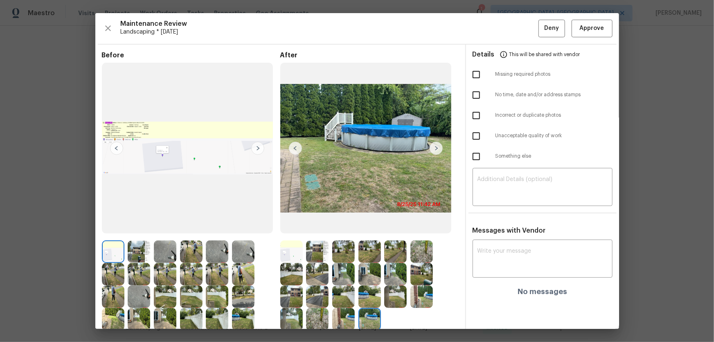
click at [221, 225] on img at bounding box center [217, 251] width 22 height 22
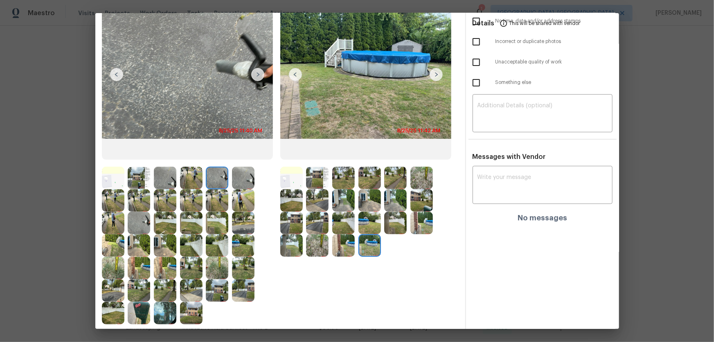
scroll to position [74, 0]
click at [238, 225] on img at bounding box center [243, 245] width 22 height 22
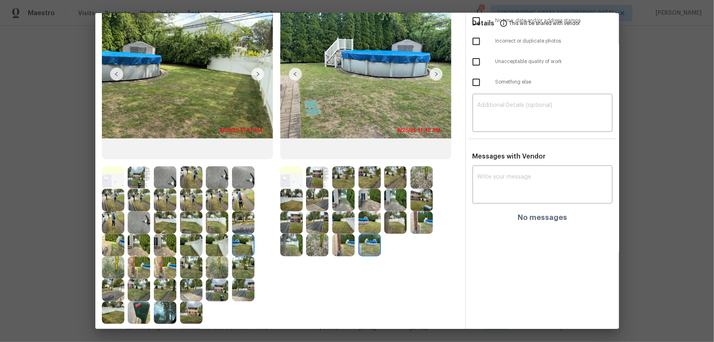
click at [136, 225] on img at bounding box center [139, 267] width 22 height 22
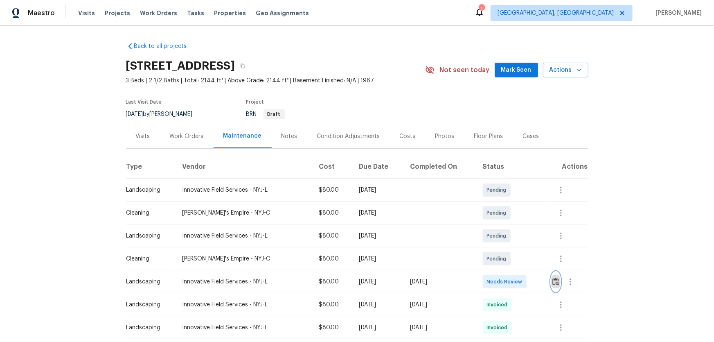
click at [508, 225] on button "button" at bounding box center [555, 282] width 9 height 20
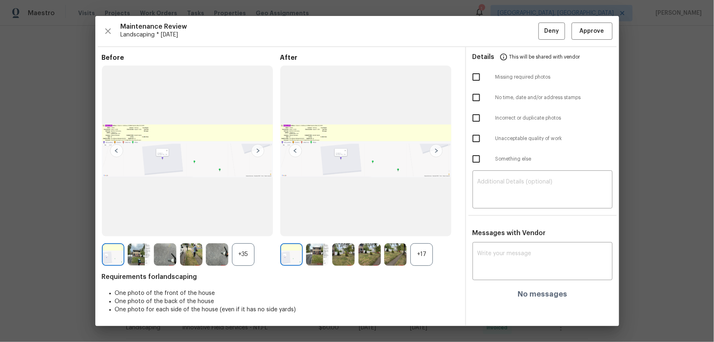
click at [418, 225] on div "+17" at bounding box center [421, 254] width 22 height 22
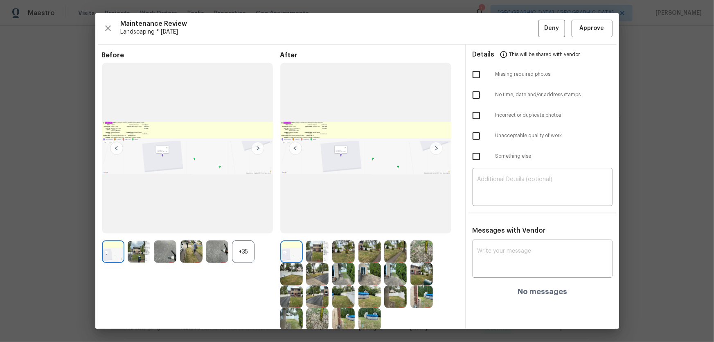
click at [250, 225] on div "+35" at bounding box center [243, 251] width 22 height 22
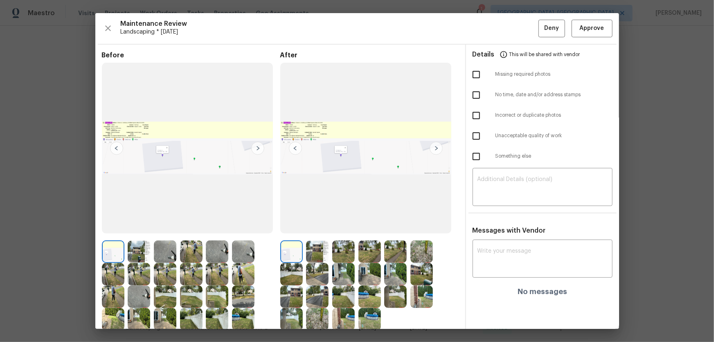
click at [315, 225] on img at bounding box center [317, 251] width 22 height 22
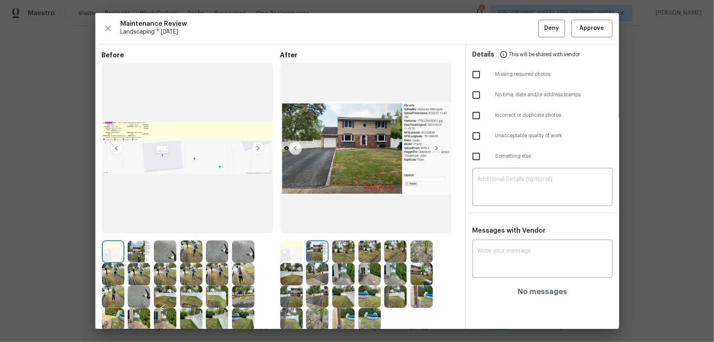
click at [343, 225] on img at bounding box center [343, 251] width 22 height 22
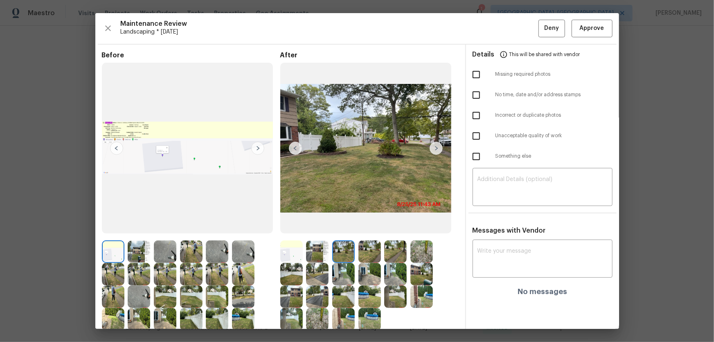
click at [368, 225] on img at bounding box center [369, 251] width 22 height 22
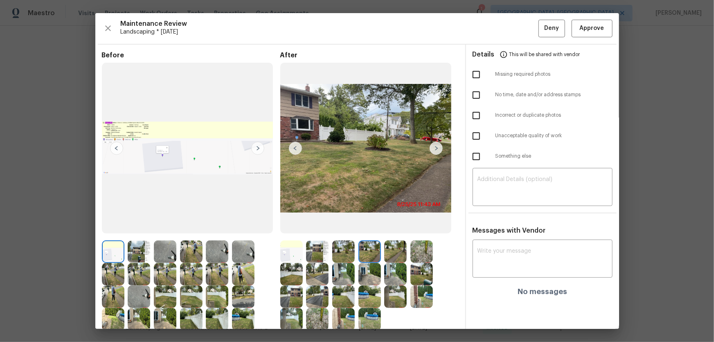
click at [404, 225] on img at bounding box center [395, 251] width 22 height 22
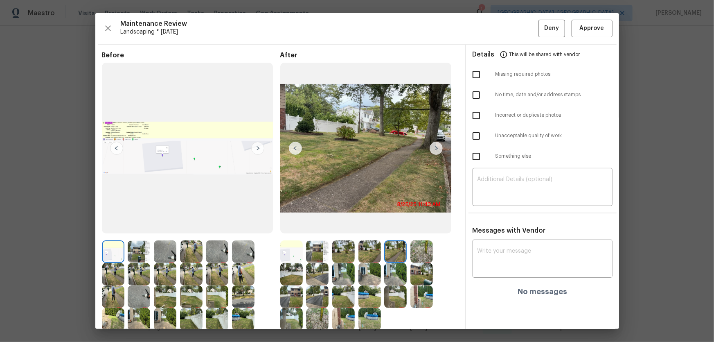
click at [410, 225] on img at bounding box center [421, 251] width 22 height 22
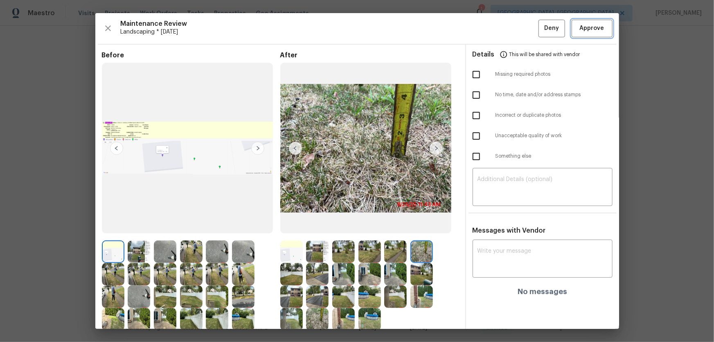
click at [508, 29] on span "Approve" at bounding box center [592, 28] width 25 height 10
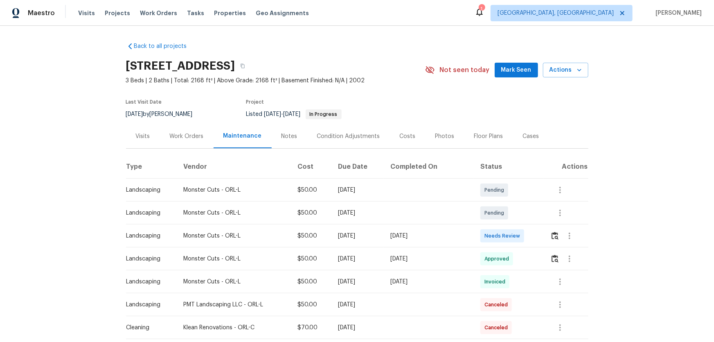
click at [508, 225] on td at bounding box center [566, 235] width 44 height 23
click at [508, 225] on img "button" at bounding box center [554, 236] width 7 height 8
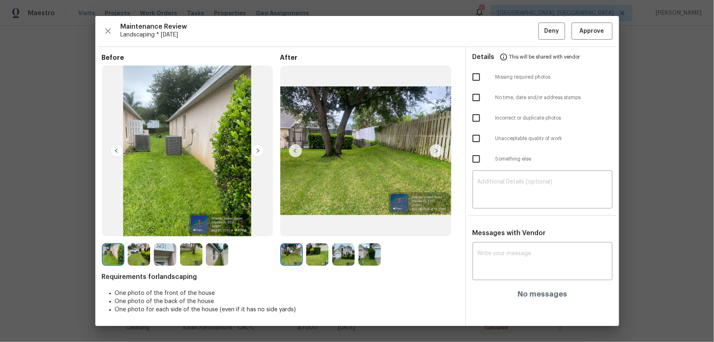
click at [319, 225] on img at bounding box center [317, 254] width 22 height 22
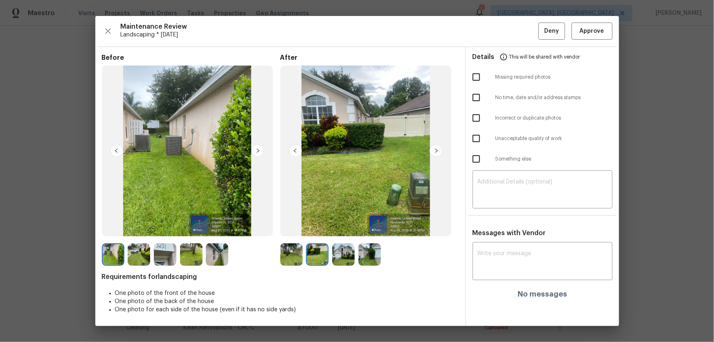
click at [348, 225] on img at bounding box center [343, 254] width 22 height 22
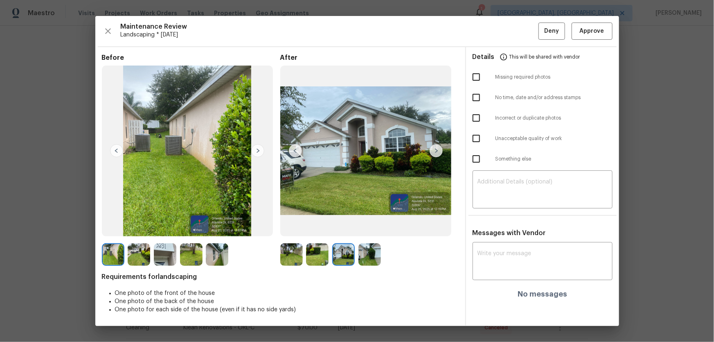
click at [366, 225] on img at bounding box center [369, 254] width 22 height 22
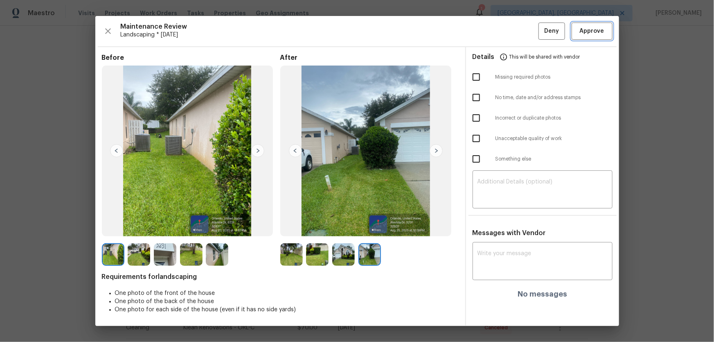
click at [508, 33] on span "Approve" at bounding box center [592, 31] width 25 height 10
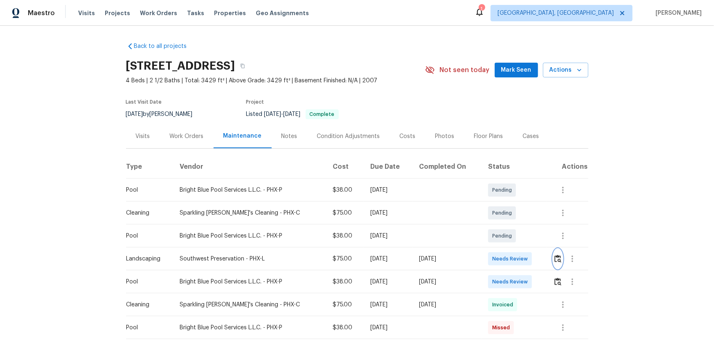
click at [508, 225] on img "button" at bounding box center [557, 258] width 7 height 8
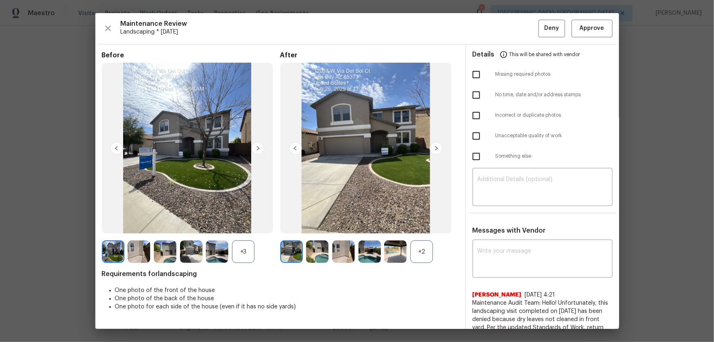
click at [415, 225] on div "+2" at bounding box center [421, 251] width 22 height 22
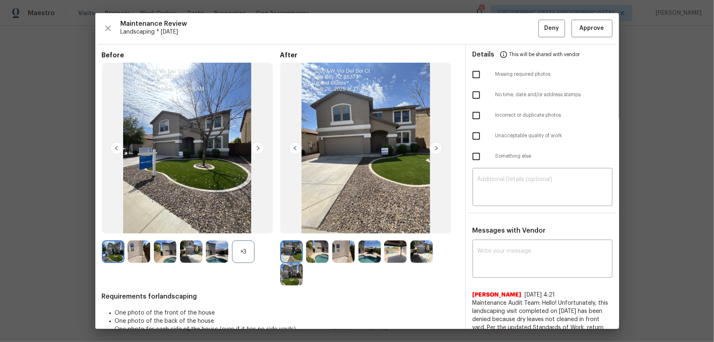
click at [236, 225] on div "+3" at bounding box center [243, 251] width 22 height 22
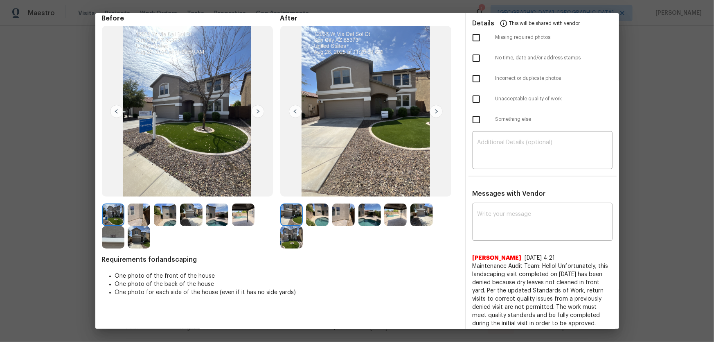
click at [322, 216] on img at bounding box center [317, 214] width 22 height 22
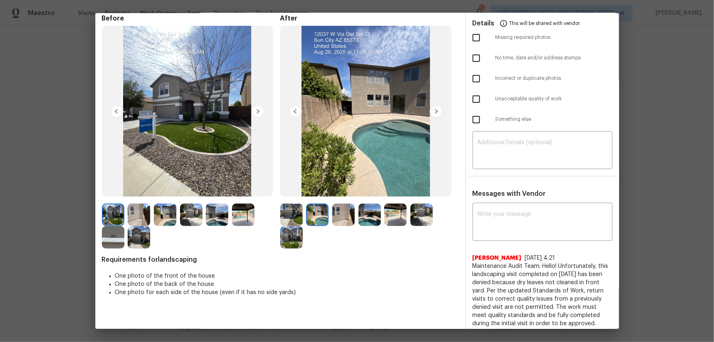
click at [339, 217] on img at bounding box center [343, 214] width 22 height 22
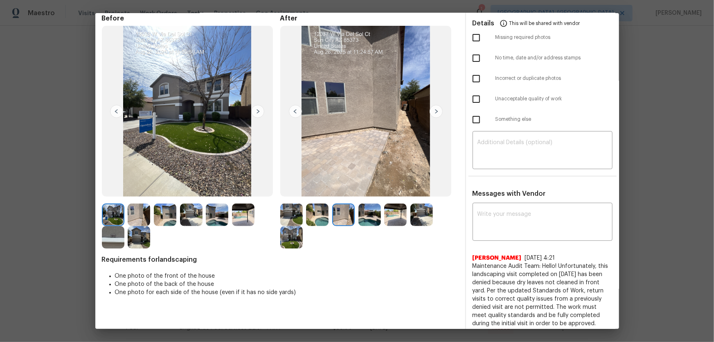
click at [358, 217] on img at bounding box center [369, 214] width 22 height 22
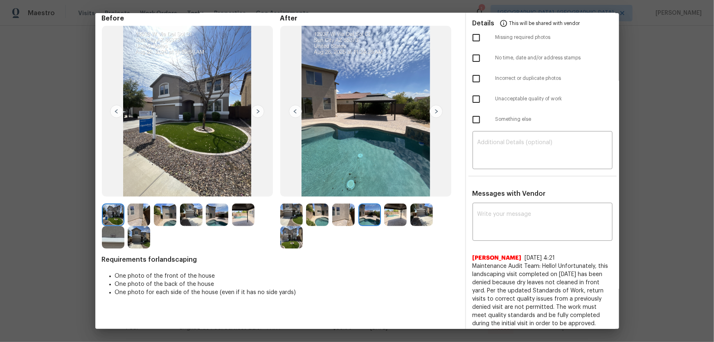
click at [389, 217] on img at bounding box center [395, 214] width 22 height 22
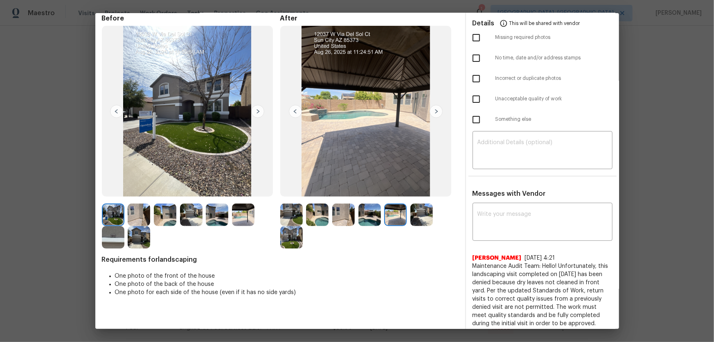
click at [410, 217] on img at bounding box center [421, 214] width 22 height 22
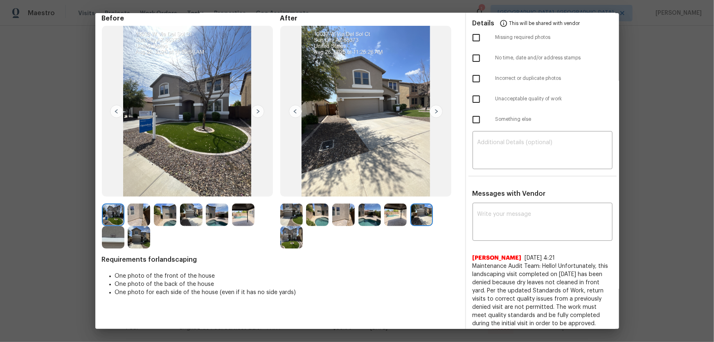
click at [295, 225] on img at bounding box center [291, 237] width 22 height 22
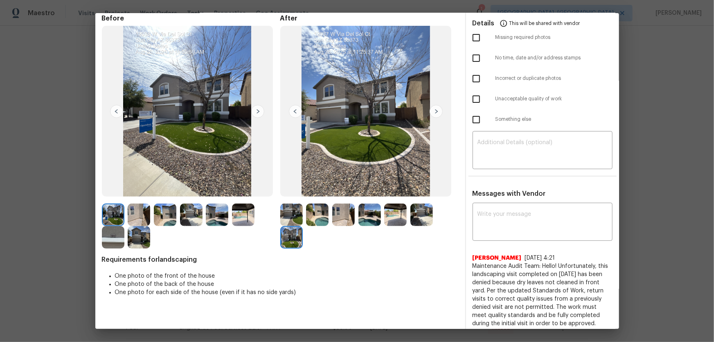
scroll to position [0, 0]
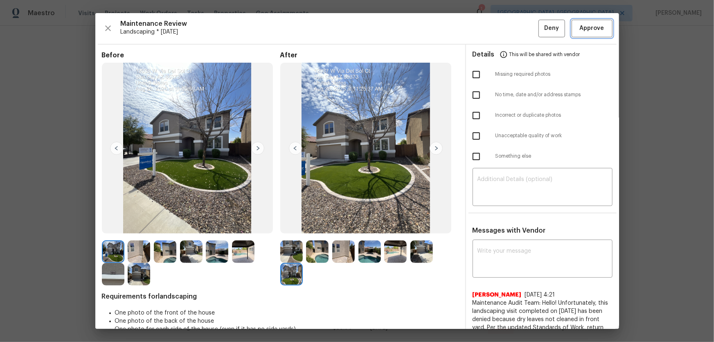
click at [508, 30] on button "Approve" at bounding box center [591, 29] width 41 height 18
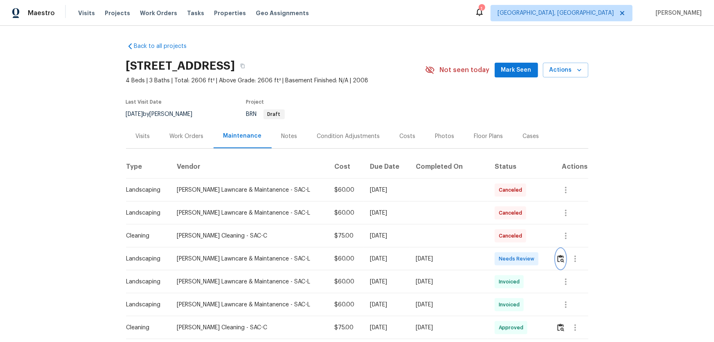
click at [508, 225] on img "button" at bounding box center [560, 258] width 7 height 8
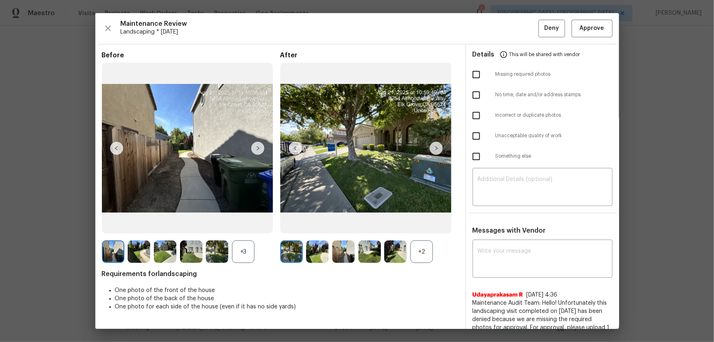
click at [418, 225] on div "+2" at bounding box center [421, 251] width 22 height 22
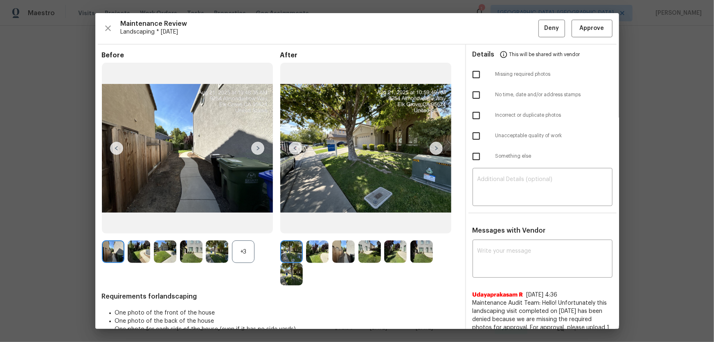
click at [235, 225] on div "+3" at bounding box center [243, 251] width 22 height 22
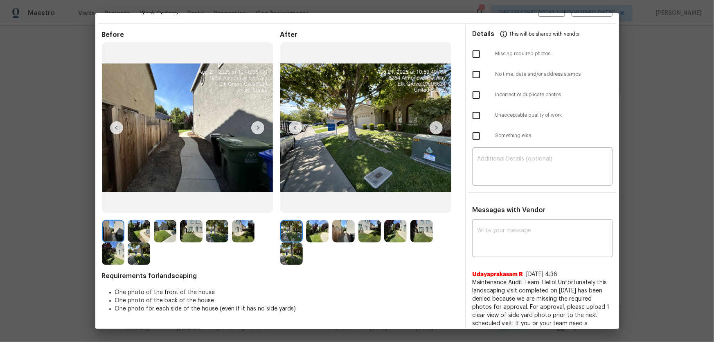
scroll to position [57, 0]
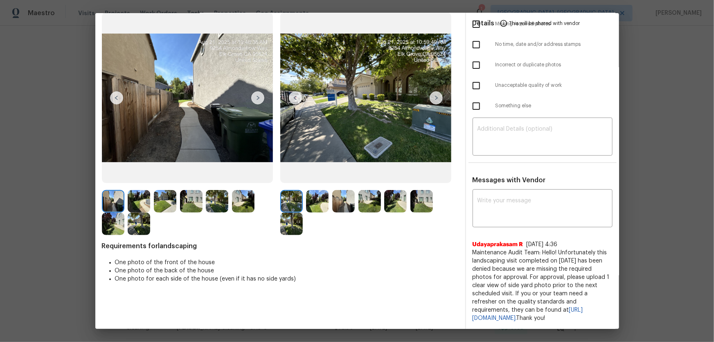
click at [314, 190] on img at bounding box center [317, 201] width 22 height 22
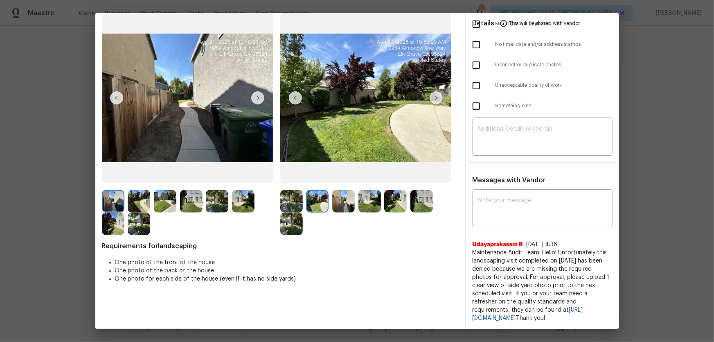
click at [350, 198] on img at bounding box center [343, 201] width 22 height 22
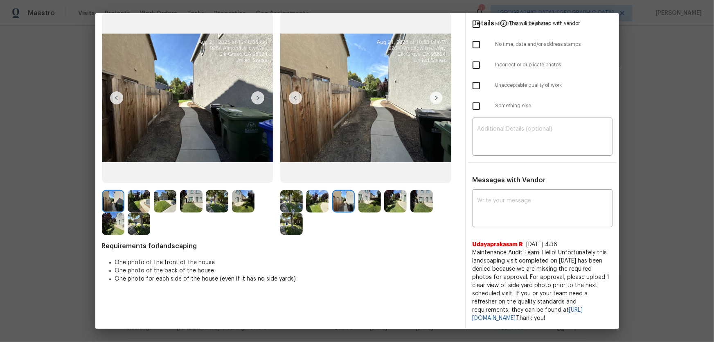
click at [363, 198] on img at bounding box center [369, 201] width 22 height 22
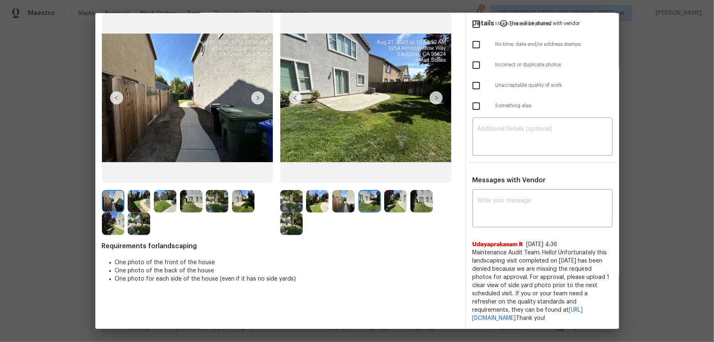
click at [386, 200] on img at bounding box center [395, 201] width 22 height 22
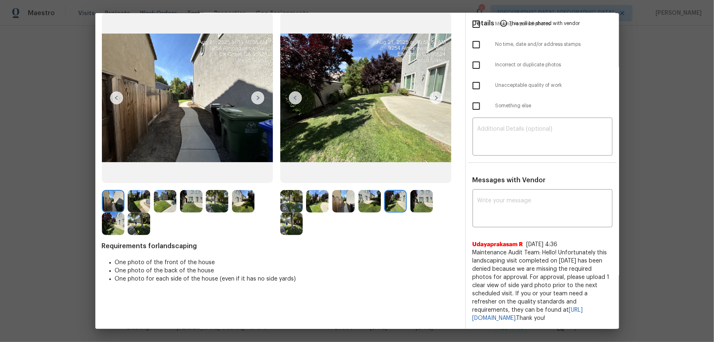
click at [415, 200] on img at bounding box center [421, 201] width 22 height 22
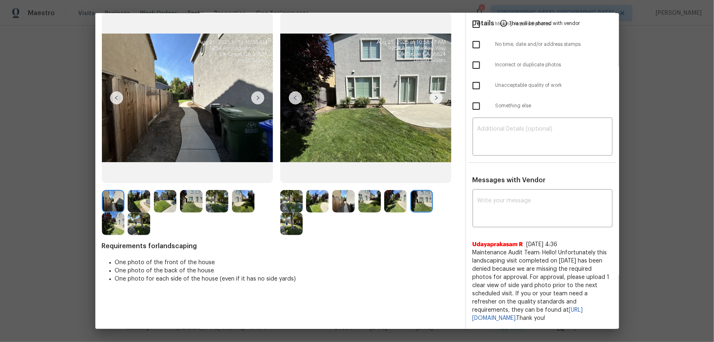
click at [291, 216] on img at bounding box center [291, 223] width 22 height 22
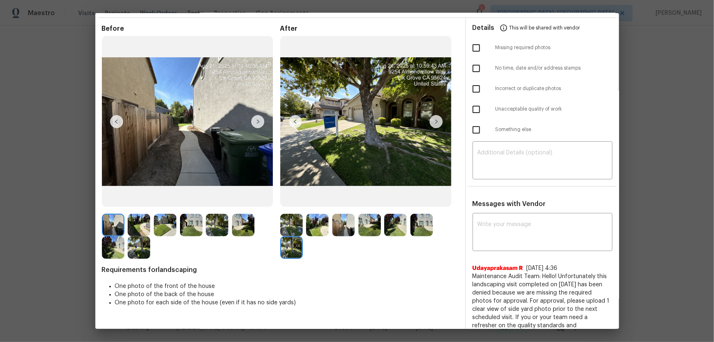
scroll to position [0, 0]
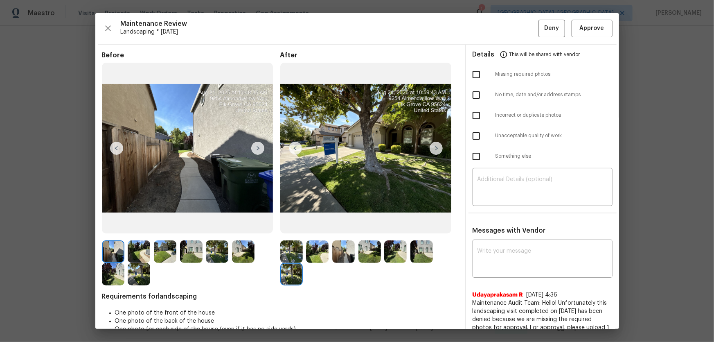
click at [508, 18] on div "Maintenance Review Landscaping * Mon, Aug 18 Deny Approve Before After Requirem…" at bounding box center [357, 170] width 524 height 315
click at [508, 25] on span "Approve" at bounding box center [592, 28] width 28 height 10
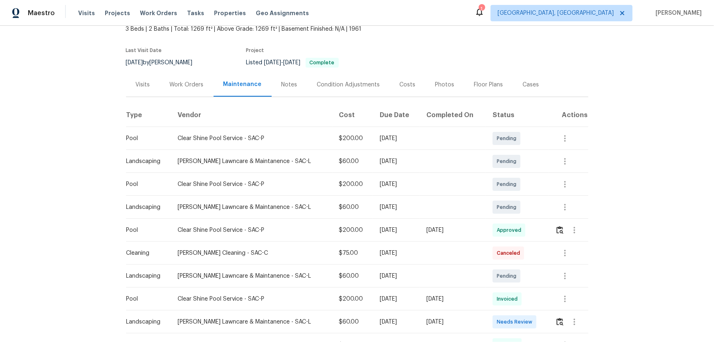
scroll to position [148, 0]
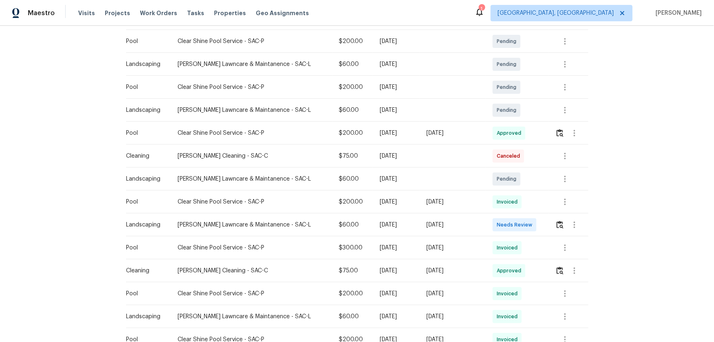
click at [508, 225] on td at bounding box center [569, 224] width 40 height 23
click at [508, 225] on img "button" at bounding box center [559, 224] width 7 height 8
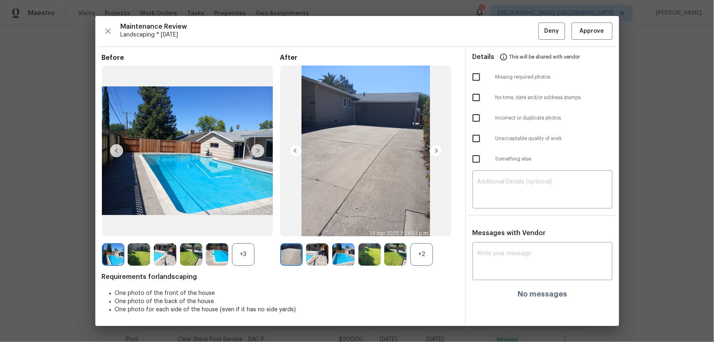
click at [426, 225] on div "+2" at bounding box center [421, 254] width 22 height 22
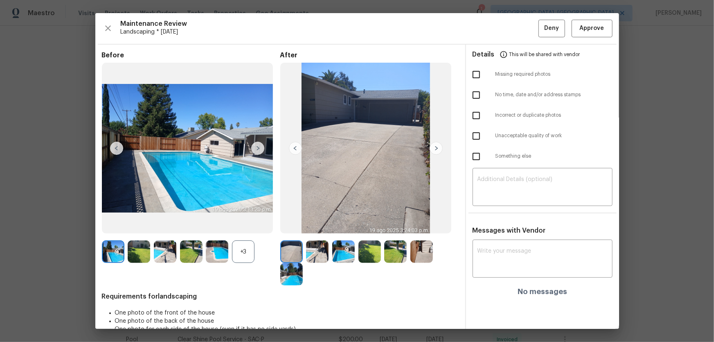
click at [246, 225] on div "+3" at bounding box center [243, 251] width 22 height 22
click at [323, 225] on img at bounding box center [317, 251] width 22 height 22
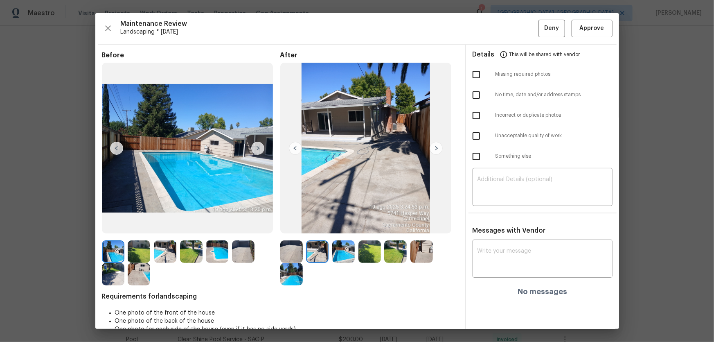
click at [337, 225] on img at bounding box center [343, 251] width 22 height 22
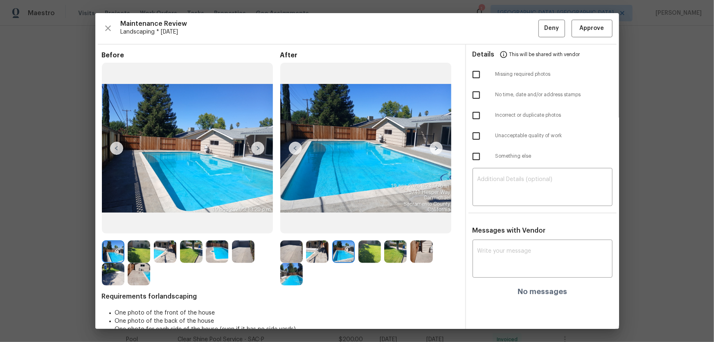
click at [364, 225] on img at bounding box center [369, 251] width 22 height 22
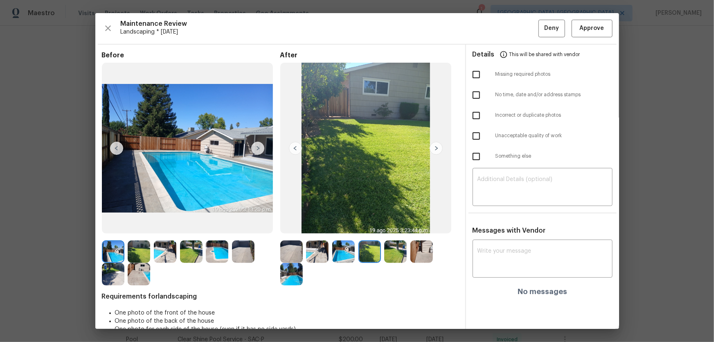
click at [386, 225] on img at bounding box center [395, 251] width 22 height 22
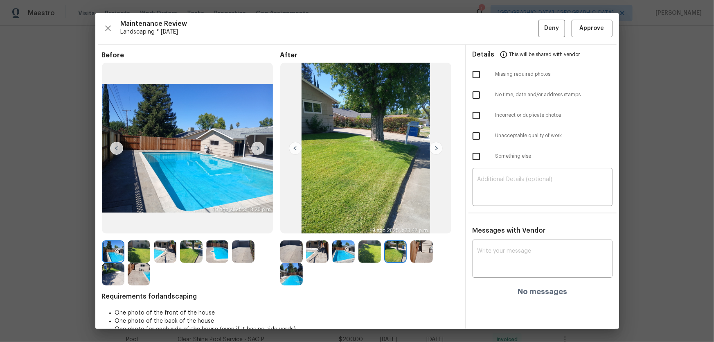
click at [416, 225] on img at bounding box center [421, 251] width 22 height 22
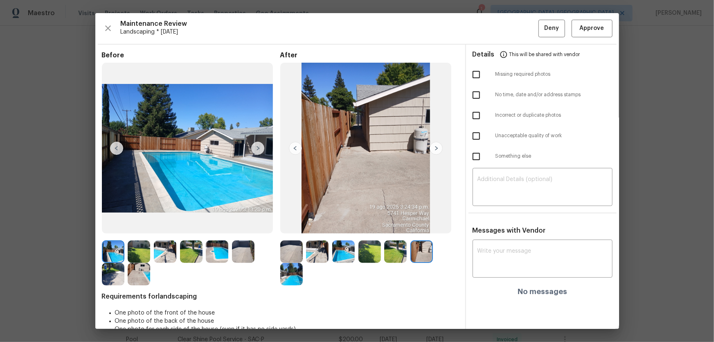
click at [292, 225] on img at bounding box center [291, 274] width 22 height 22
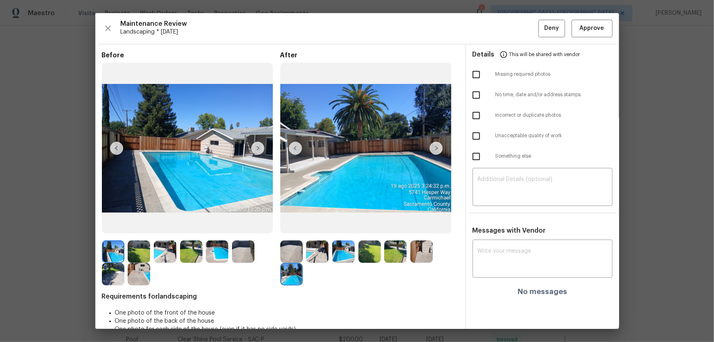
click at [286, 225] on img at bounding box center [291, 251] width 22 height 22
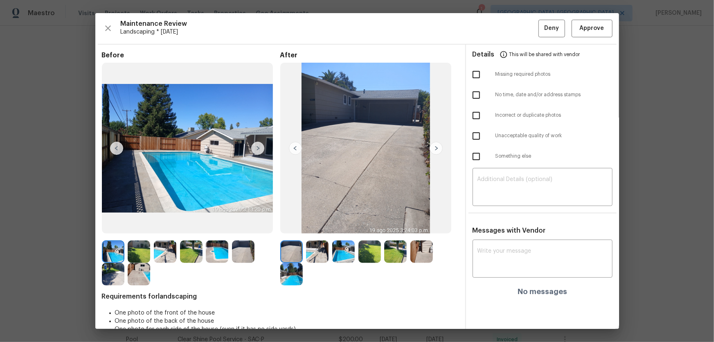
click at [321, 225] on img at bounding box center [317, 251] width 22 height 22
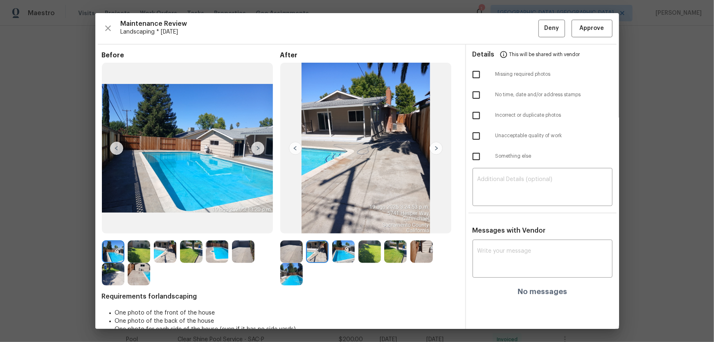
click at [340, 225] on img at bounding box center [343, 251] width 22 height 22
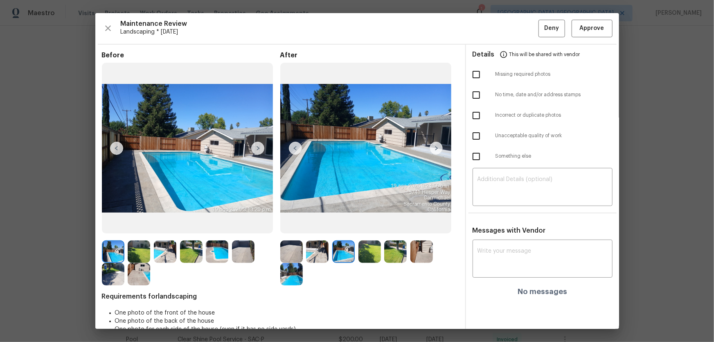
click at [364, 225] on img at bounding box center [369, 251] width 22 height 22
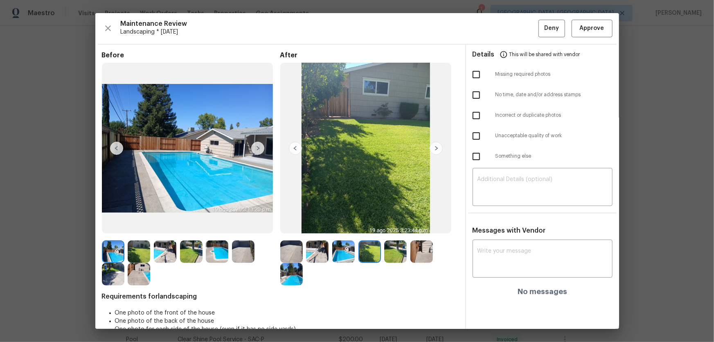
click at [387, 225] on img at bounding box center [395, 251] width 22 height 22
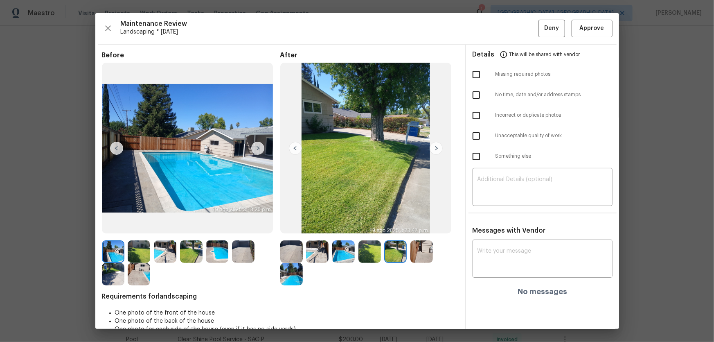
click at [408, 225] on div at bounding box center [397, 251] width 26 height 22
click at [415, 225] on img at bounding box center [421, 251] width 22 height 22
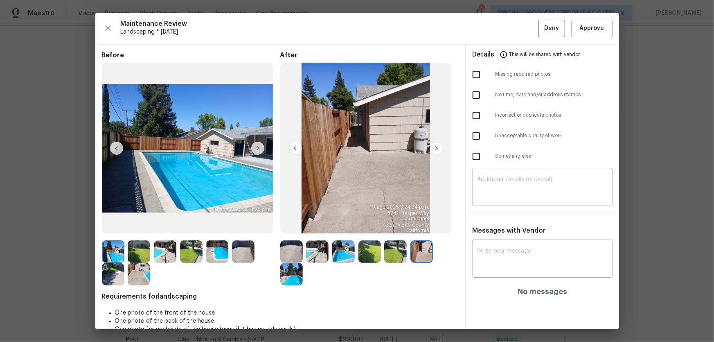
click at [290, 225] on img at bounding box center [291, 274] width 22 height 22
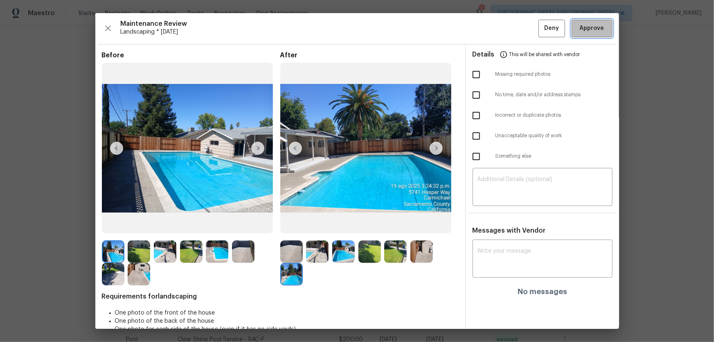
click at [508, 22] on button "Approve" at bounding box center [591, 29] width 41 height 18
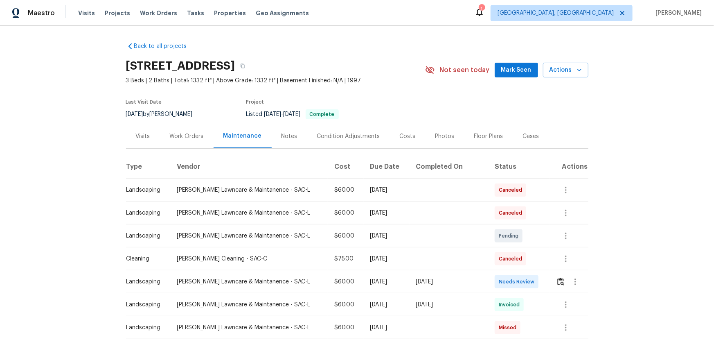
click at [508, 225] on td at bounding box center [568, 281] width 39 height 23
click at [508, 225] on img "button" at bounding box center [560, 281] width 7 height 8
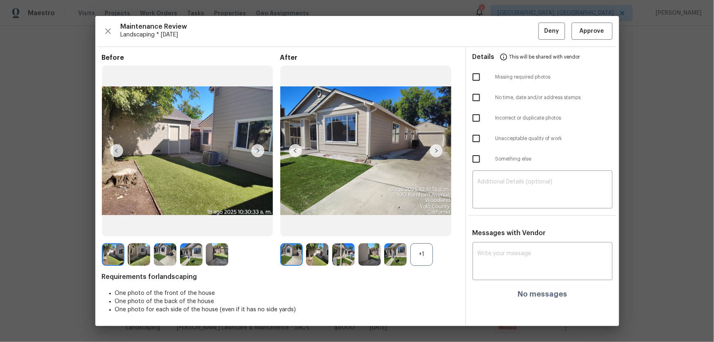
click at [425, 225] on div "+1" at bounding box center [421, 254] width 22 height 22
click at [319, 225] on img at bounding box center [317, 254] width 22 height 22
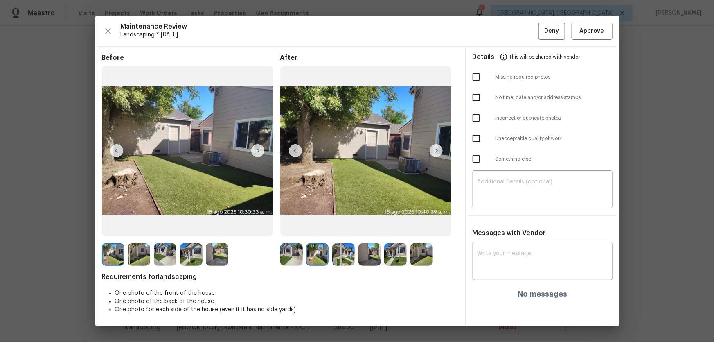
click at [344, 225] on img at bounding box center [343, 254] width 22 height 22
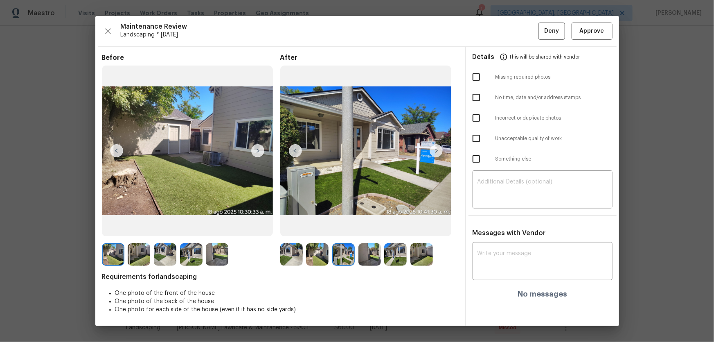
click at [365, 225] on img at bounding box center [369, 254] width 22 height 22
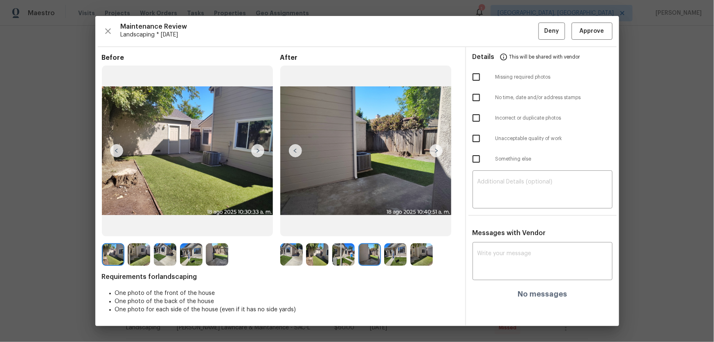
click at [387, 225] on img at bounding box center [395, 254] width 22 height 22
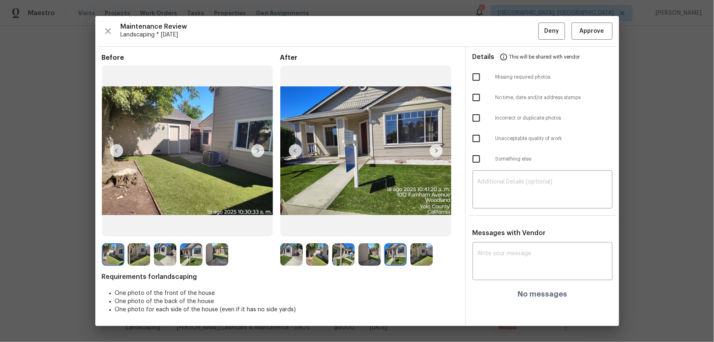
click at [420, 225] on img at bounding box center [421, 254] width 22 height 22
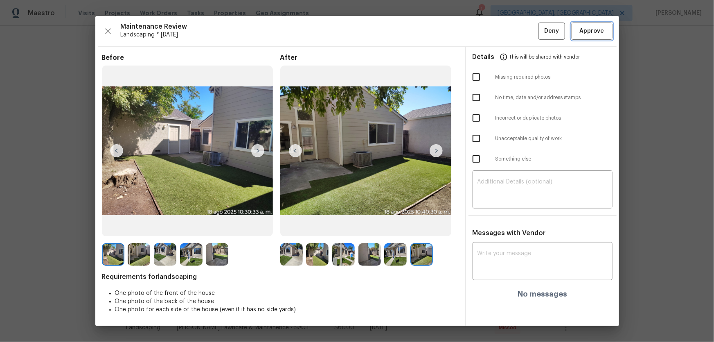
click at [508, 36] on span "Approve" at bounding box center [592, 31] width 25 height 10
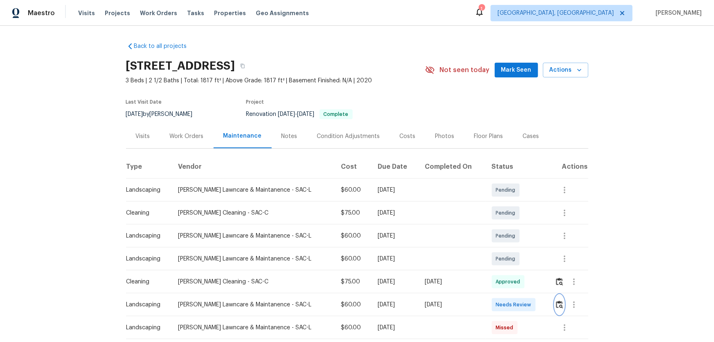
click at [508, 225] on img "button" at bounding box center [559, 304] width 7 height 8
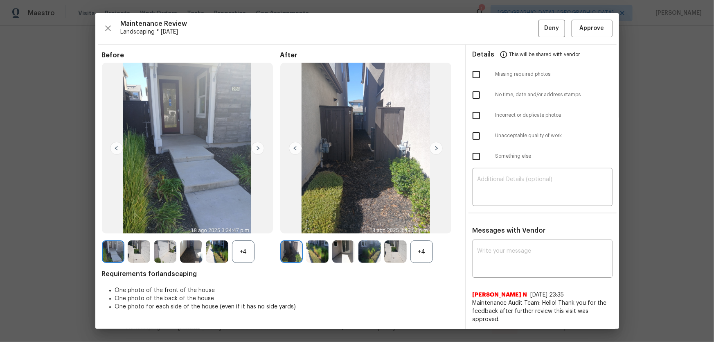
click at [429, 225] on div "+4" at bounding box center [421, 251] width 22 height 22
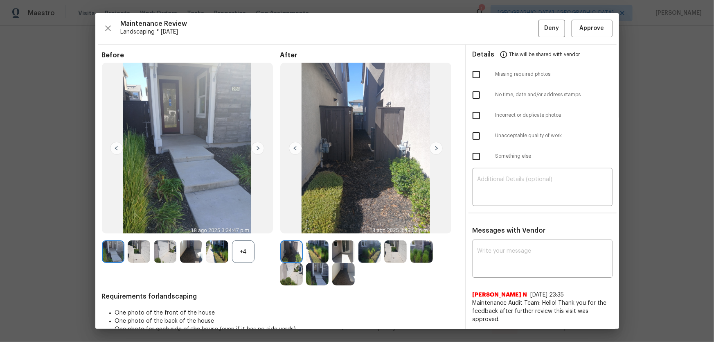
click at [235, 225] on div "+4" at bounding box center [243, 251] width 22 height 22
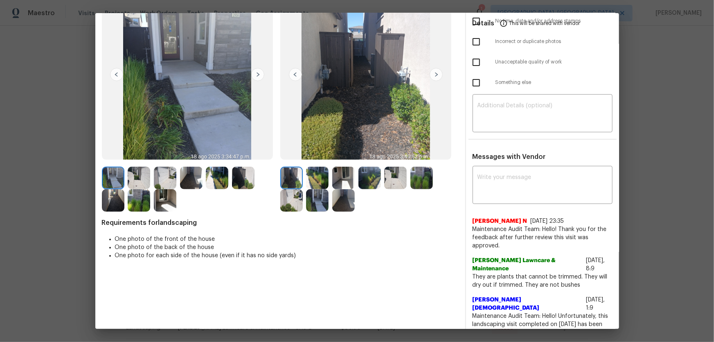
scroll to position [74, 0]
click at [309, 171] on img at bounding box center [317, 177] width 22 height 22
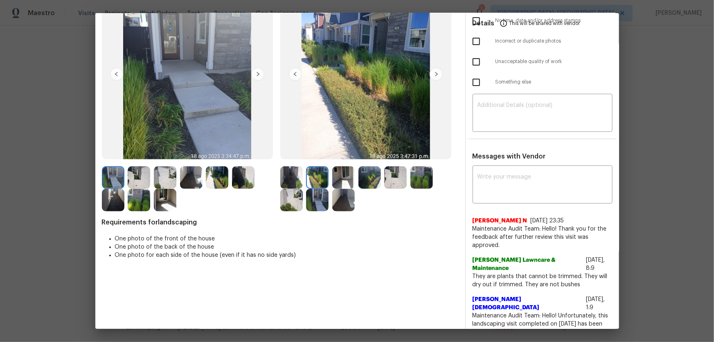
click at [344, 175] on img at bounding box center [343, 177] width 22 height 22
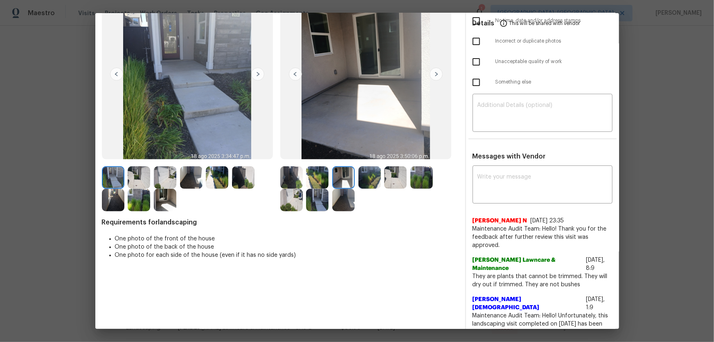
click at [371, 176] on img at bounding box center [369, 177] width 22 height 22
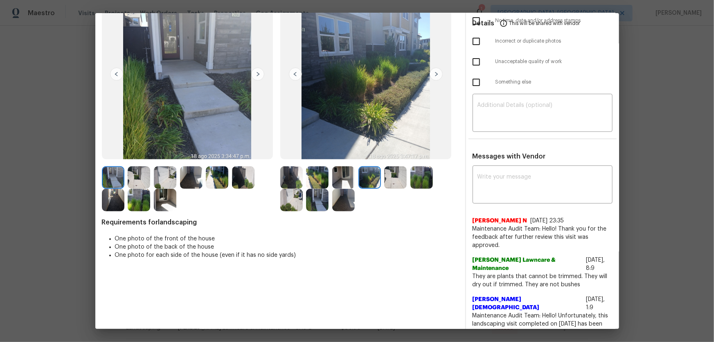
click at [385, 177] on img at bounding box center [395, 177] width 22 height 22
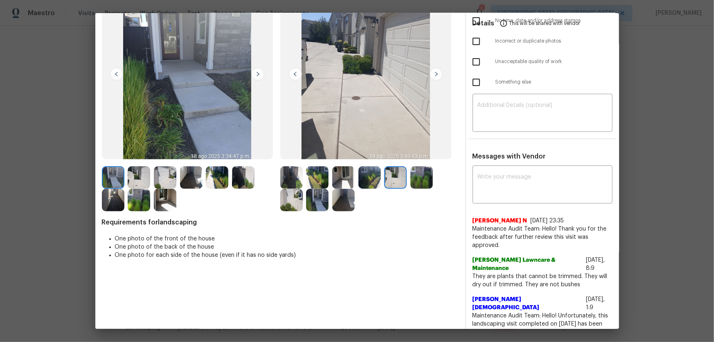
click at [414, 179] on img at bounding box center [421, 177] width 22 height 22
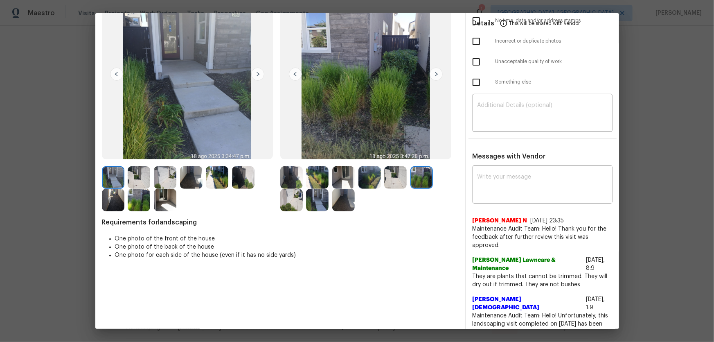
click at [289, 203] on img at bounding box center [291, 200] width 22 height 22
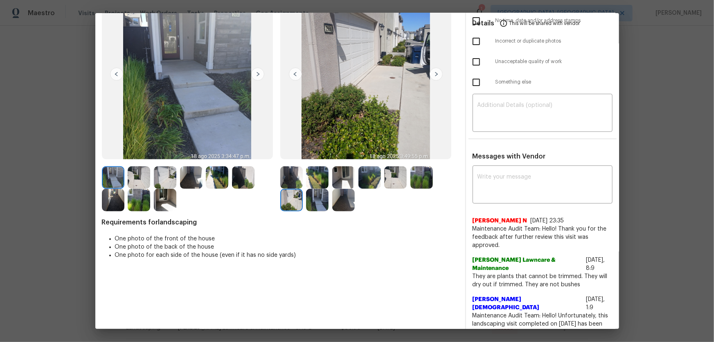
click at [319, 203] on img at bounding box center [317, 200] width 22 height 22
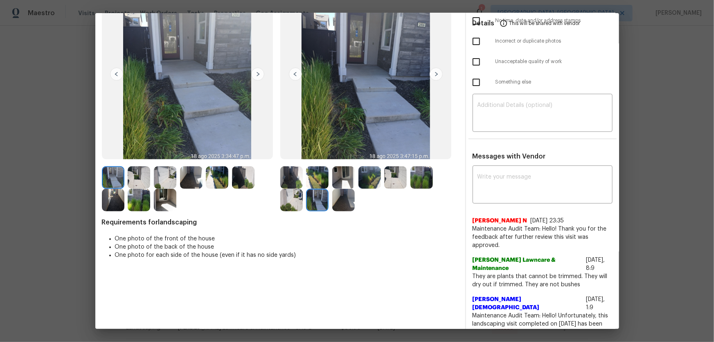
click at [340, 203] on img at bounding box center [343, 200] width 22 height 22
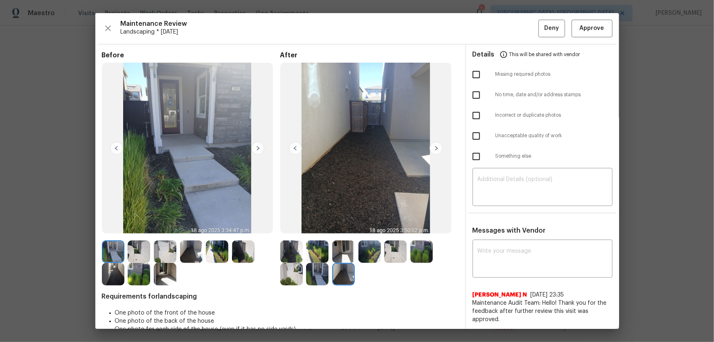
scroll to position [0, 0]
click at [508, 30] on span "Approve" at bounding box center [592, 28] width 25 height 10
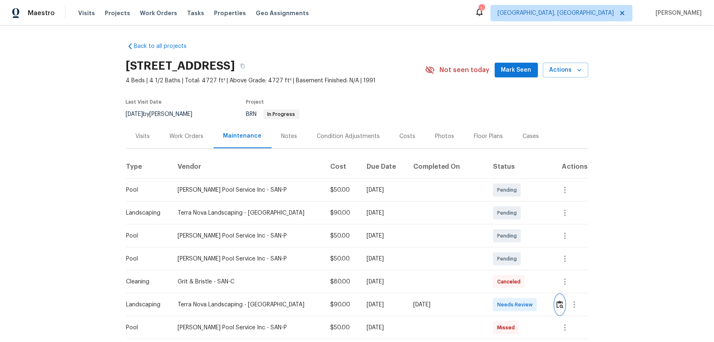
click at [508, 225] on button "button" at bounding box center [559, 305] width 9 height 20
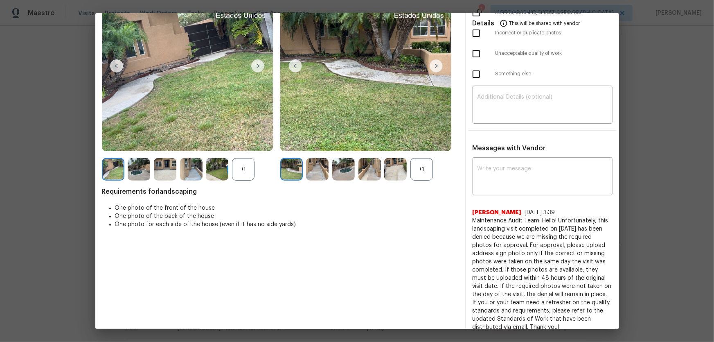
scroll to position [90, 0]
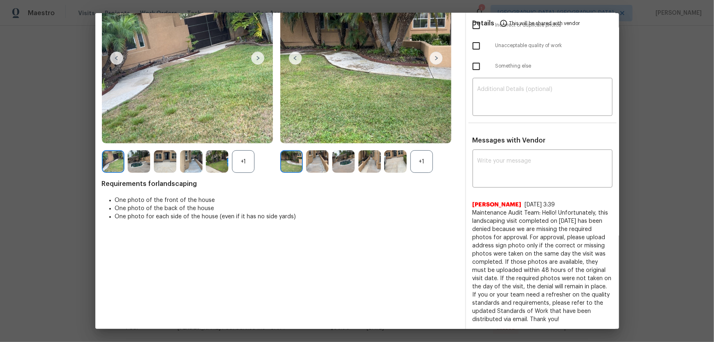
click at [424, 156] on div "+1" at bounding box center [421, 161] width 22 height 22
click at [241, 158] on div "+1" at bounding box center [243, 161] width 22 height 22
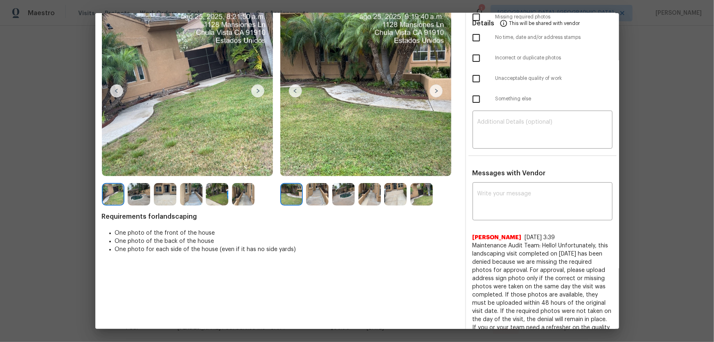
scroll to position [16, 0]
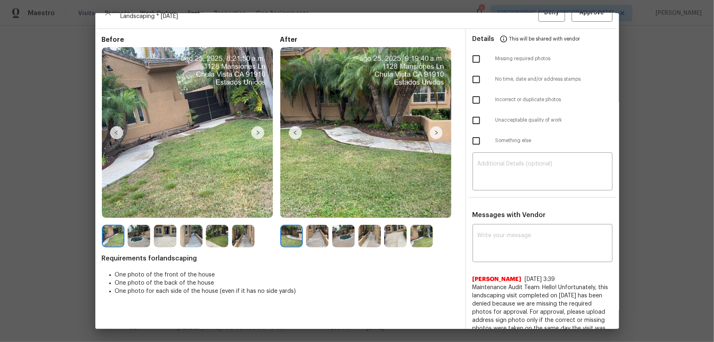
click at [308, 224] on div "After" at bounding box center [369, 142] width 178 height 212
click at [316, 225] on img at bounding box center [317, 236] width 22 height 22
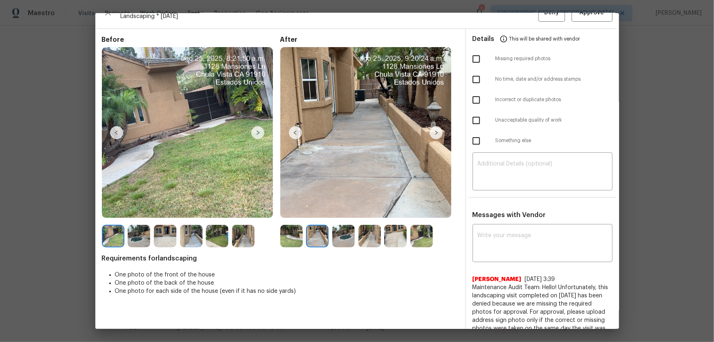
click at [337, 225] on img at bounding box center [343, 236] width 22 height 22
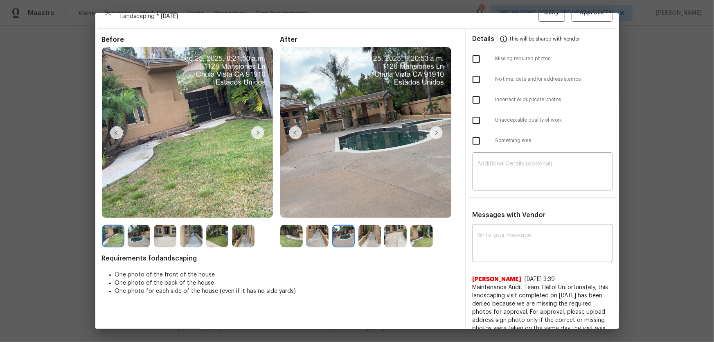
click at [364, 225] on img at bounding box center [369, 236] width 22 height 22
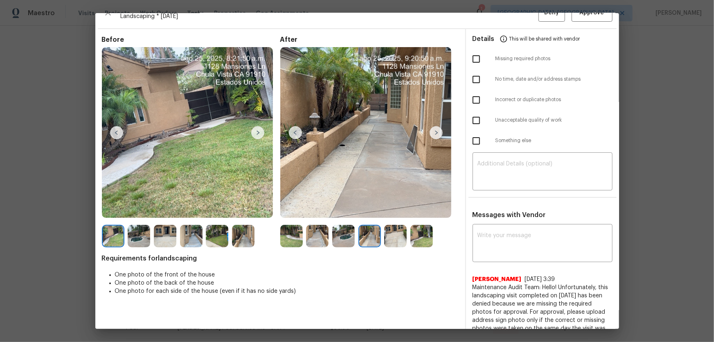
click at [389, 225] on img at bounding box center [395, 236] width 22 height 22
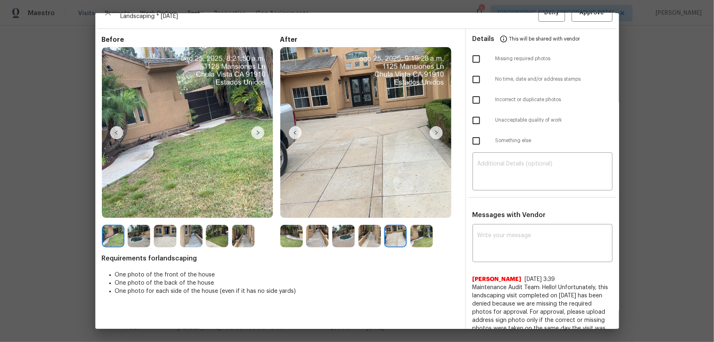
click at [422, 225] on img at bounding box center [421, 236] width 22 height 22
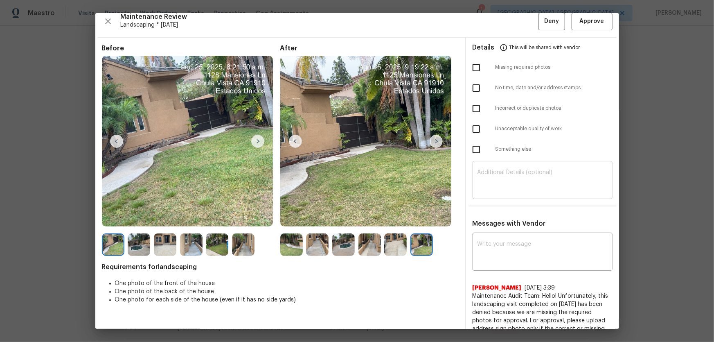
scroll to position [0, 0]
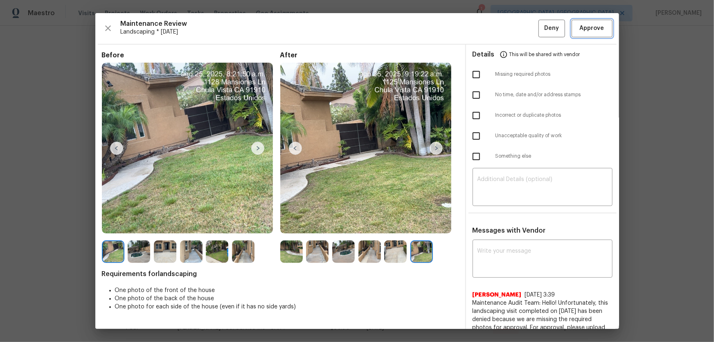
click at [508, 32] on span "Approve" at bounding box center [592, 28] width 25 height 10
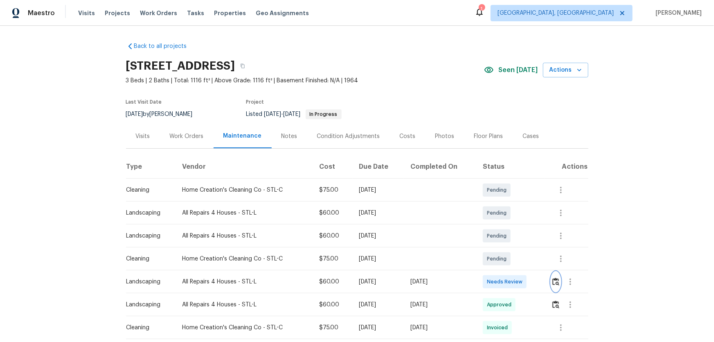
click at [508, 225] on button "button" at bounding box center [555, 282] width 9 height 20
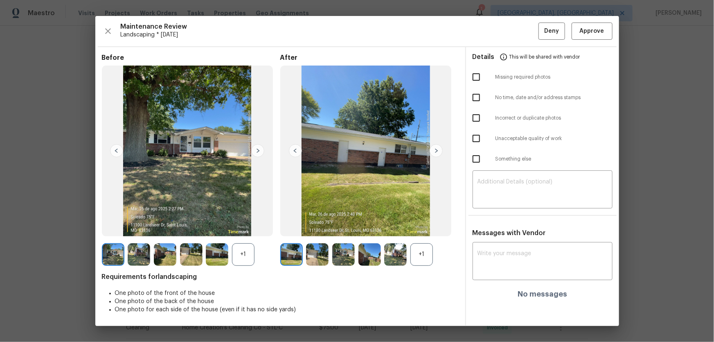
click at [422, 225] on div "+1" at bounding box center [421, 254] width 22 height 22
click at [244, 225] on div "+1" at bounding box center [243, 254] width 22 height 22
click at [315, 225] on img at bounding box center [317, 254] width 22 height 22
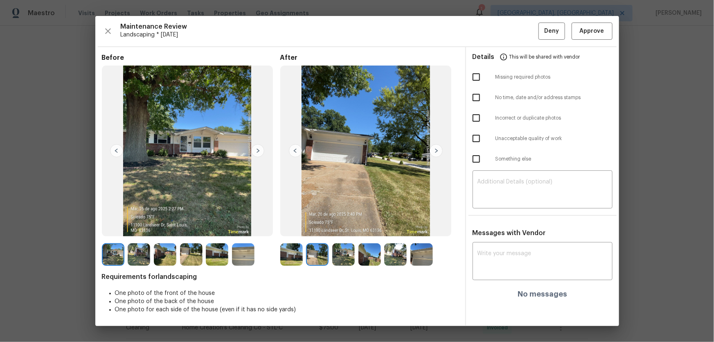
click at [345, 225] on img at bounding box center [343, 254] width 22 height 22
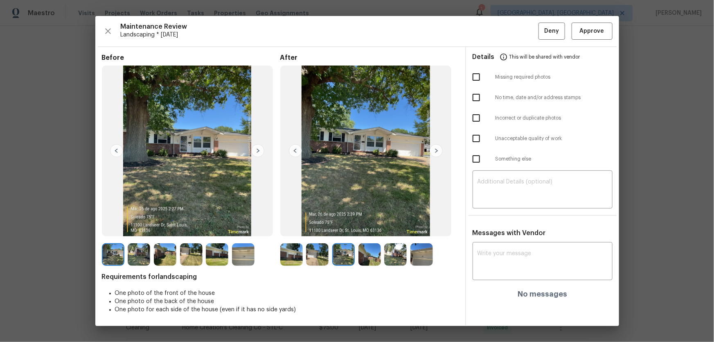
click at [363, 225] on img at bounding box center [369, 254] width 22 height 22
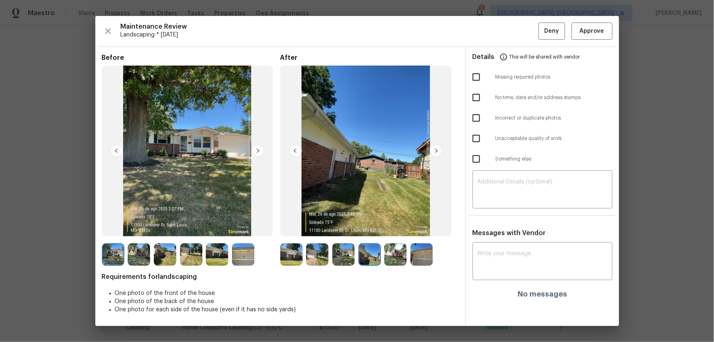
click at [393, 225] on img at bounding box center [395, 254] width 22 height 22
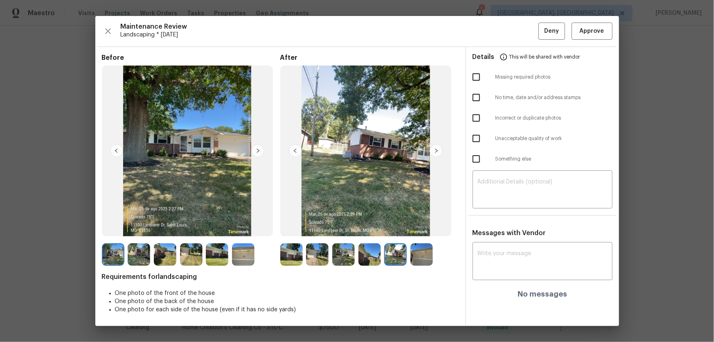
click at [417, 225] on img at bounding box center [421, 254] width 22 height 22
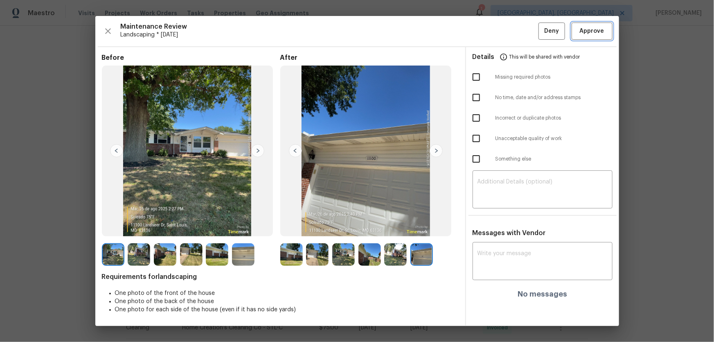
click at [508, 31] on span "Approve" at bounding box center [592, 31] width 28 height 10
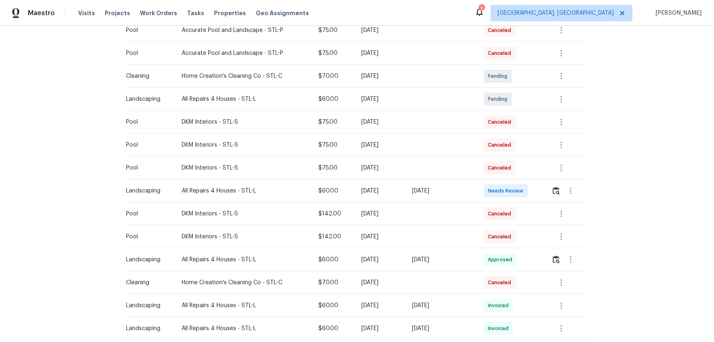
scroll to position [297, 0]
click at [556, 191] on img "button" at bounding box center [556, 190] width 7 height 8
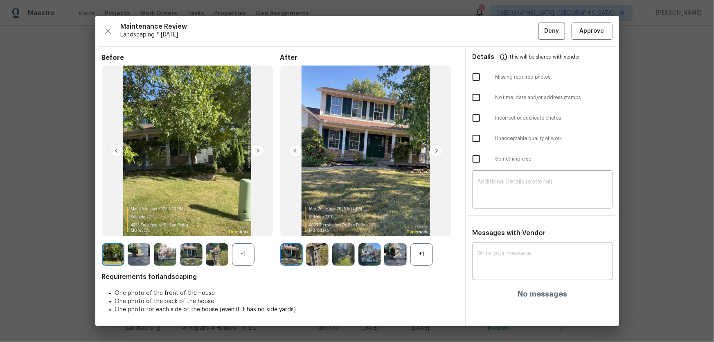
click at [423, 259] on div "+1" at bounding box center [421, 254] width 22 height 22
click at [250, 259] on div "+1" at bounding box center [243, 254] width 22 height 22
click at [321, 257] on img at bounding box center [317, 254] width 22 height 22
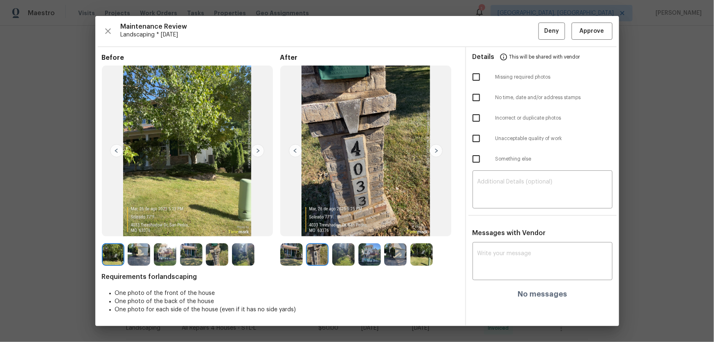
click at [339, 257] on img at bounding box center [343, 254] width 22 height 22
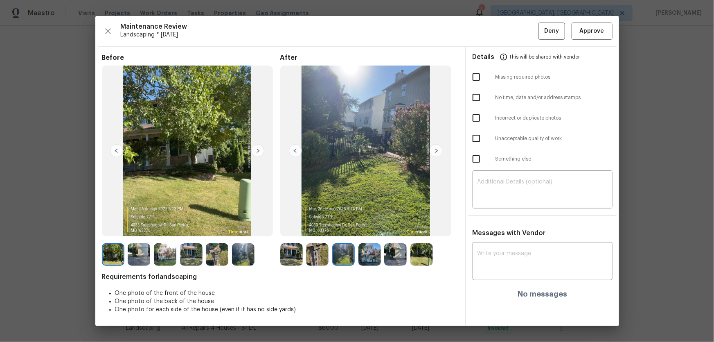
click at [364, 259] on img at bounding box center [369, 254] width 22 height 22
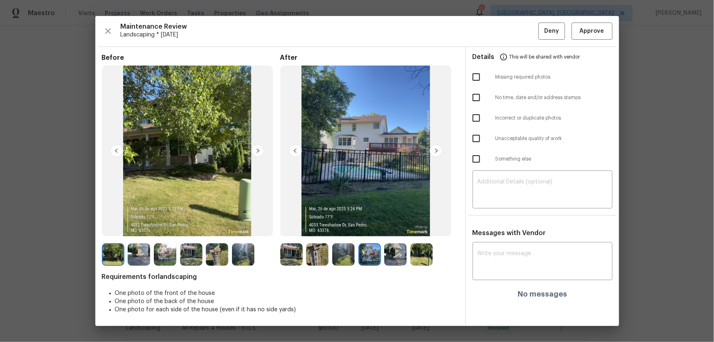
click at [393, 259] on img at bounding box center [395, 254] width 22 height 22
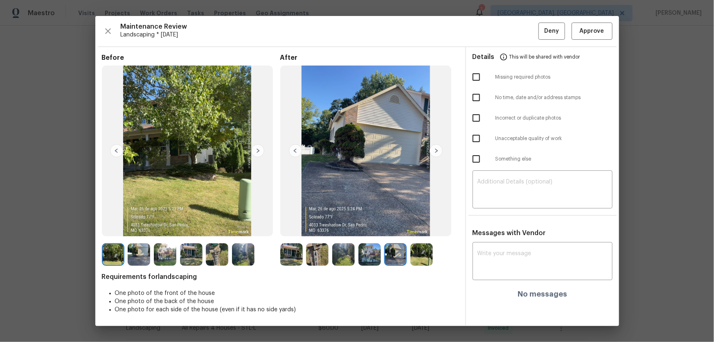
click at [409, 259] on div at bounding box center [397, 254] width 26 height 22
click at [433, 245] on div at bounding box center [423, 254] width 26 height 22
click at [426, 247] on img at bounding box center [421, 254] width 22 height 22
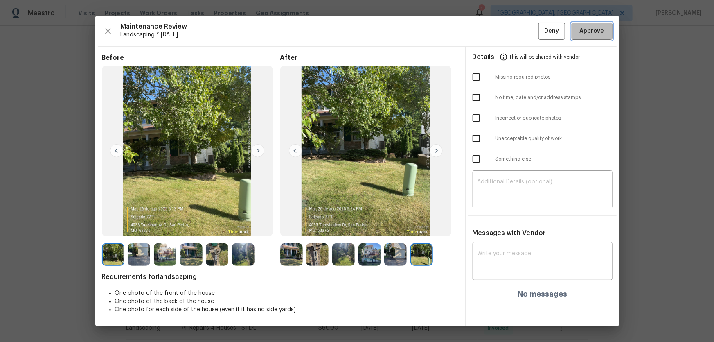
click at [587, 32] on span "Approve" at bounding box center [592, 31] width 25 height 10
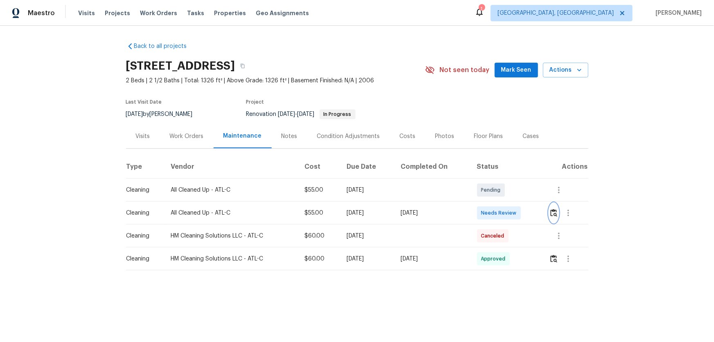
click at [508, 216] on button "button" at bounding box center [553, 213] width 9 height 20
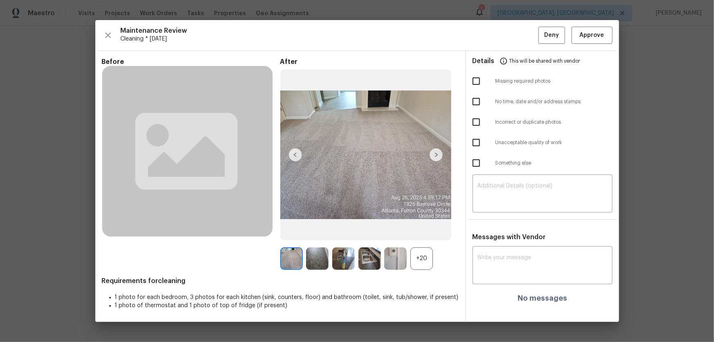
click at [422, 225] on div "+20" at bounding box center [421, 258] width 22 height 22
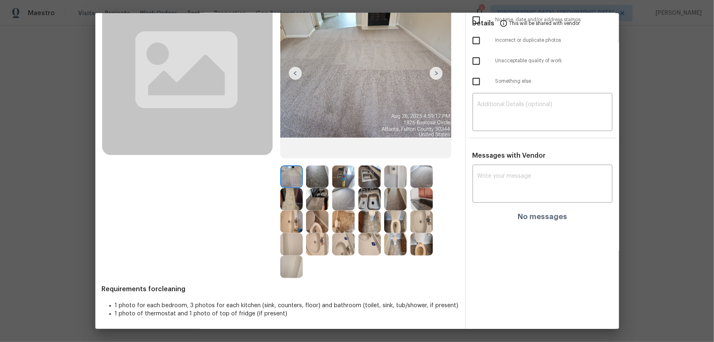
scroll to position [76, 0]
click at [389, 225] on img at bounding box center [395, 220] width 22 height 22
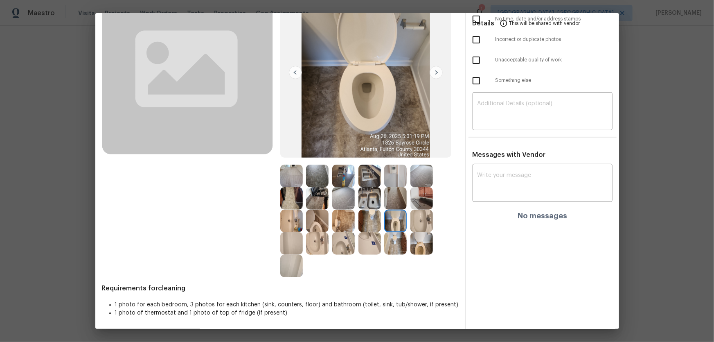
click at [415, 225] on img at bounding box center [421, 243] width 22 height 22
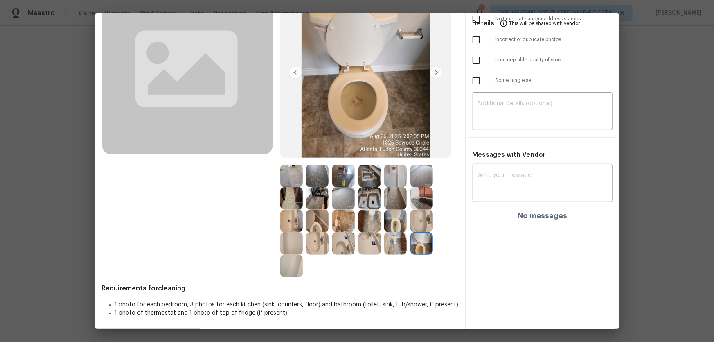
click at [311, 224] on img at bounding box center [317, 220] width 22 height 22
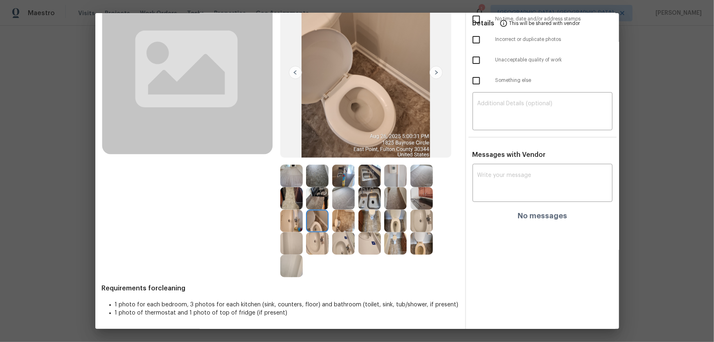
click at [335, 225] on img at bounding box center [343, 243] width 22 height 22
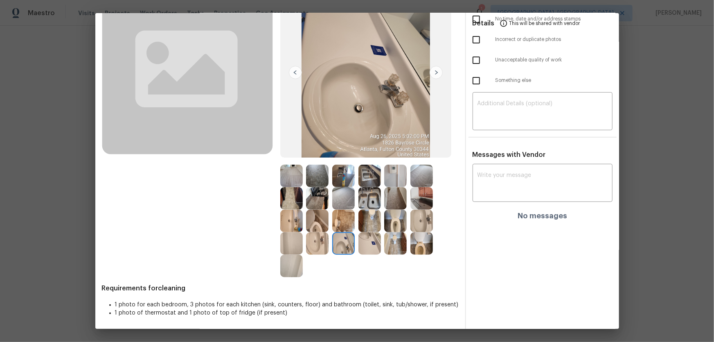
click at [318, 225] on img at bounding box center [317, 243] width 22 height 22
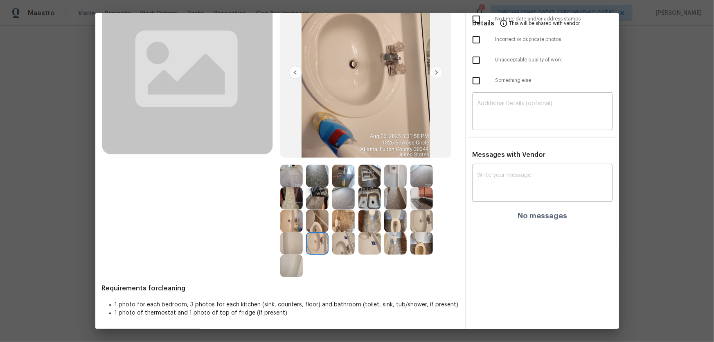
click at [294, 221] on img at bounding box center [291, 220] width 22 height 22
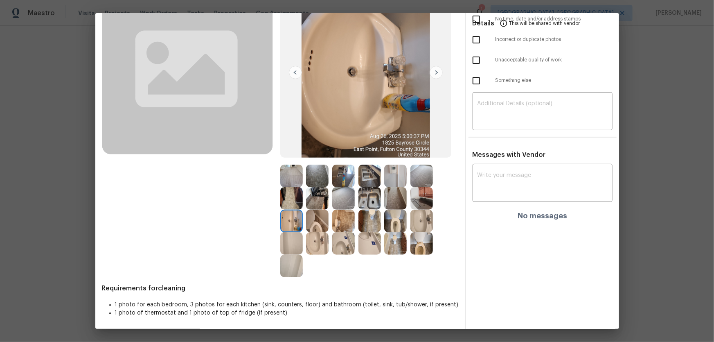
click at [292, 225] on img at bounding box center [291, 243] width 22 height 22
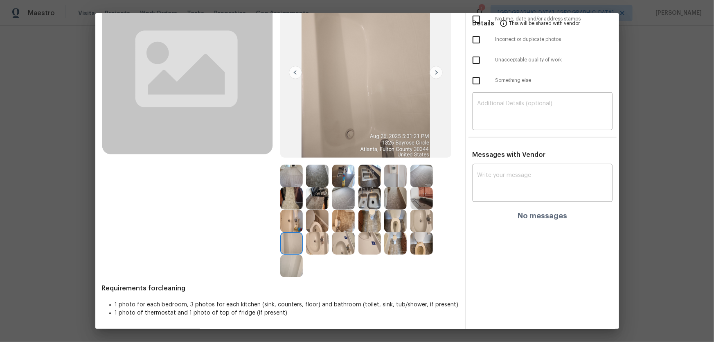
click at [296, 225] on img at bounding box center [291, 265] width 22 height 22
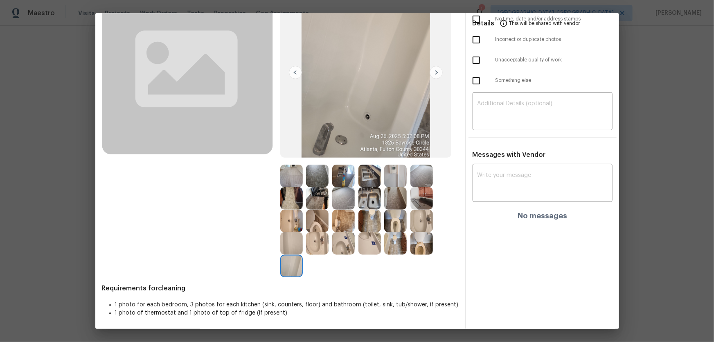
click at [370, 204] on img at bounding box center [369, 198] width 22 height 22
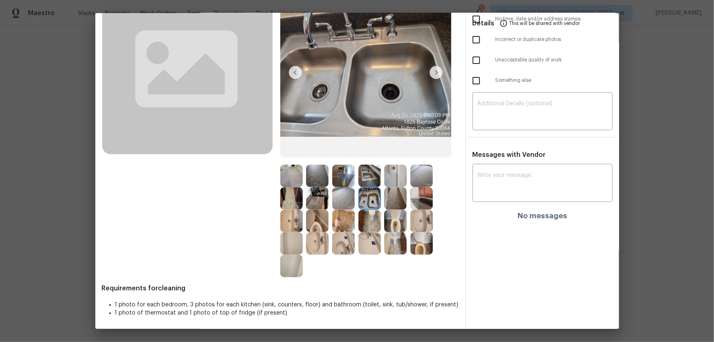
click at [370, 173] on img at bounding box center [369, 175] width 22 height 22
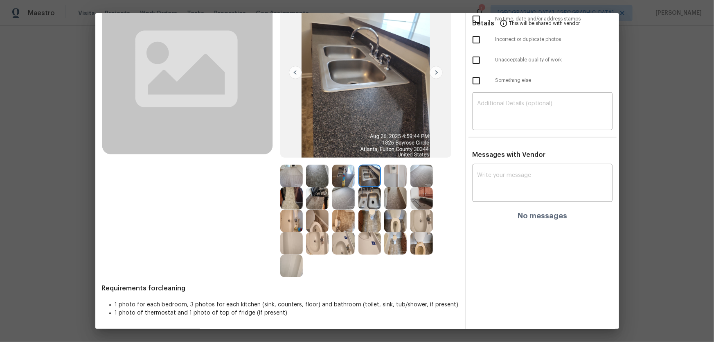
click at [339, 173] on img at bounding box center [343, 175] width 22 height 22
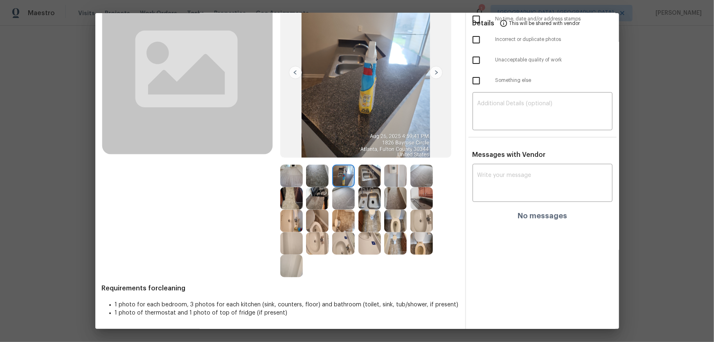
click at [313, 200] on img at bounding box center [317, 198] width 22 height 22
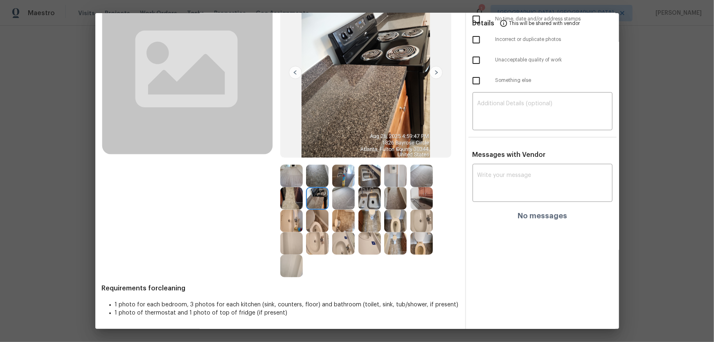
click at [290, 195] on img at bounding box center [291, 198] width 22 height 22
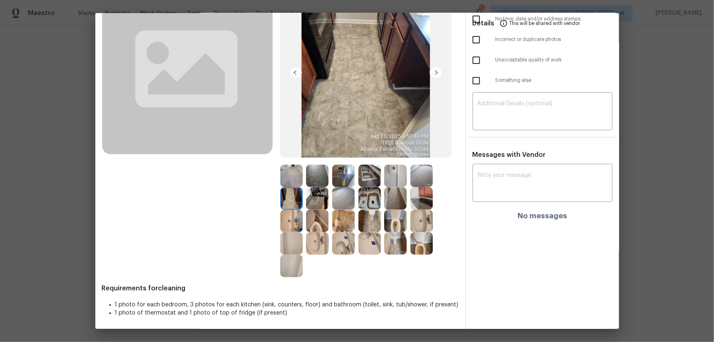
click at [288, 178] on img at bounding box center [291, 175] width 22 height 22
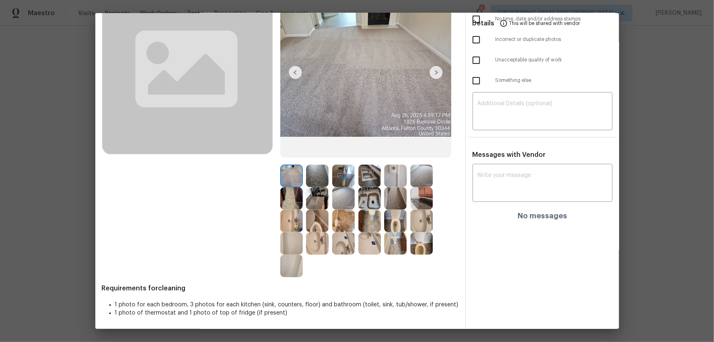
click at [327, 173] on div at bounding box center [319, 175] width 26 height 22
click at [366, 177] on img at bounding box center [369, 175] width 22 height 22
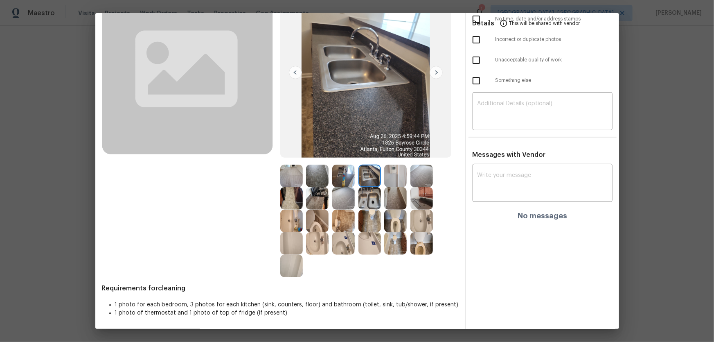
click at [386, 178] on img at bounding box center [395, 175] width 22 height 22
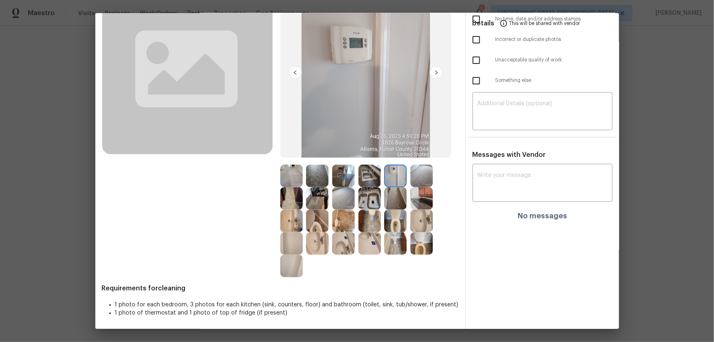
click at [420, 201] on img at bounding box center [421, 198] width 22 height 22
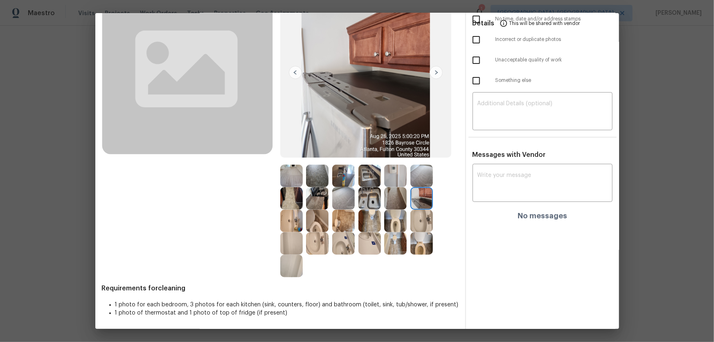
click at [415, 175] on img at bounding box center [421, 175] width 22 height 22
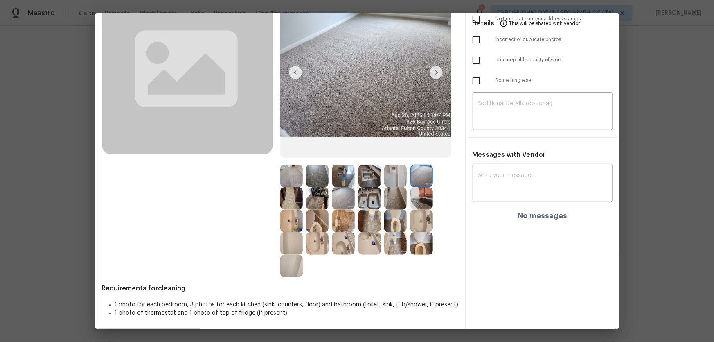
click at [341, 194] on img at bounding box center [343, 198] width 22 height 22
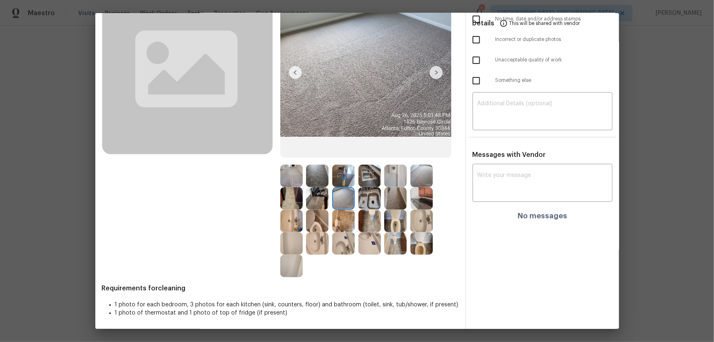
click at [342, 219] on img at bounding box center [343, 220] width 22 height 22
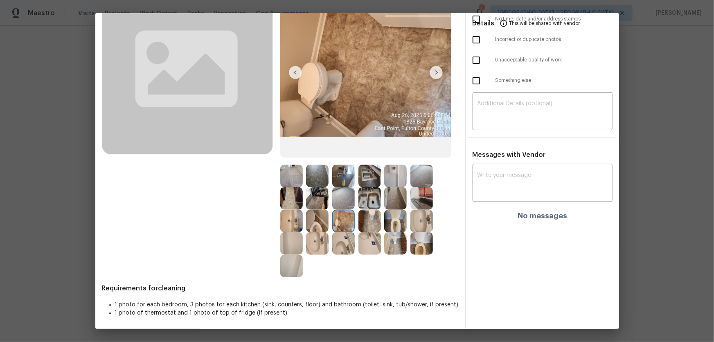
click at [369, 199] on img at bounding box center [369, 198] width 22 height 22
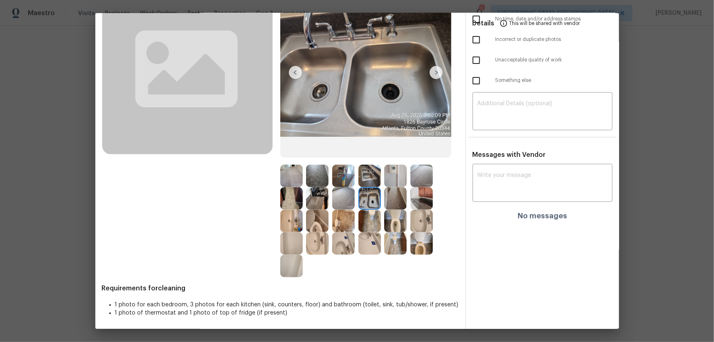
click at [368, 175] on img at bounding box center [369, 175] width 22 height 22
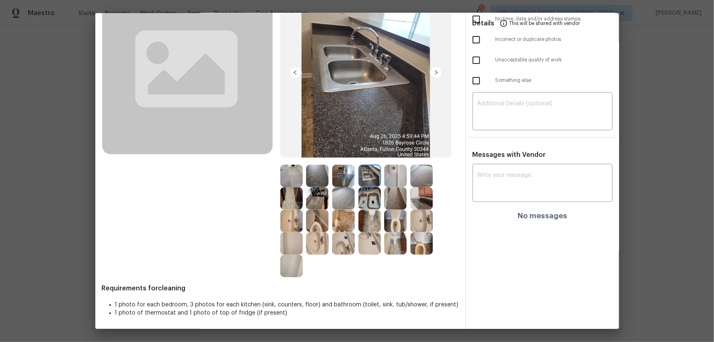
click at [394, 174] on img at bounding box center [395, 175] width 22 height 22
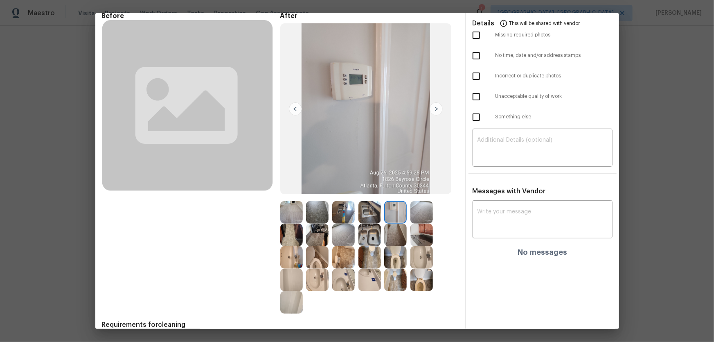
scroll to position [0, 0]
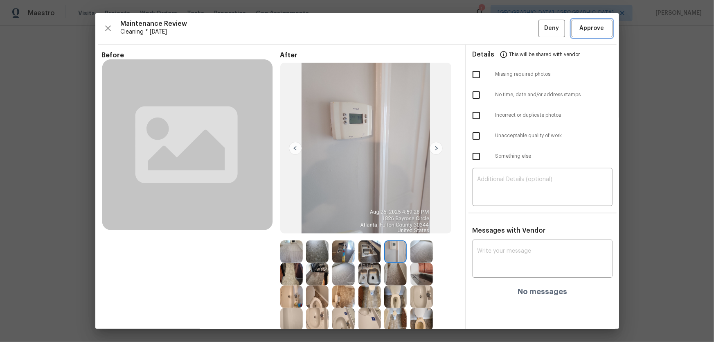
click at [508, 30] on span "Approve" at bounding box center [592, 28] width 25 height 10
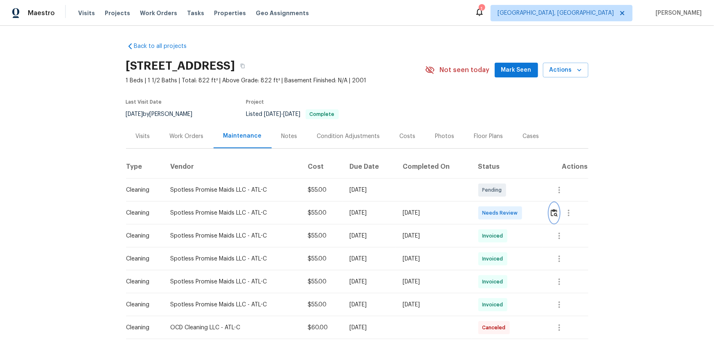
click at [508, 216] on img "button" at bounding box center [554, 213] width 7 height 8
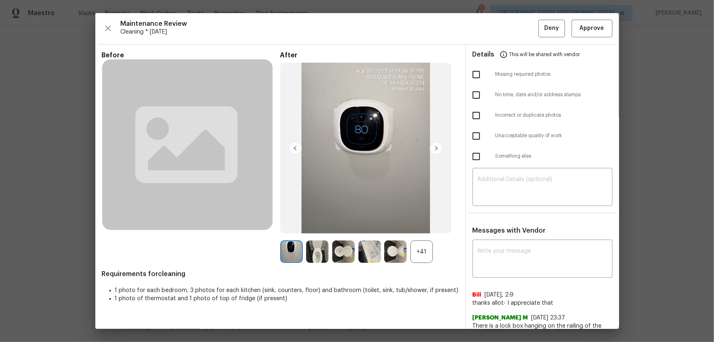
click at [422, 225] on div "+41" at bounding box center [421, 251] width 22 height 22
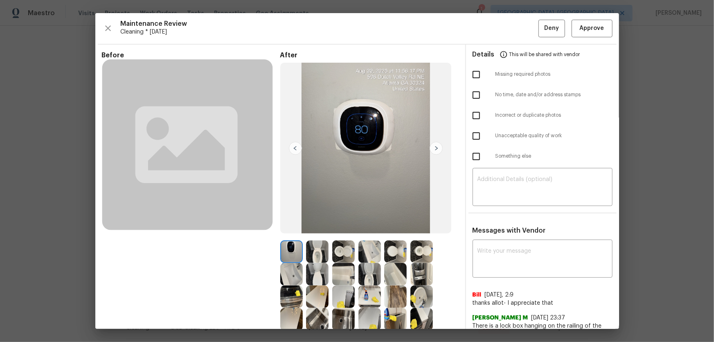
scroll to position [37, 0]
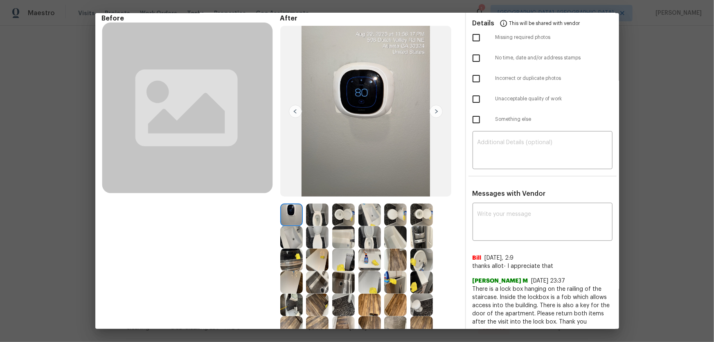
click at [355, 225] on div at bounding box center [345, 237] width 26 height 22
click at [352, 225] on img at bounding box center [343, 237] width 22 height 22
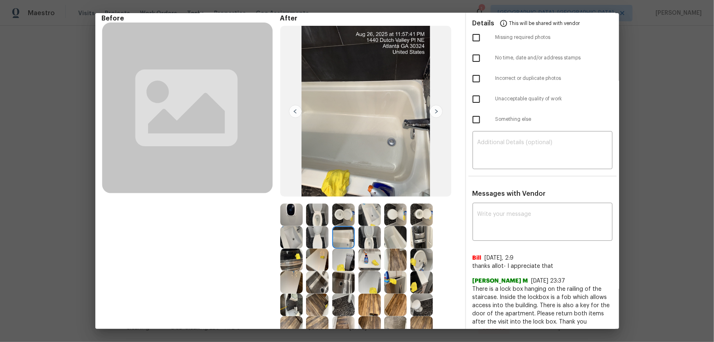
click at [372, 225] on img at bounding box center [369, 237] width 22 height 22
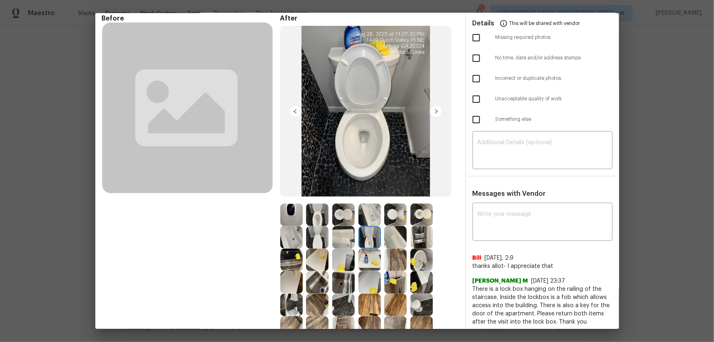
click at [317, 218] on img at bounding box center [317, 214] width 22 height 22
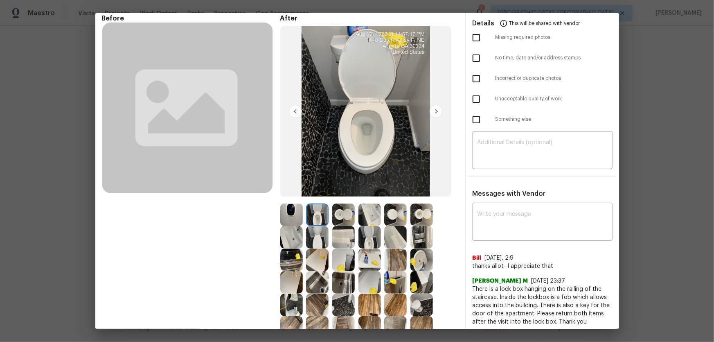
click at [293, 225] on img at bounding box center [291, 237] width 22 height 22
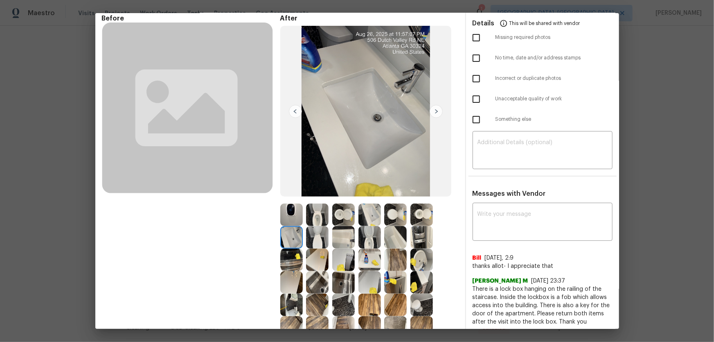
click at [372, 217] on img at bounding box center [369, 214] width 22 height 22
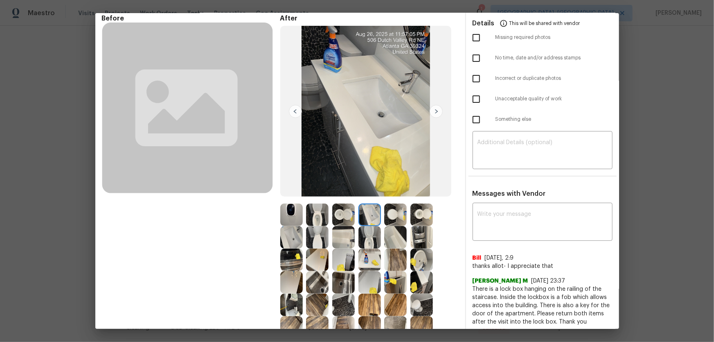
click at [348, 225] on img at bounding box center [343, 237] width 22 height 22
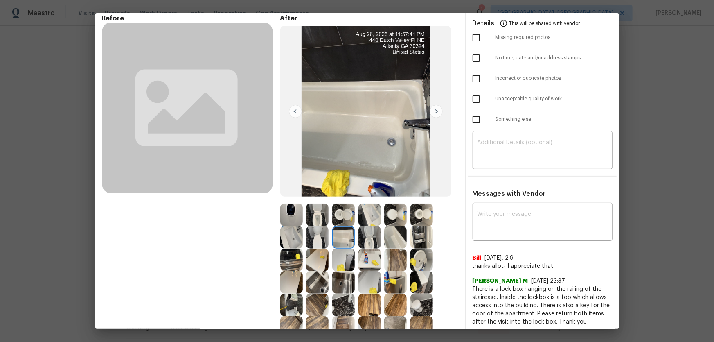
click at [399, 225] on img at bounding box center [395, 237] width 22 height 22
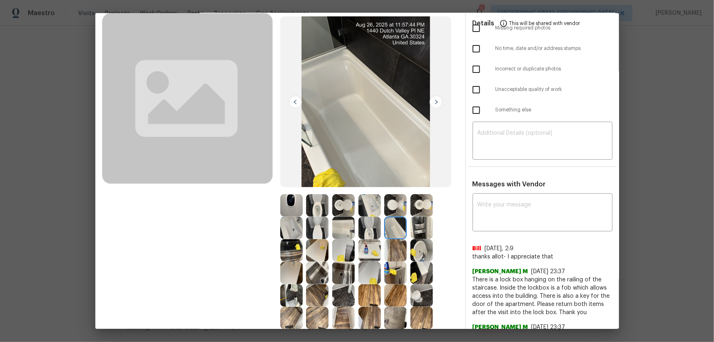
scroll to position [74, 0]
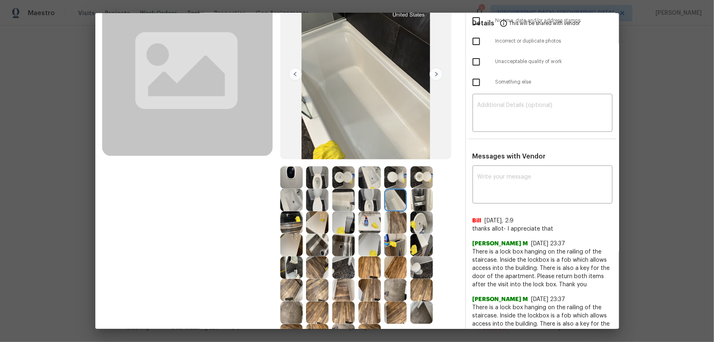
click at [342, 225] on img at bounding box center [343, 245] width 22 height 22
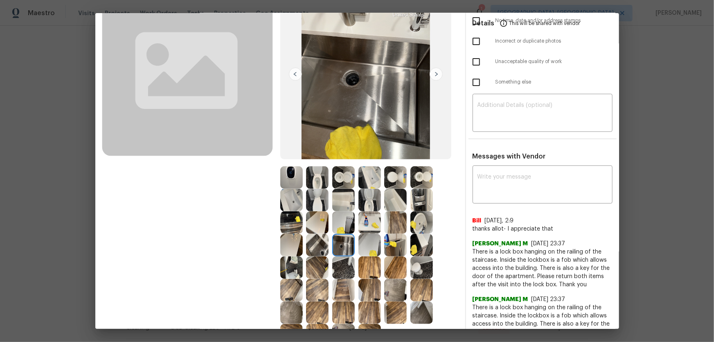
click at [323, 225] on img at bounding box center [317, 245] width 22 height 22
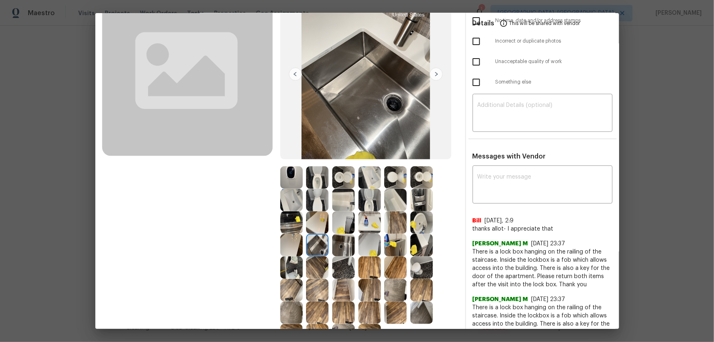
click at [333, 225] on img at bounding box center [343, 267] width 22 height 22
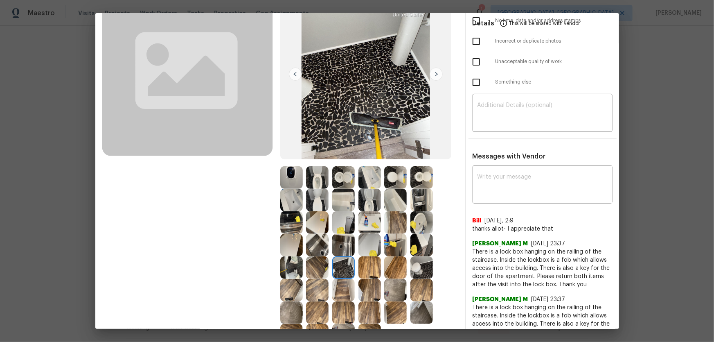
click at [315, 225] on img at bounding box center [317, 267] width 22 height 22
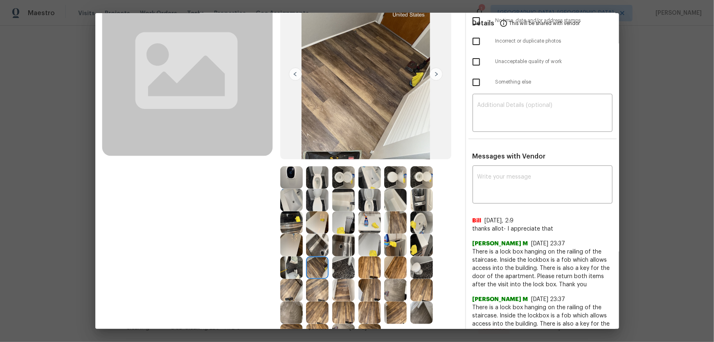
click at [295, 225] on img at bounding box center [291, 267] width 22 height 22
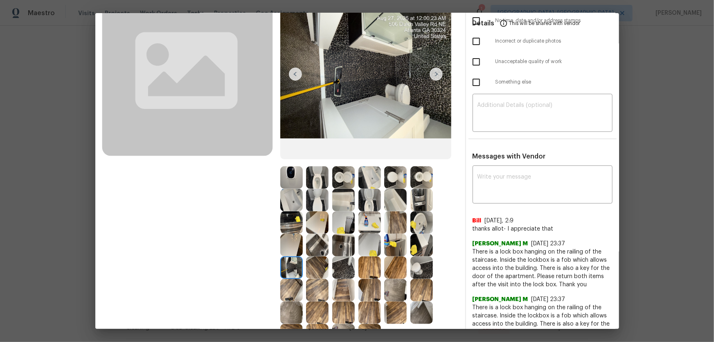
click at [290, 225] on img at bounding box center [291, 245] width 22 height 22
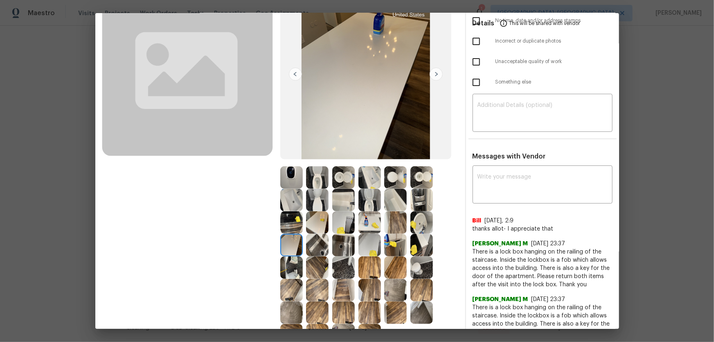
click at [294, 220] on img at bounding box center [291, 222] width 22 height 22
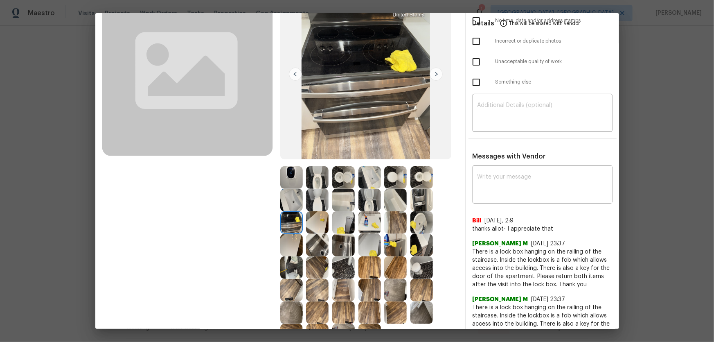
click at [294, 199] on img at bounding box center [291, 200] width 22 height 22
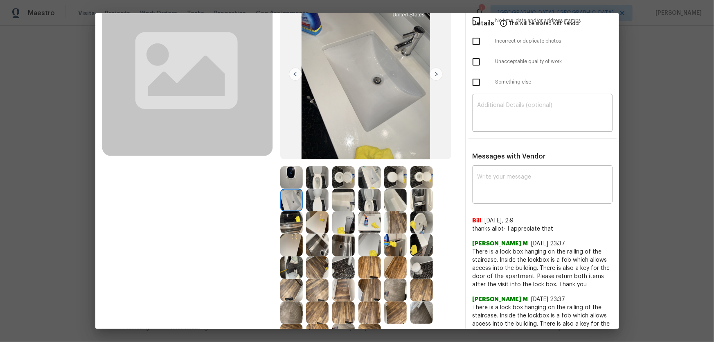
click at [294, 179] on img at bounding box center [291, 177] width 22 height 22
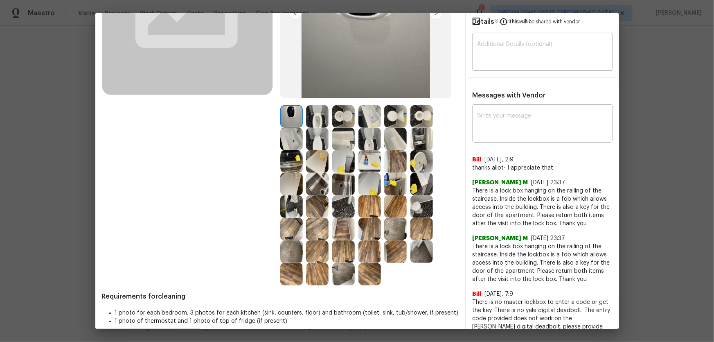
scroll to position [148, 0]
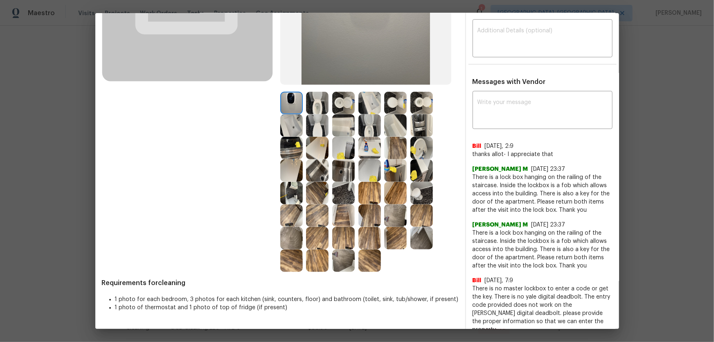
click at [363, 225] on img at bounding box center [369, 238] width 22 height 22
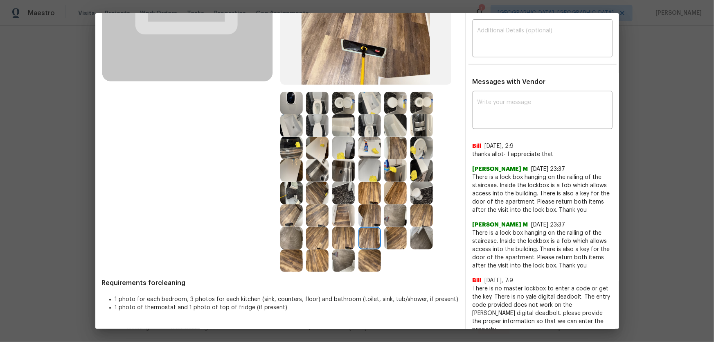
click at [366, 223] on img at bounding box center [369, 215] width 22 height 22
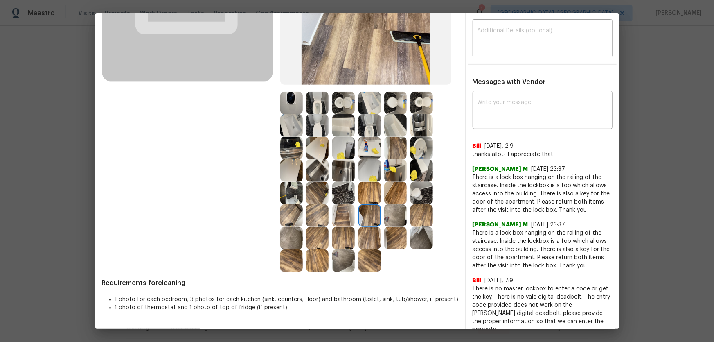
click at [392, 221] on img at bounding box center [395, 215] width 22 height 22
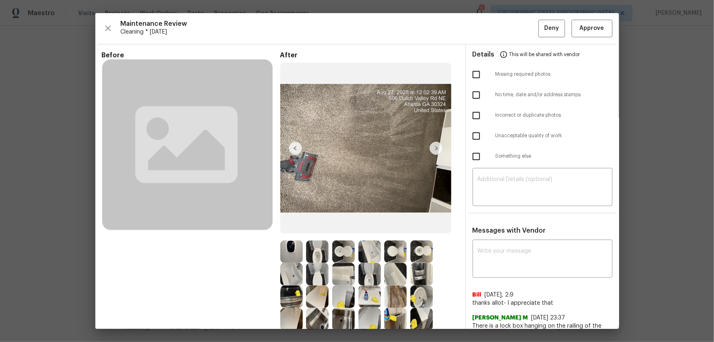
scroll to position [37, 0]
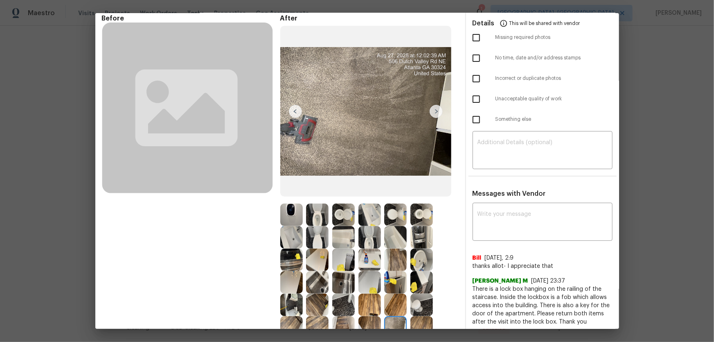
click at [342, 225] on img at bounding box center [343, 259] width 22 height 22
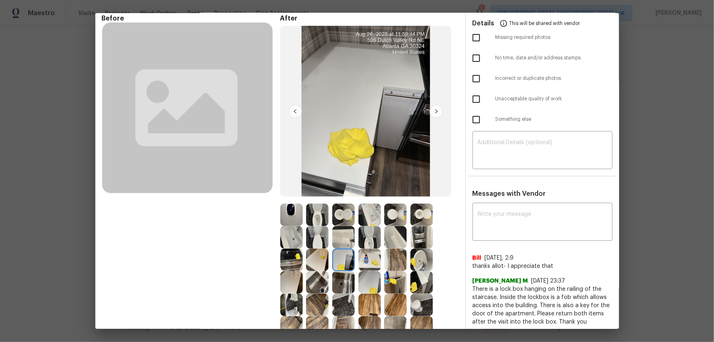
click at [373, 225] on img at bounding box center [369, 237] width 22 height 22
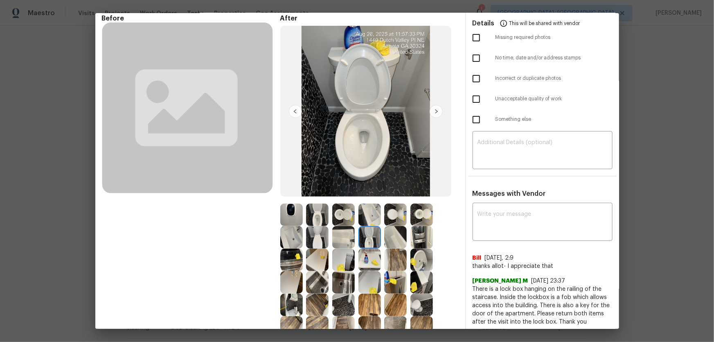
click at [393, 225] on img at bounding box center [395, 237] width 22 height 22
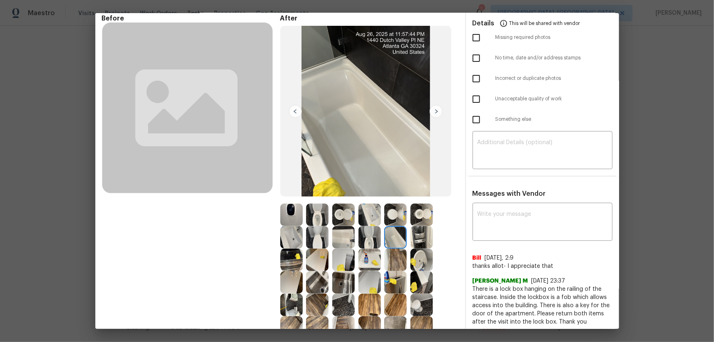
click at [417, 225] on img at bounding box center [421, 237] width 22 height 22
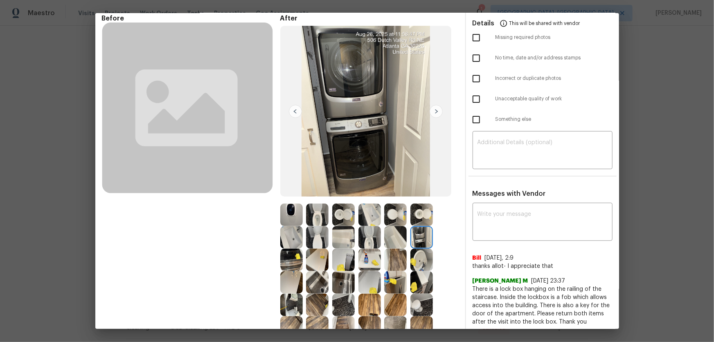
click at [420, 216] on img at bounding box center [421, 214] width 22 height 22
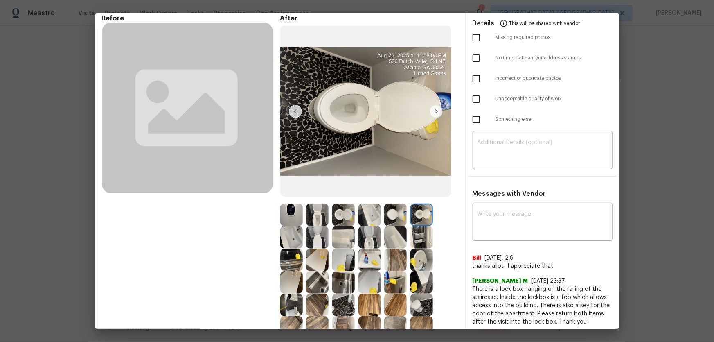
click at [401, 214] on img at bounding box center [395, 214] width 22 height 22
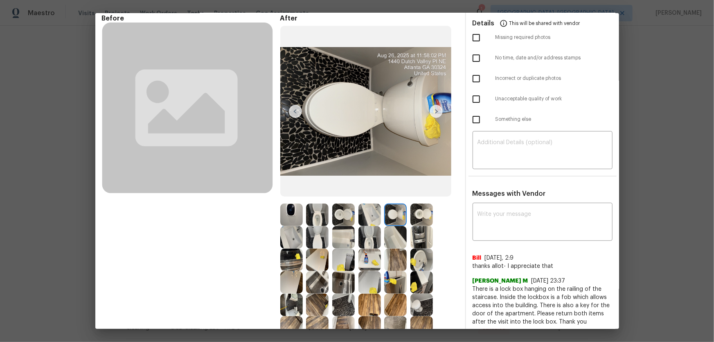
click at [370, 213] on img at bounding box center [369, 214] width 22 height 22
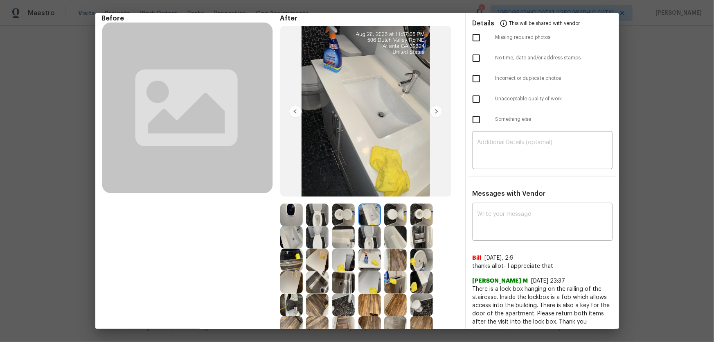
click at [341, 213] on img at bounding box center [343, 214] width 22 height 22
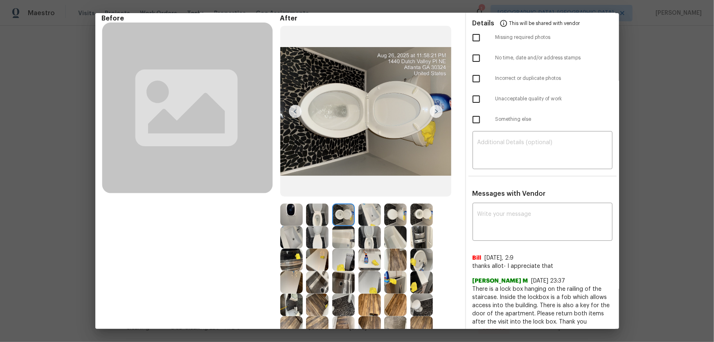
click at [311, 212] on img at bounding box center [317, 214] width 22 height 22
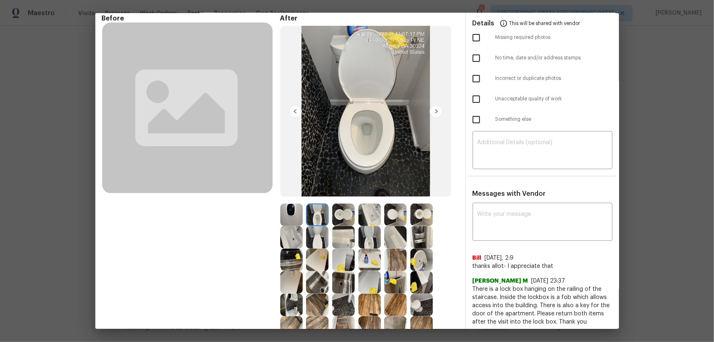
click at [289, 212] on img at bounding box center [291, 214] width 22 height 22
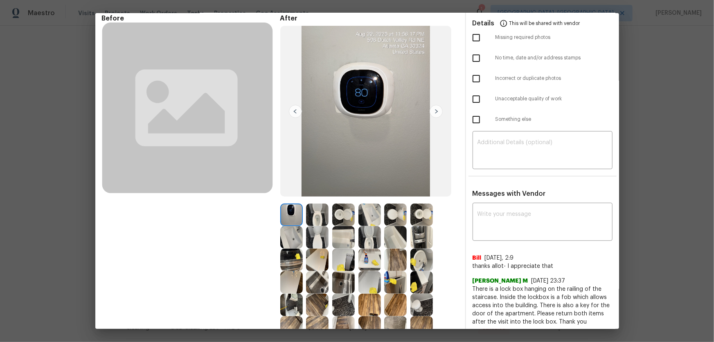
click at [290, 225] on img at bounding box center [291, 237] width 22 height 22
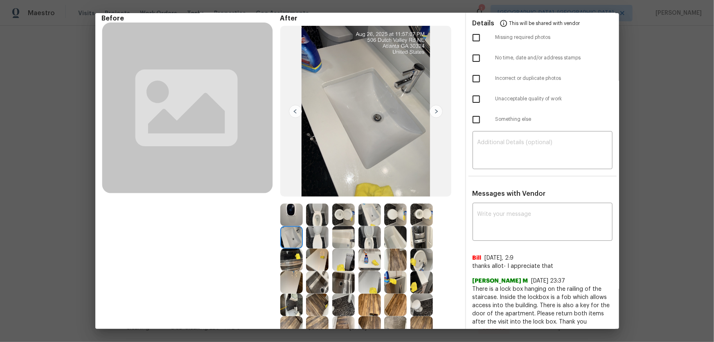
click at [288, 225] on img at bounding box center [291, 259] width 22 height 22
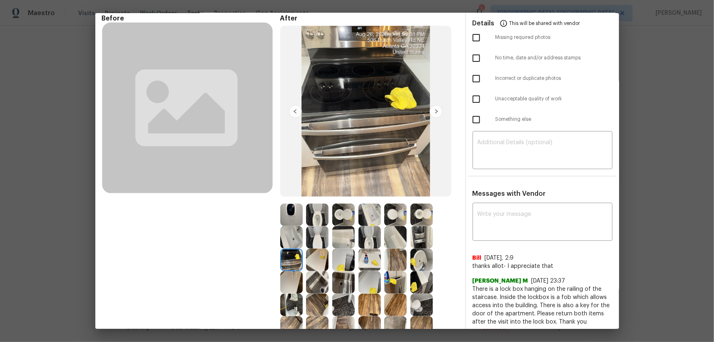
click at [310, 225] on img at bounding box center [317, 282] width 22 height 22
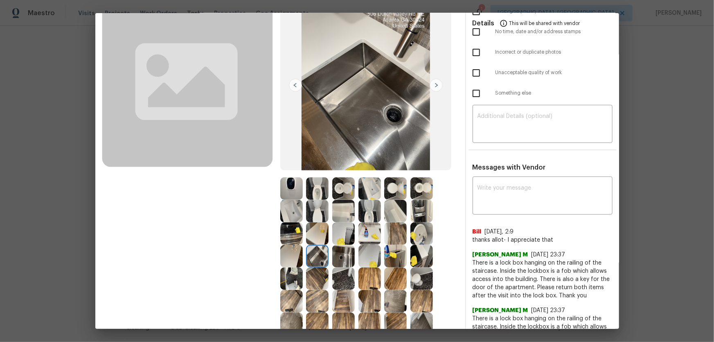
scroll to position [74, 0]
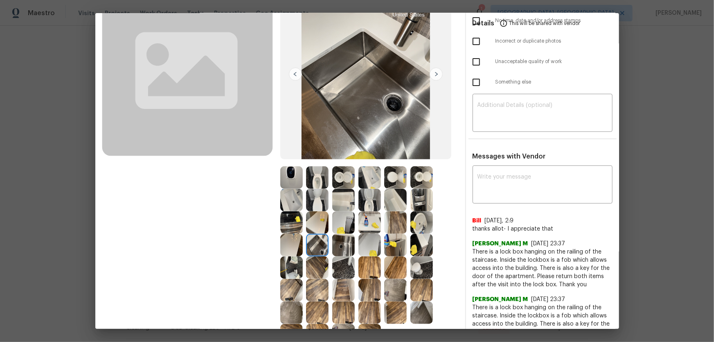
click at [290, 225] on img at bounding box center [291, 267] width 22 height 22
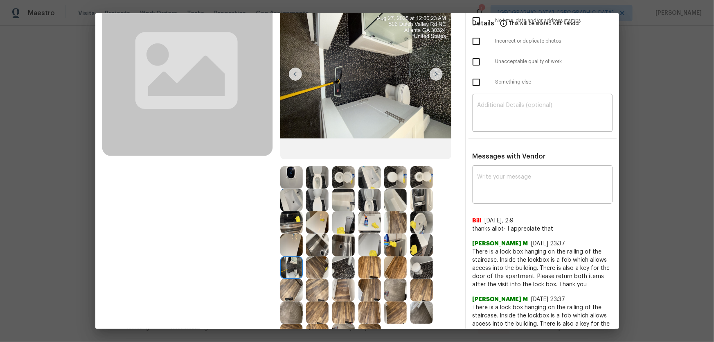
click at [322, 225] on img at bounding box center [317, 267] width 22 height 22
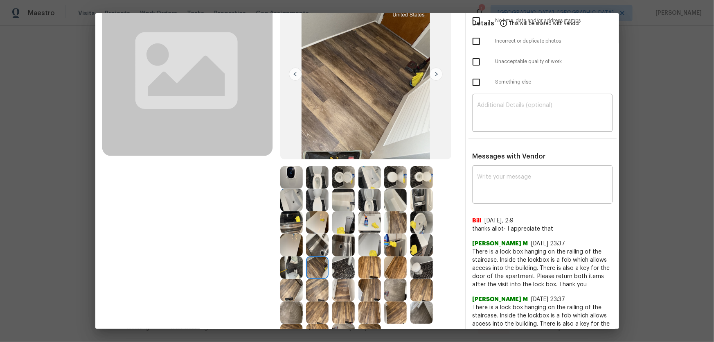
click at [343, 225] on img at bounding box center [343, 267] width 22 height 22
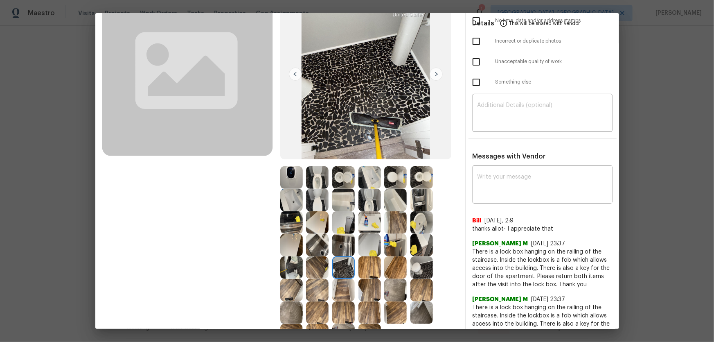
click at [367, 225] on img at bounding box center [369, 267] width 22 height 22
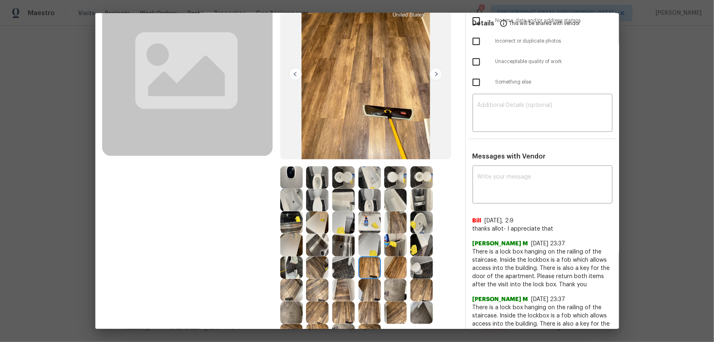
click at [386, 225] on img at bounding box center [395, 267] width 22 height 22
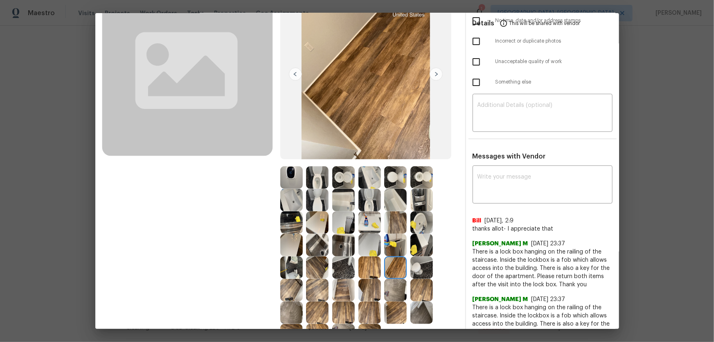
click at [413, 225] on img at bounding box center [421, 267] width 22 height 22
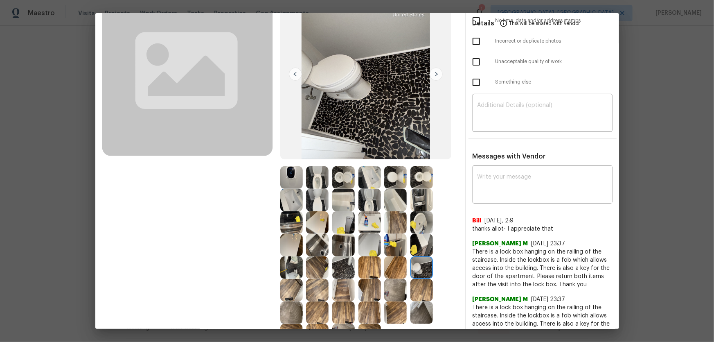
scroll to position [0, 0]
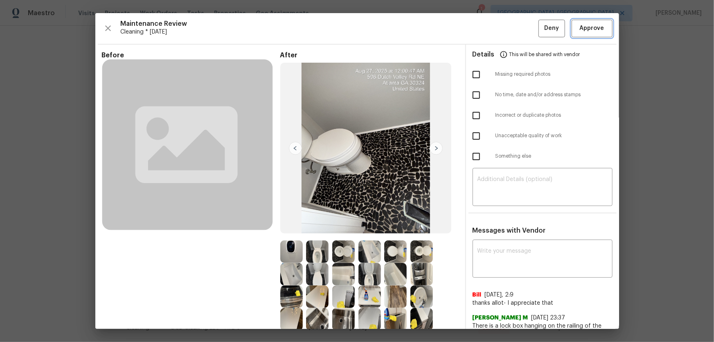
click at [508, 29] on span "Approve" at bounding box center [592, 28] width 25 height 10
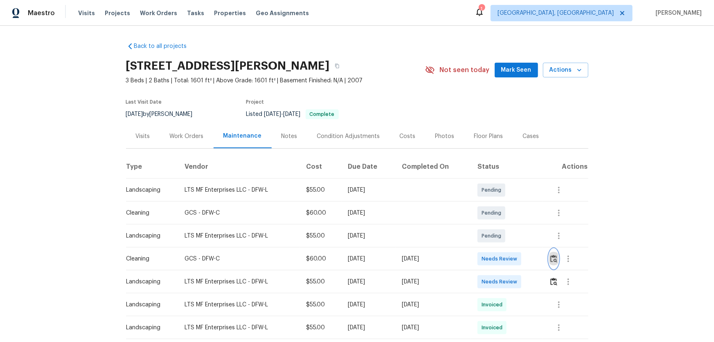
click at [508, 225] on img "button" at bounding box center [553, 258] width 7 height 8
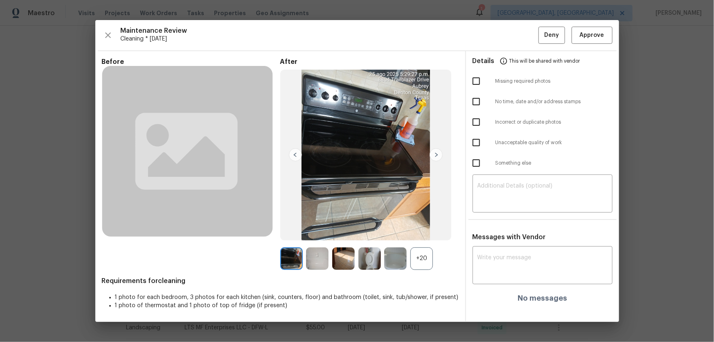
click at [418, 225] on div "+20" at bounding box center [421, 258] width 22 height 22
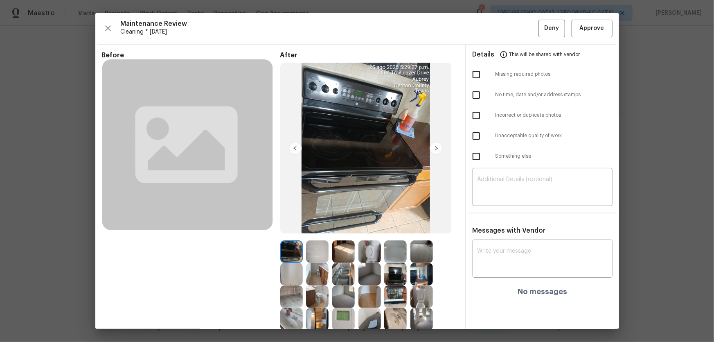
scroll to position [37, 0]
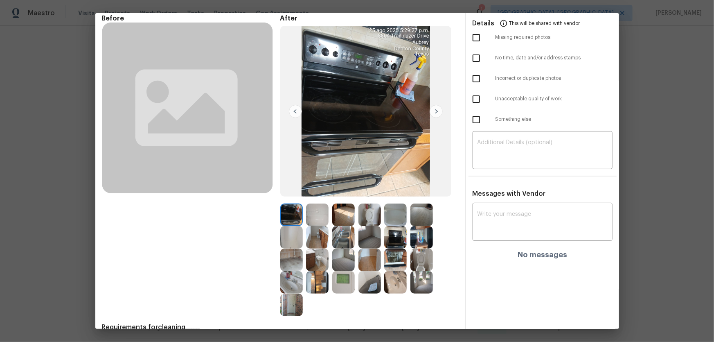
click at [369, 216] on img at bounding box center [369, 214] width 22 height 22
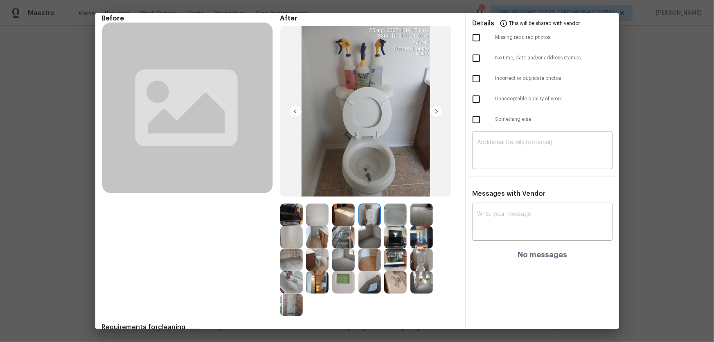
click at [414, 225] on img at bounding box center [421, 259] width 22 height 22
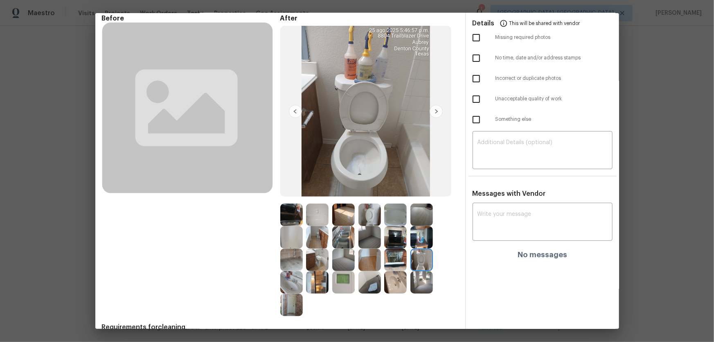
click at [384, 225] on img at bounding box center [395, 282] width 22 height 22
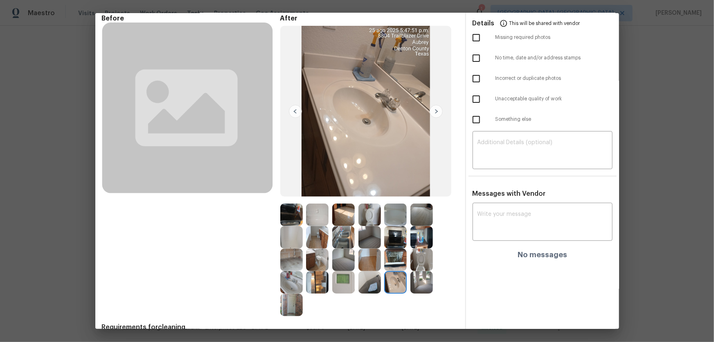
click at [303, 225] on div at bounding box center [293, 282] width 26 height 22
click at [291, 225] on img at bounding box center [291, 282] width 22 height 22
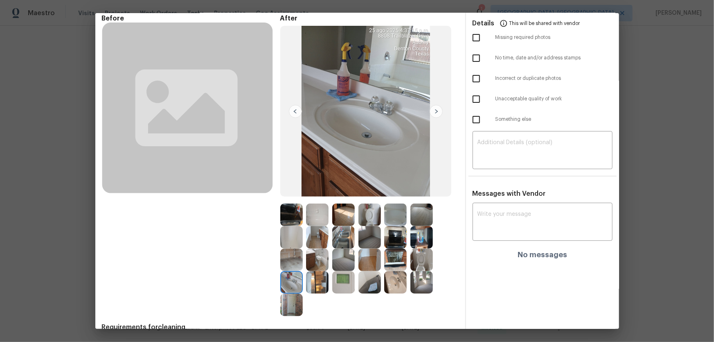
click at [311, 220] on img at bounding box center [317, 214] width 22 height 22
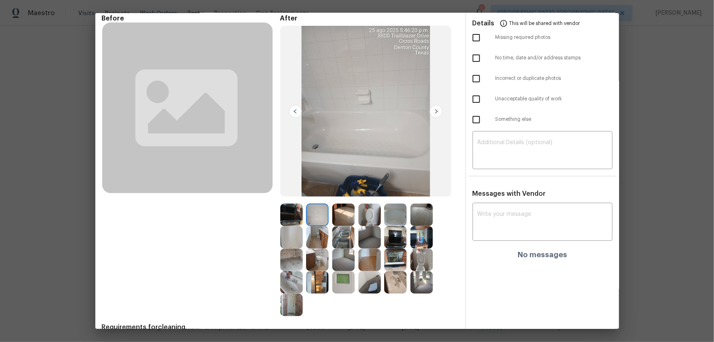
click at [290, 225] on img at bounding box center [291, 237] width 22 height 22
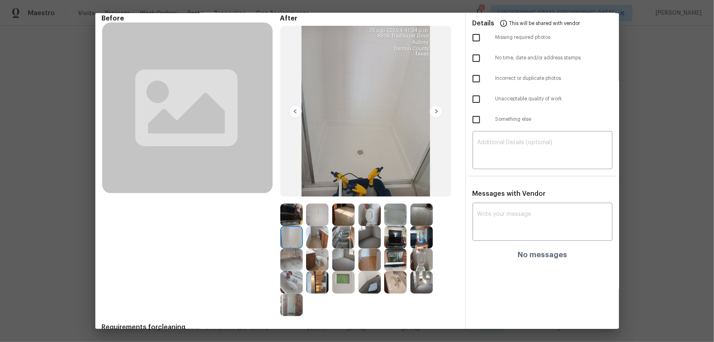
click at [315, 225] on img at bounding box center [317, 237] width 22 height 22
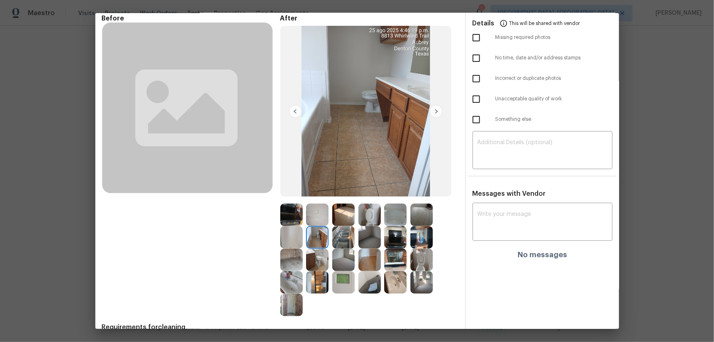
click at [336, 225] on img at bounding box center [343, 237] width 22 height 22
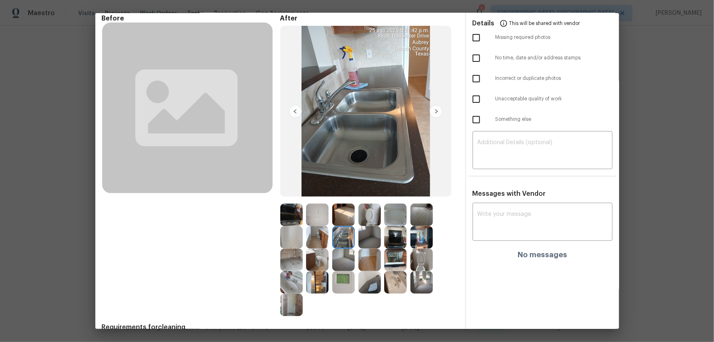
click at [397, 225] on img at bounding box center [395, 259] width 22 height 22
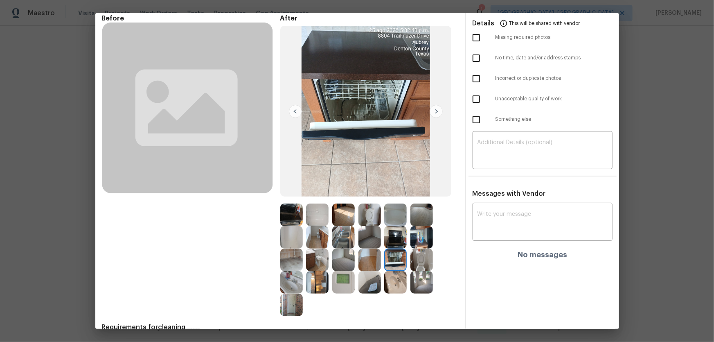
click at [393, 225] on img at bounding box center [395, 237] width 22 height 22
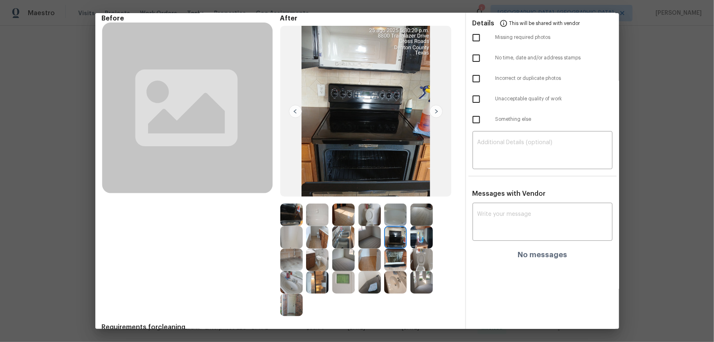
click at [419, 225] on img at bounding box center [421, 237] width 22 height 22
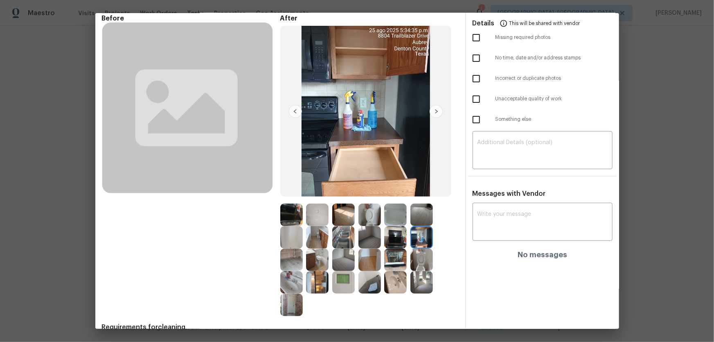
click at [335, 225] on img at bounding box center [343, 282] width 22 height 22
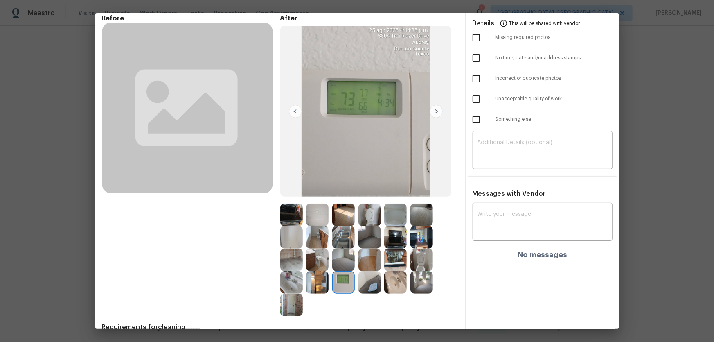
click at [321, 225] on img at bounding box center [317, 282] width 22 height 22
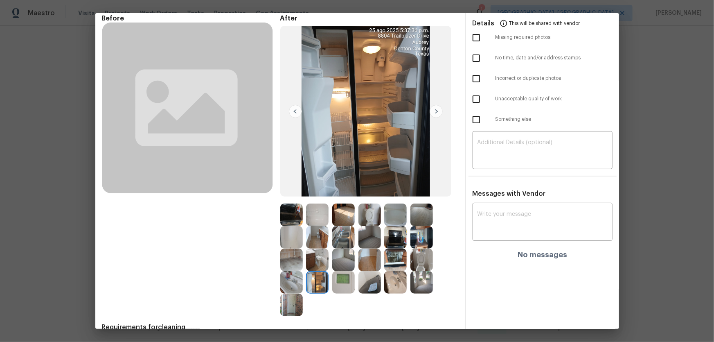
click at [300, 225] on img at bounding box center [291, 282] width 22 height 22
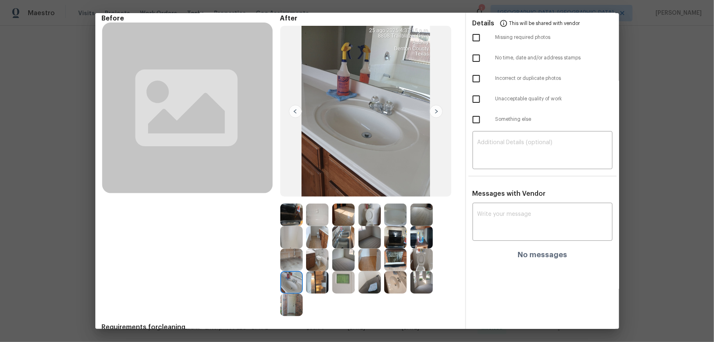
click at [288, 225] on img at bounding box center [291, 304] width 22 height 22
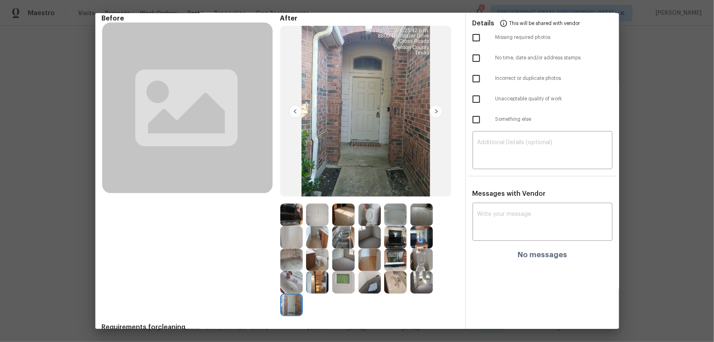
click at [369, 225] on img at bounding box center [369, 237] width 22 height 22
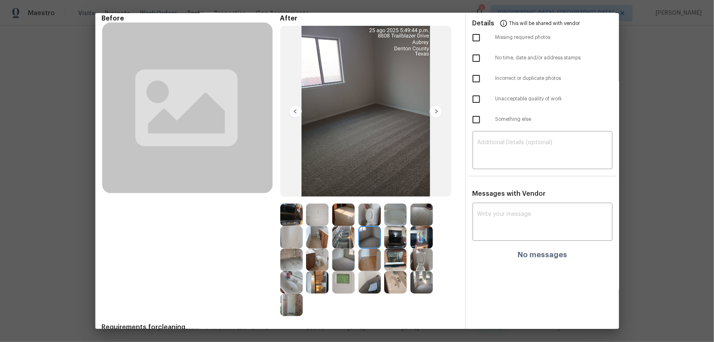
click at [418, 218] on img at bounding box center [421, 214] width 22 height 22
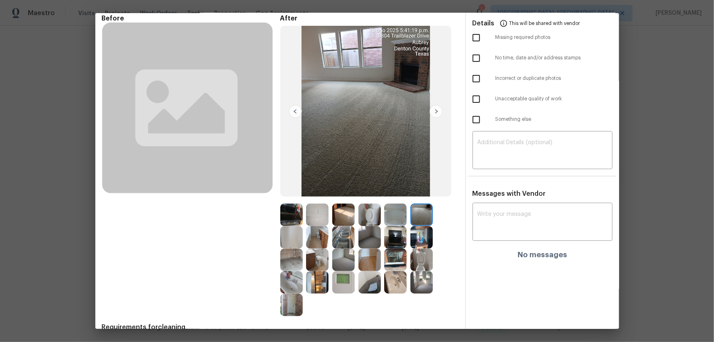
click at [372, 225] on img at bounding box center [369, 237] width 22 height 22
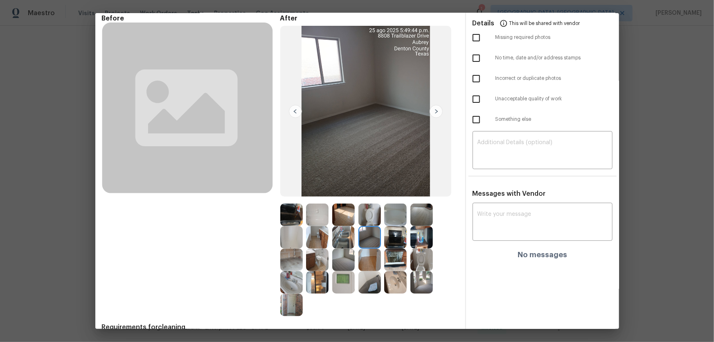
click at [340, 225] on img at bounding box center [343, 259] width 22 height 22
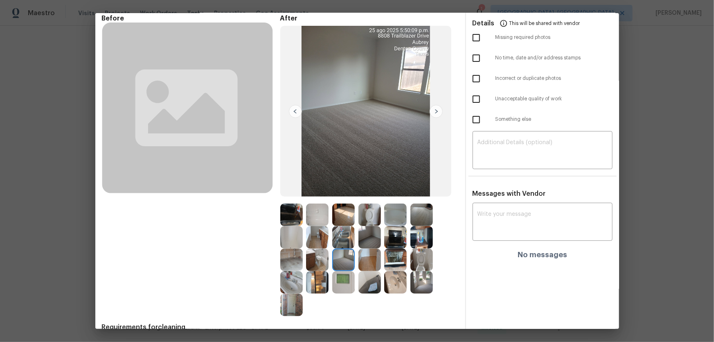
click at [372, 225] on img at bounding box center [369, 259] width 22 height 22
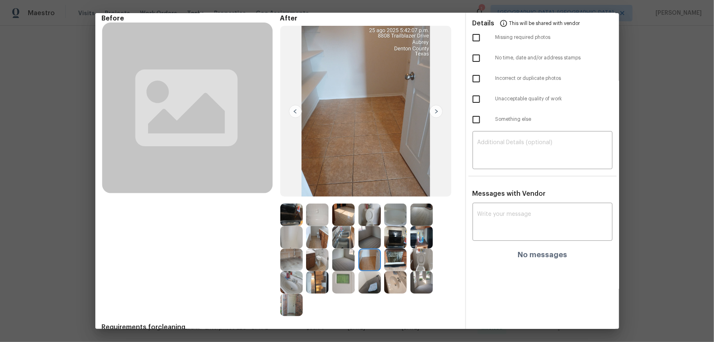
click at [324, 225] on img at bounding box center [317, 259] width 22 height 22
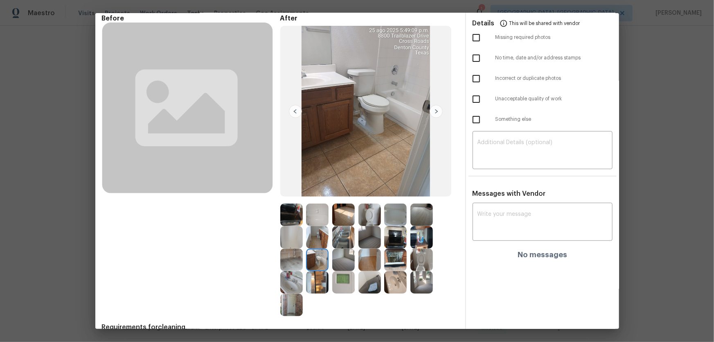
click at [316, 225] on img at bounding box center [317, 237] width 22 height 22
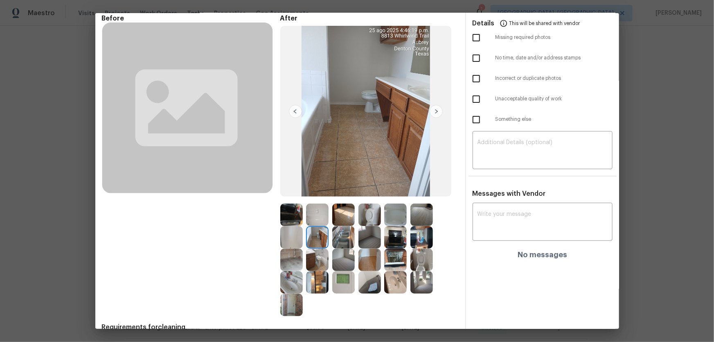
click at [293, 225] on img at bounding box center [291, 237] width 22 height 22
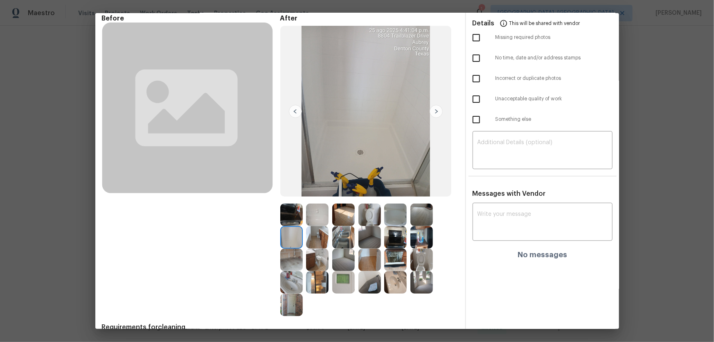
click at [286, 213] on img at bounding box center [291, 214] width 22 height 22
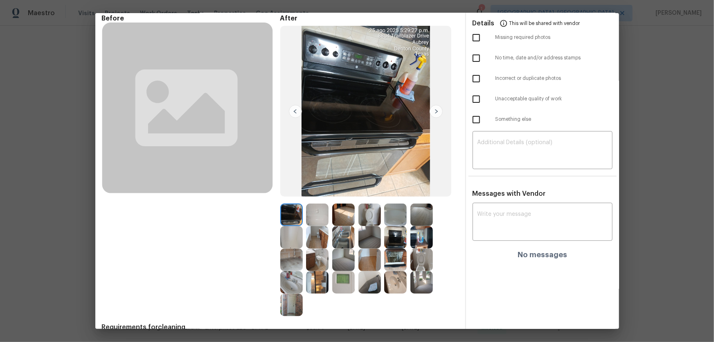
click at [309, 213] on img at bounding box center [317, 214] width 22 height 22
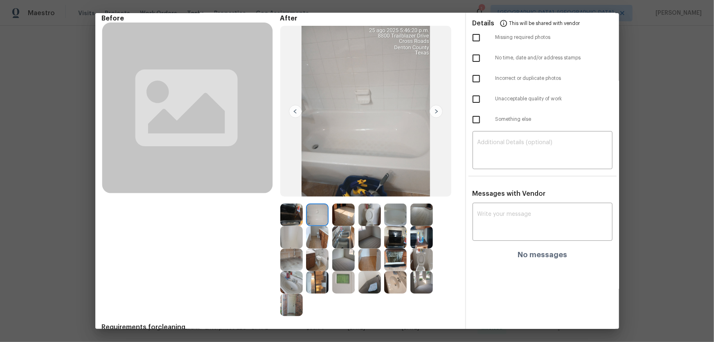
click at [332, 214] on img at bounding box center [343, 214] width 22 height 22
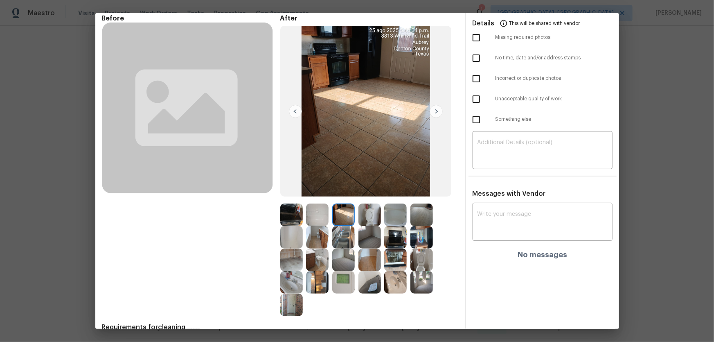
click at [359, 225] on img at bounding box center [369, 237] width 22 height 22
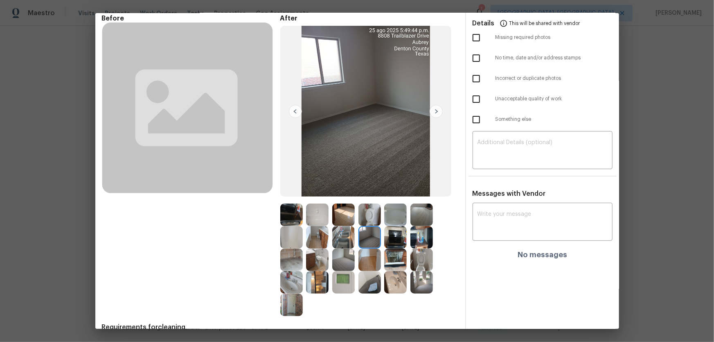
click at [421, 225] on img at bounding box center [421, 282] width 22 height 22
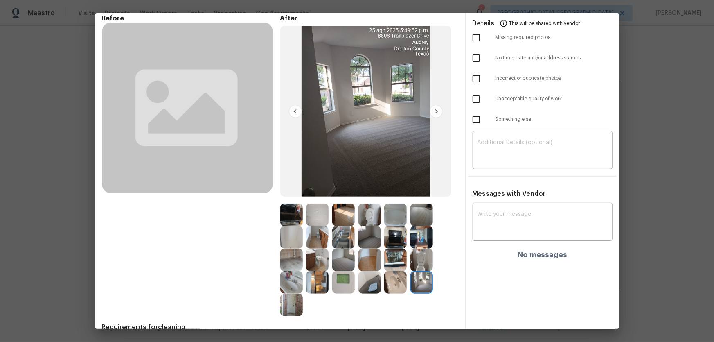
click at [342, 225] on img at bounding box center [343, 259] width 22 height 22
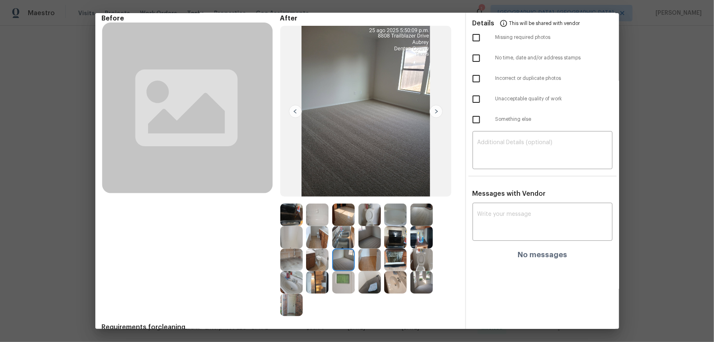
click at [339, 225] on img at bounding box center [343, 282] width 22 height 22
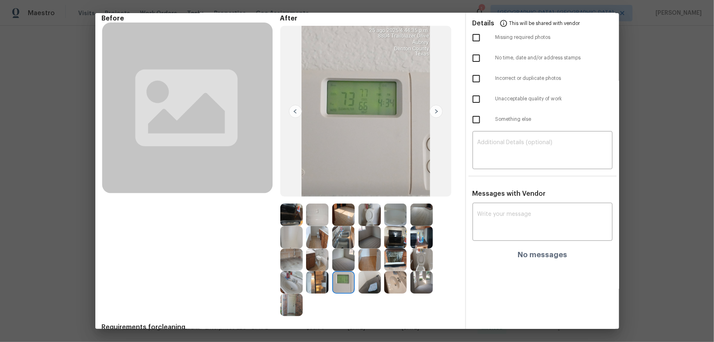
click at [367, 225] on img at bounding box center [369, 282] width 22 height 22
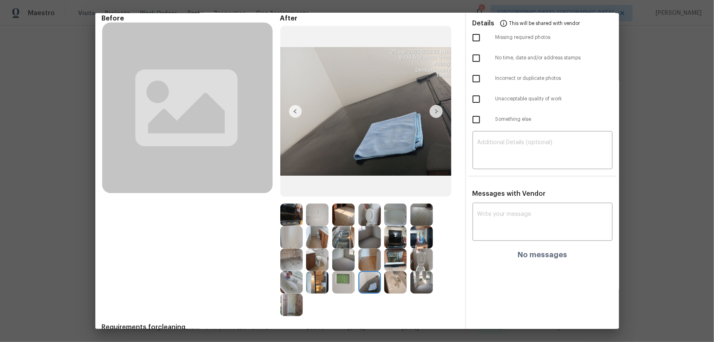
click at [368, 225] on img at bounding box center [369, 259] width 22 height 22
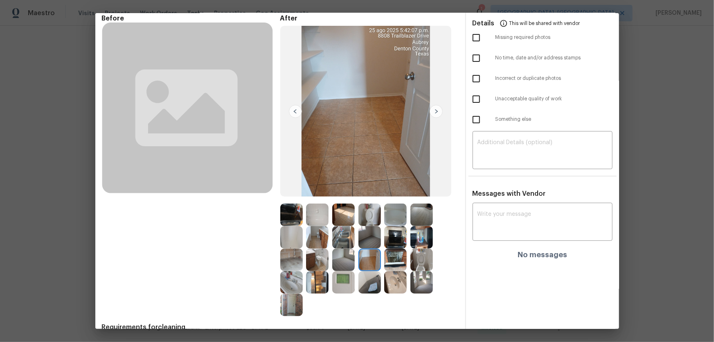
click at [389, 225] on img at bounding box center [395, 259] width 22 height 22
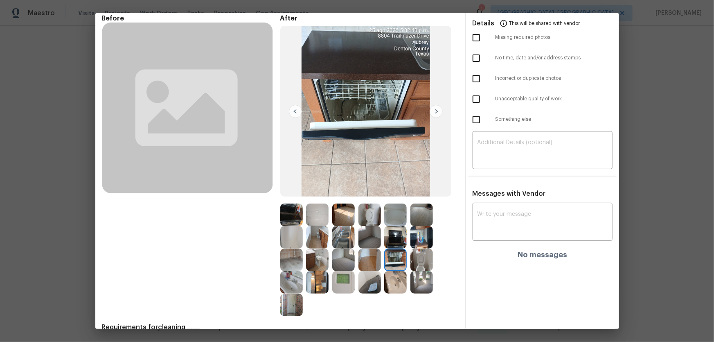
click at [423, 225] on img at bounding box center [421, 237] width 22 height 22
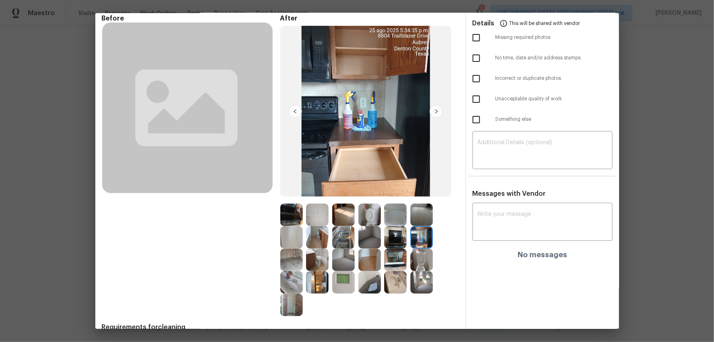
click at [397, 225] on img at bounding box center [395, 237] width 22 height 22
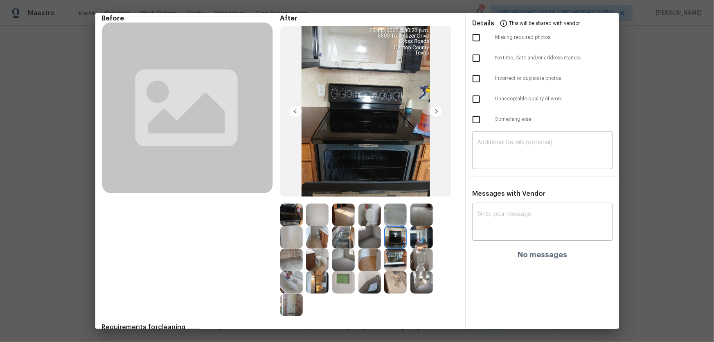
click at [397, 216] on img at bounding box center [395, 214] width 22 height 22
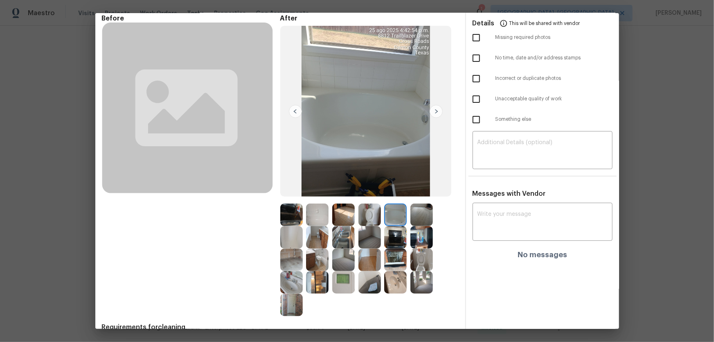
click at [415, 217] on img at bounding box center [421, 214] width 22 height 22
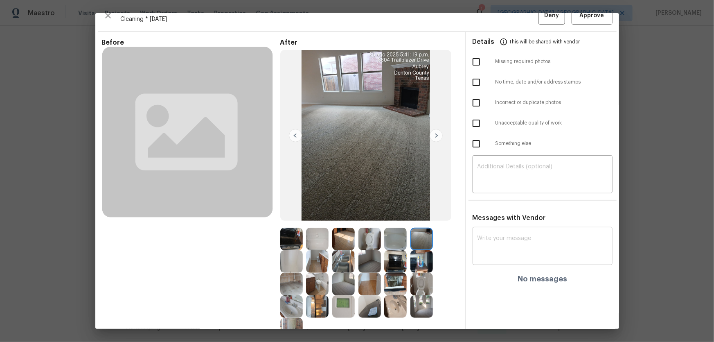
scroll to position [0, 0]
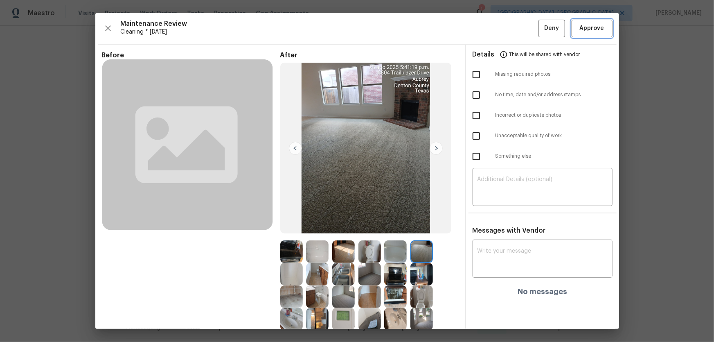
click at [508, 32] on span "Approve" at bounding box center [592, 28] width 28 height 10
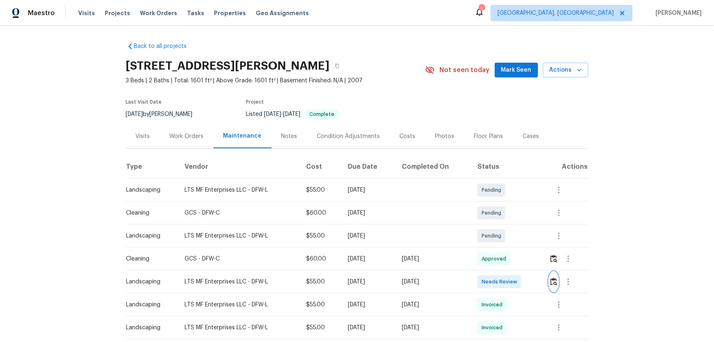
click at [508, 225] on img "button" at bounding box center [553, 281] width 7 height 8
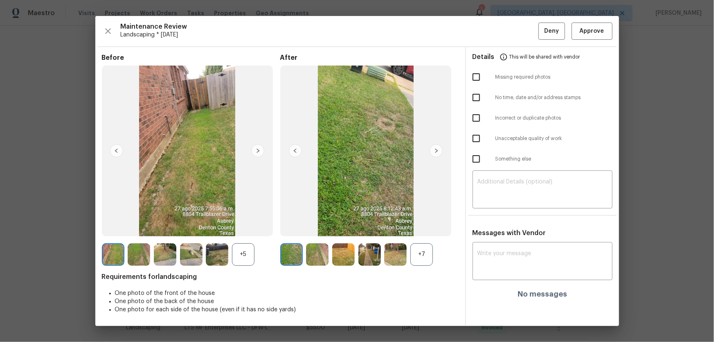
click at [427, 225] on div "+7" at bounding box center [421, 254] width 22 height 22
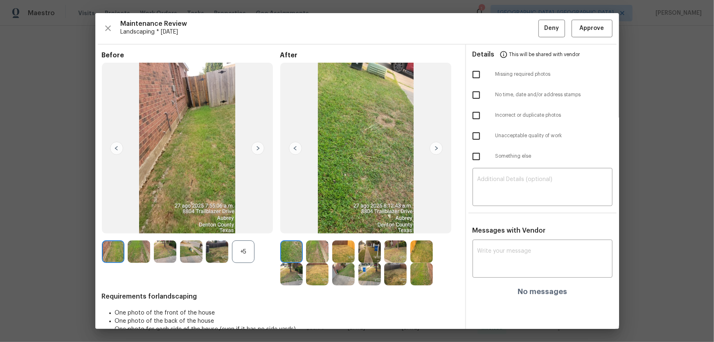
click at [246, 225] on div "+5" at bounding box center [243, 251] width 22 height 22
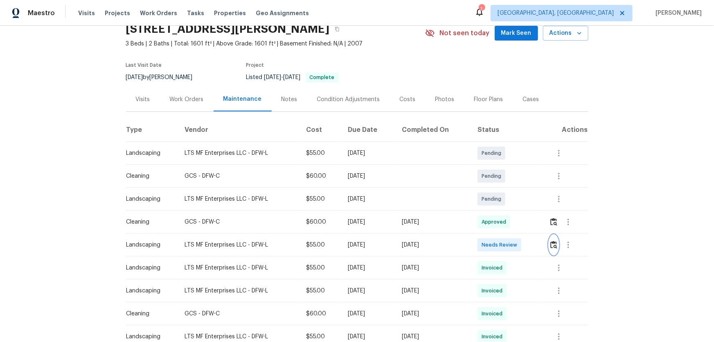
scroll to position [74, 0]
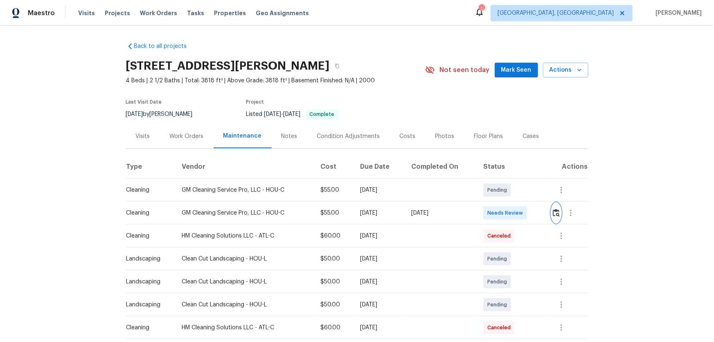
click at [508, 214] on img "button" at bounding box center [556, 213] width 7 height 8
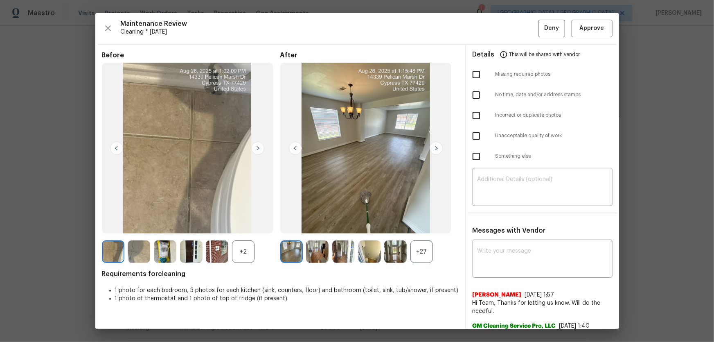
click at [415, 225] on div "+27" at bounding box center [421, 251] width 22 height 22
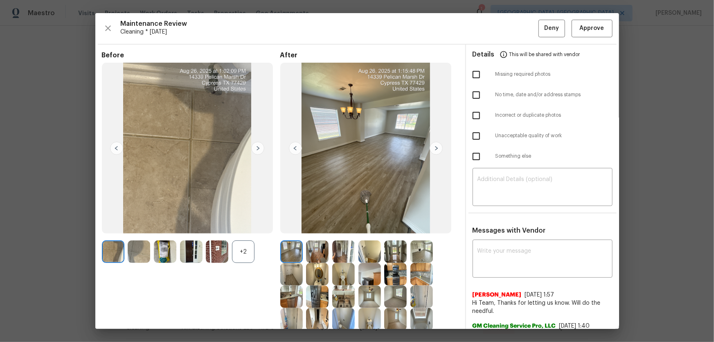
click at [242, 225] on div "+2" at bounding box center [243, 251] width 22 height 22
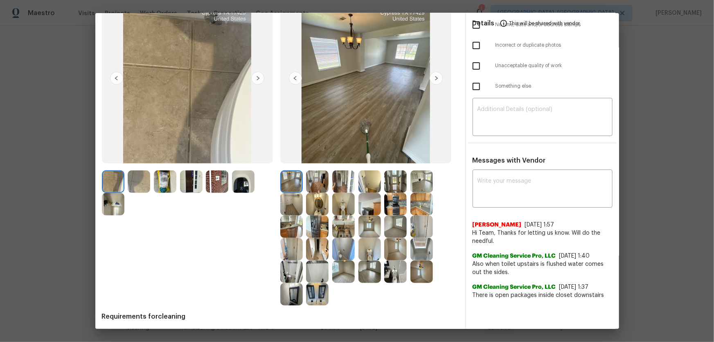
scroll to position [74, 0]
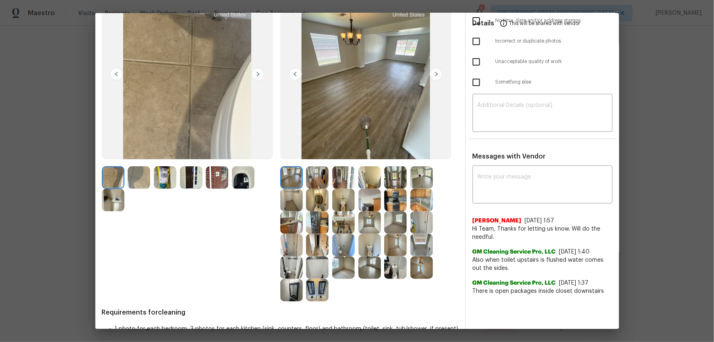
click at [339, 199] on img at bounding box center [343, 200] width 22 height 22
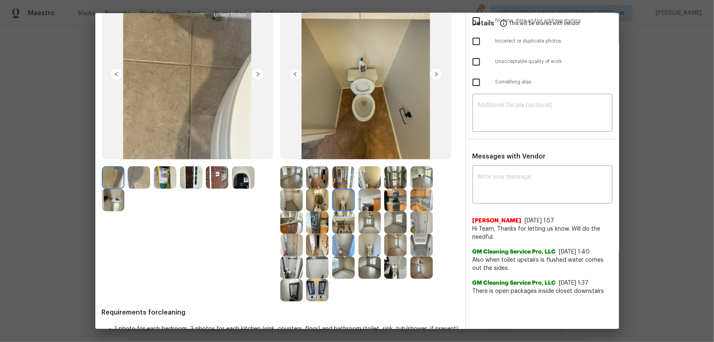
click at [371, 225] on img at bounding box center [369, 245] width 22 height 22
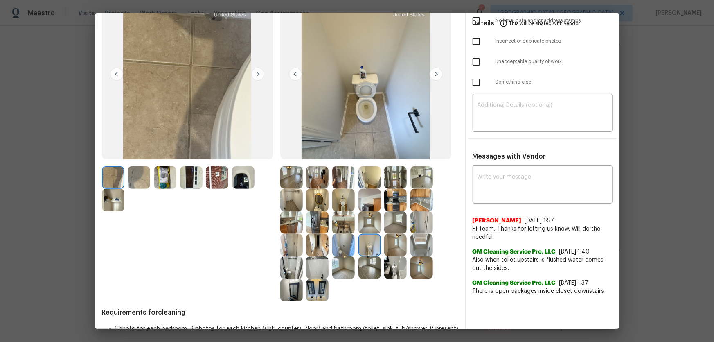
click at [385, 225] on img at bounding box center [395, 267] width 22 height 22
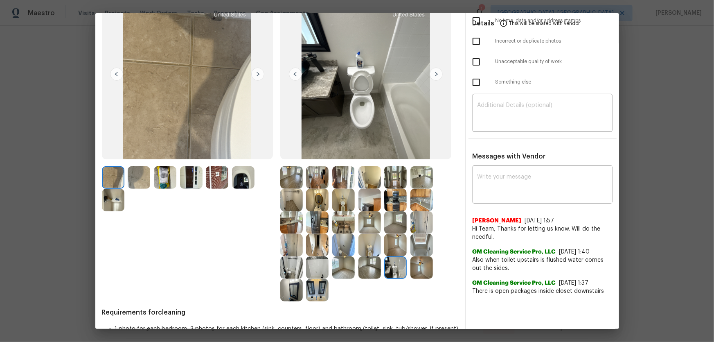
click at [319, 205] on img at bounding box center [317, 200] width 22 height 22
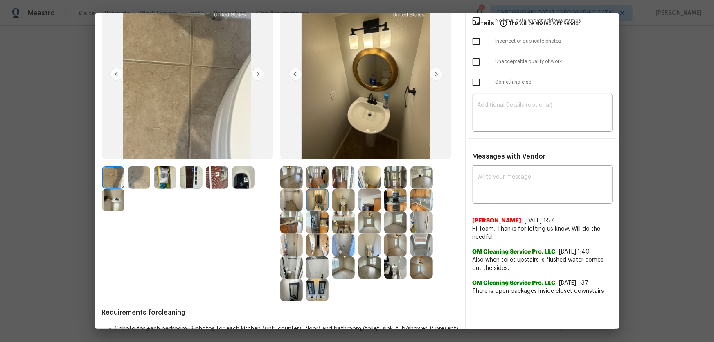
click at [320, 225] on img at bounding box center [317, 290] width 22 height 22
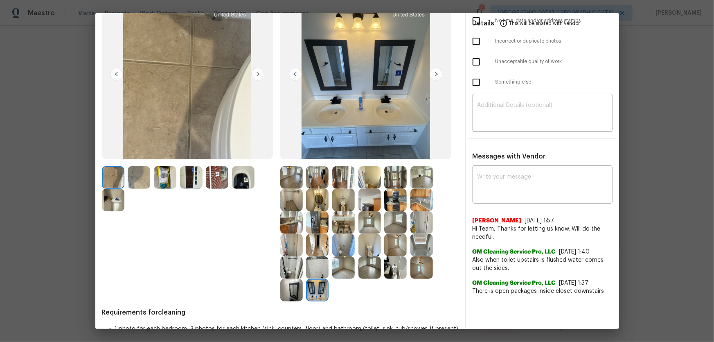
click at [316, 200] on img at bounding box center [317, 200] width 22 height 22
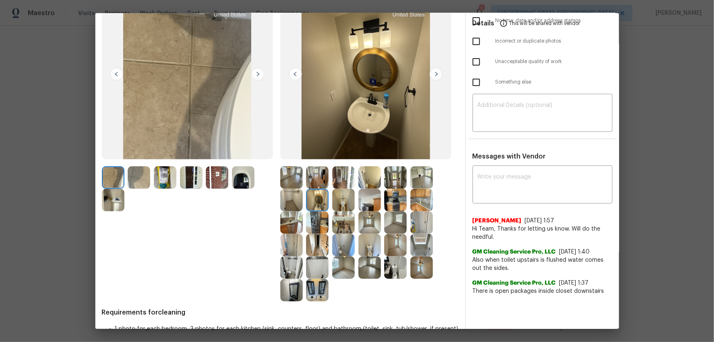
click at [311, 225] on img at bounding box center [317, 290] width 22 height 22
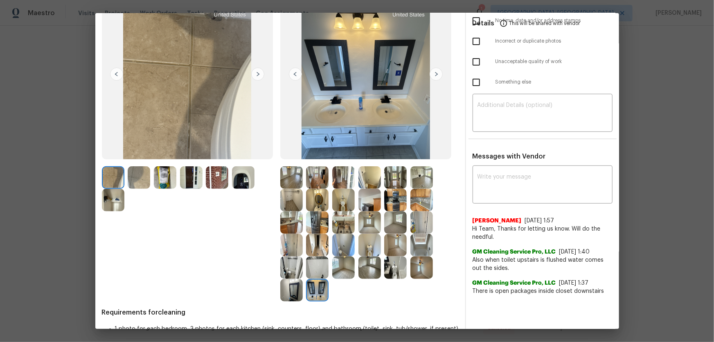
click at [320, 198] on img at bounding box center [317, 200] width 22 height 22
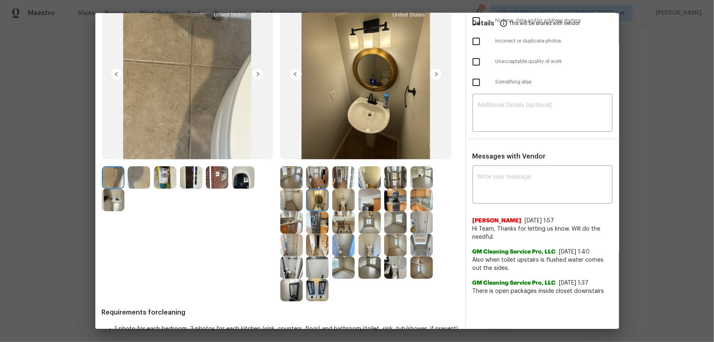
click at [312, 225] on img at bounding box center [317, 290] width 22 height 22
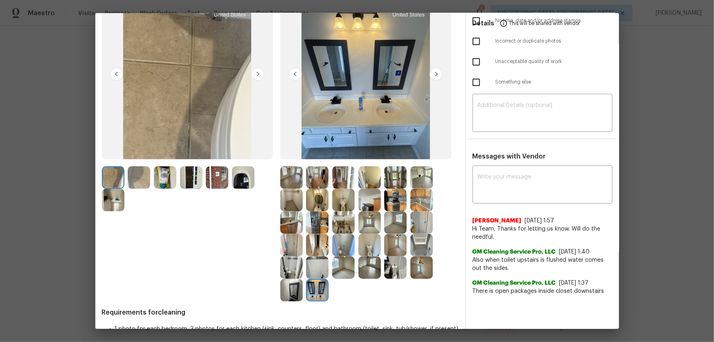
click at [315, 225] on img at bounding box center [317, 245] width 22 height 22
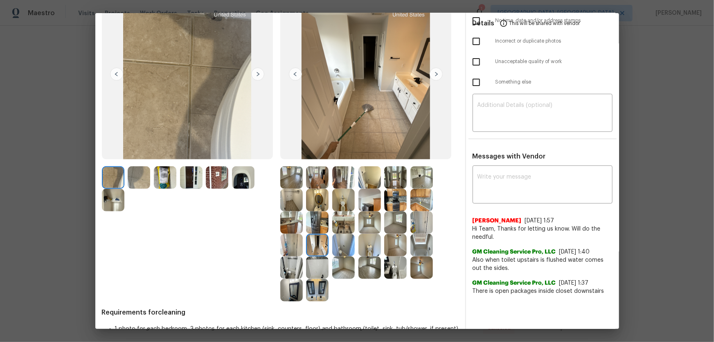
click at [346, 225] on img at bounding box center [343, 245] width 22 height 22
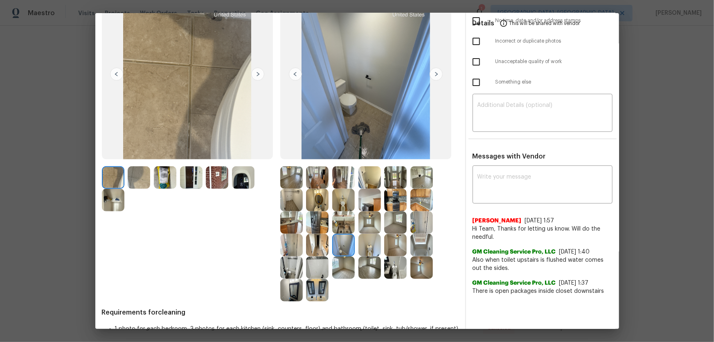
click at [343, 224] on img at bounding box center [343, 222] width 22 height 22
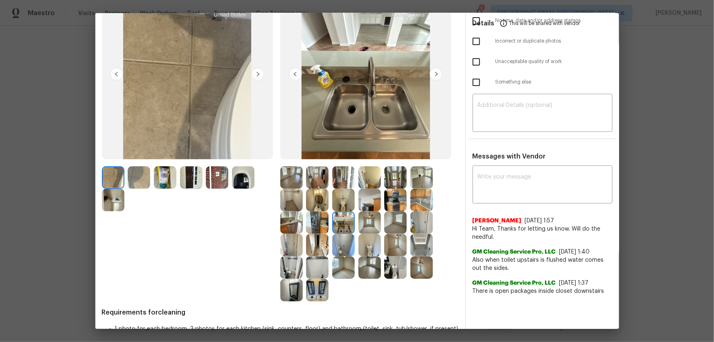
click at [238, 185] on img at bounding box center [243, 177] width 22 height 22
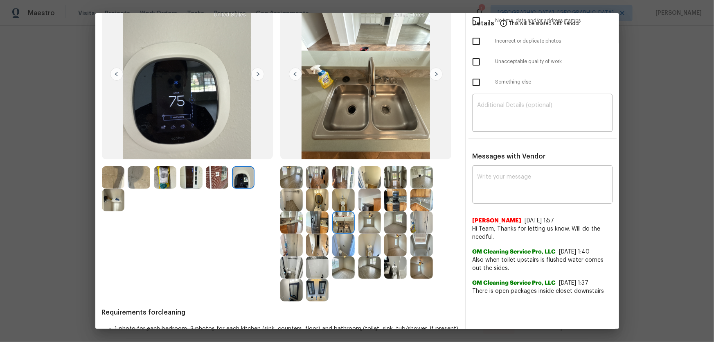
click at [319, 225] on img at bounding box center [317, 267] width 22 height 22
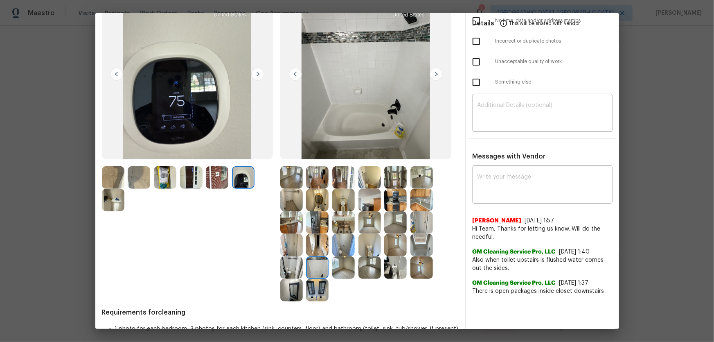
click at [419, 225] on img at bounding box center [421, 245] width 22 height 22
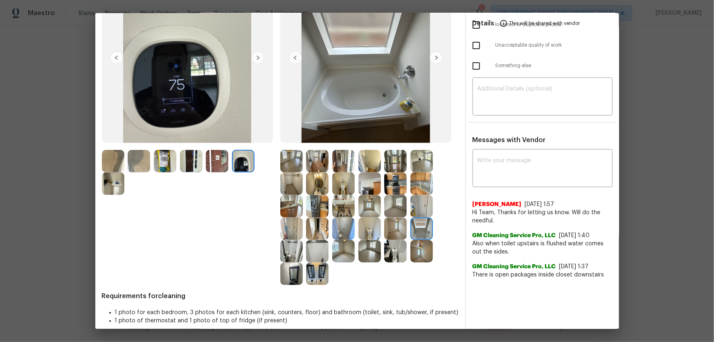
scroll to position [98, 0]
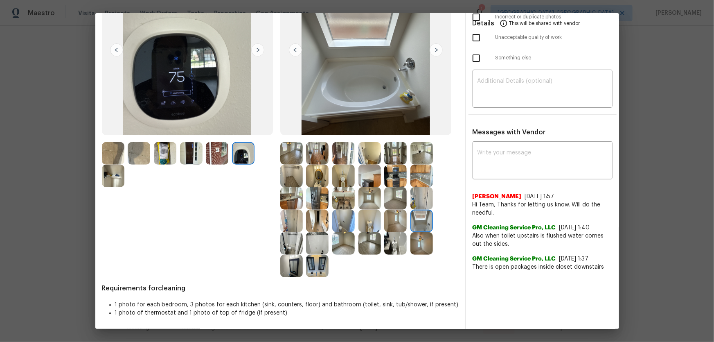
click at [343, 225] on img at bounding box center [343, 243] width 22 height 22
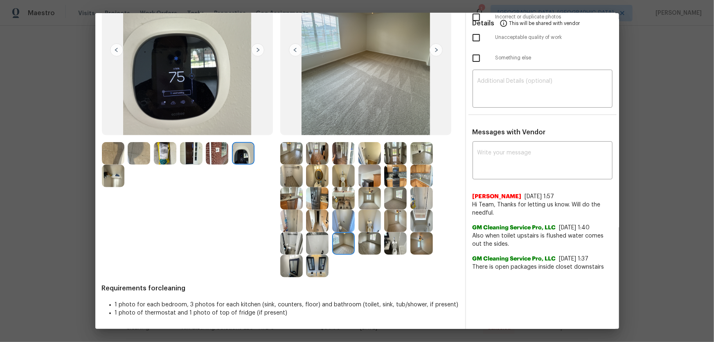
click at [368, 225] on img at bounding box center [369, 243] width 22 height 22
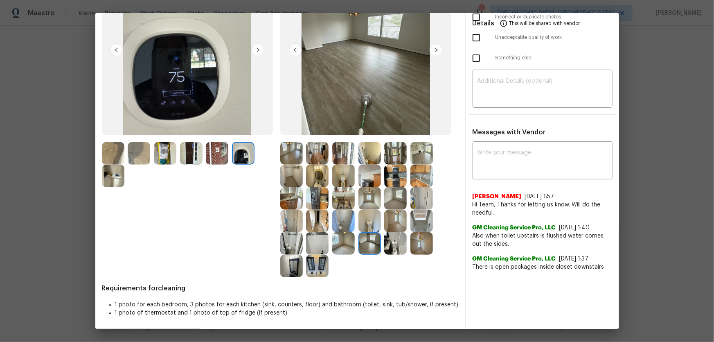
click at [396, 217] on img at bounding box center [395, 220] width 22 height 22
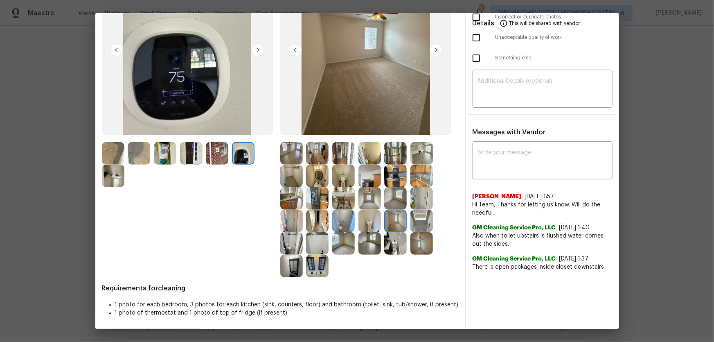
click at [393, 199] on img at bounding box center [395, 198] width 22 height 22
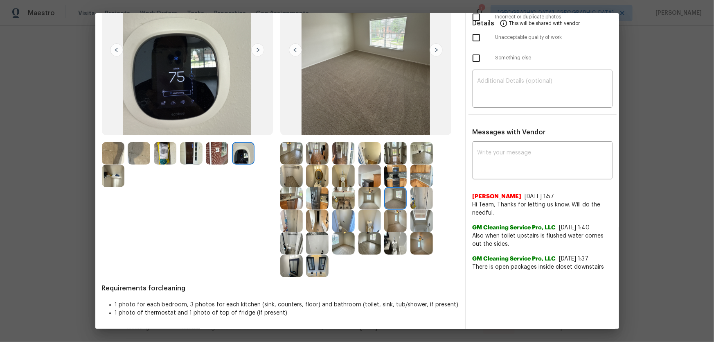
click at [366, 199] on img at bounding box center [369, 198] width 22 height 22
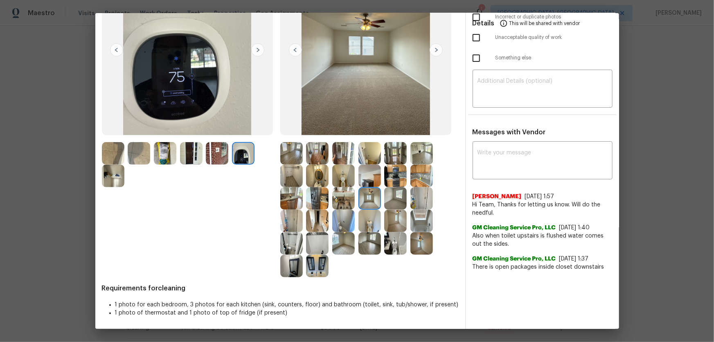
click at [337, 198] on img at bounding box center [343, 198] width 22 height 22
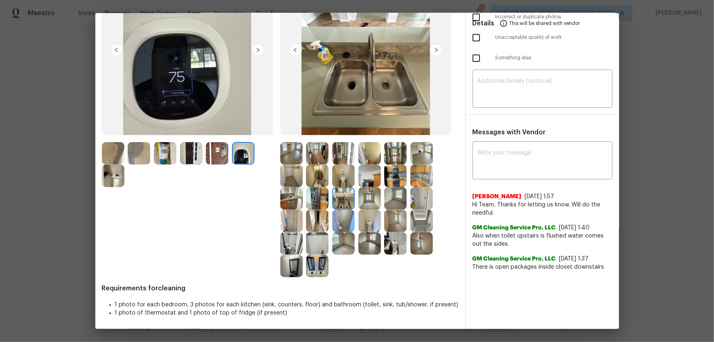
click at [337, 177] on img at bounding box center [343, 175] width 22 height 22
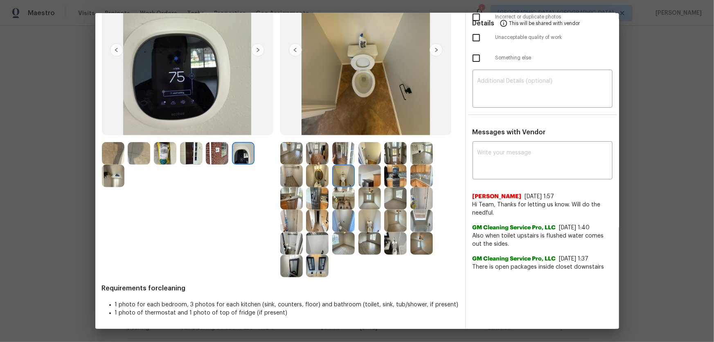
click at [336, 145] on img at bounding box center [343, 153] width 22 height 22
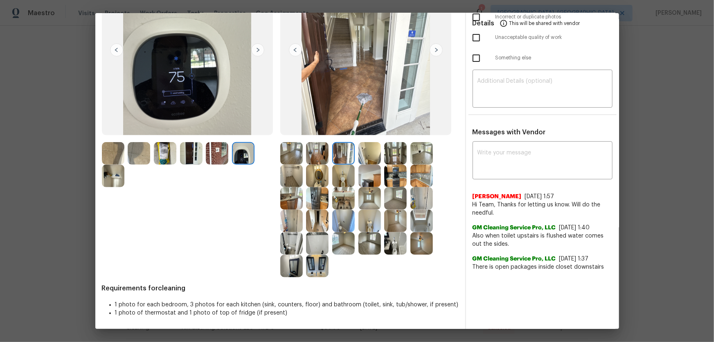
click at [321, 145] on img at bounding box center [317, 153] width 22 height 22
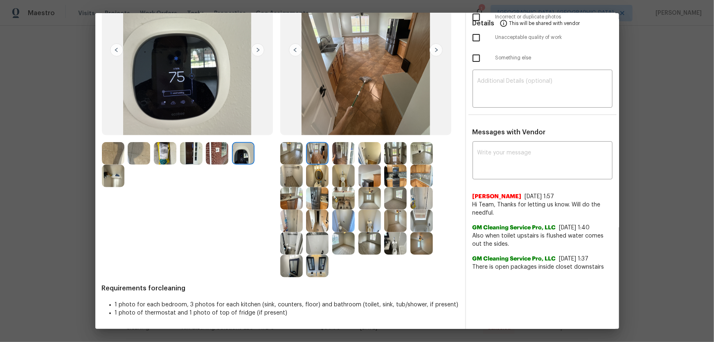
click at [319, 220] on img at bounding box center [317, 220] width 22 height 22
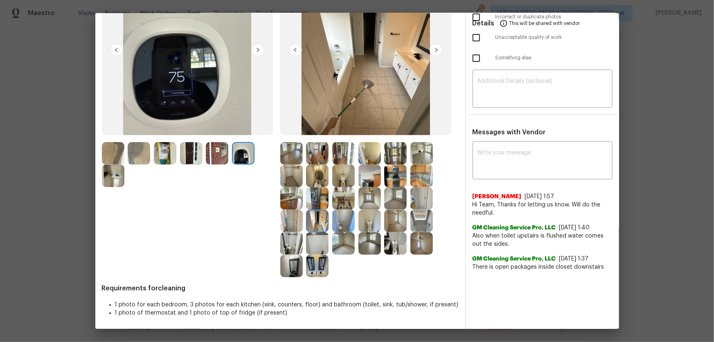
click at [314, 225] on img at bounding box center [317, 265] width 22 height 22
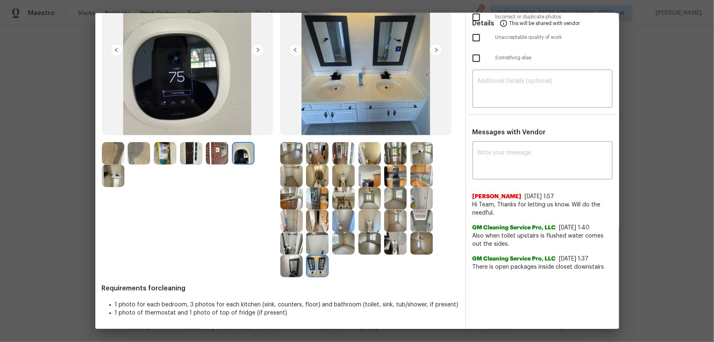
click at [297, 225] on img at bounding box center [291, 265] width 22 height 22
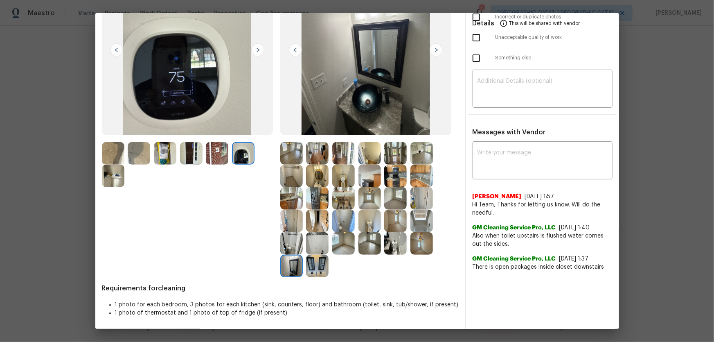
click at [290, 225] on img at bounding box center [291, 243] width 22 height 22
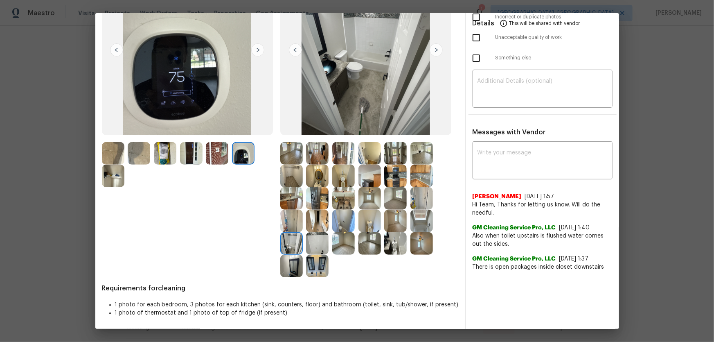
click at [288, 219] on img at bounding box center [291, 220] width 22 height 22
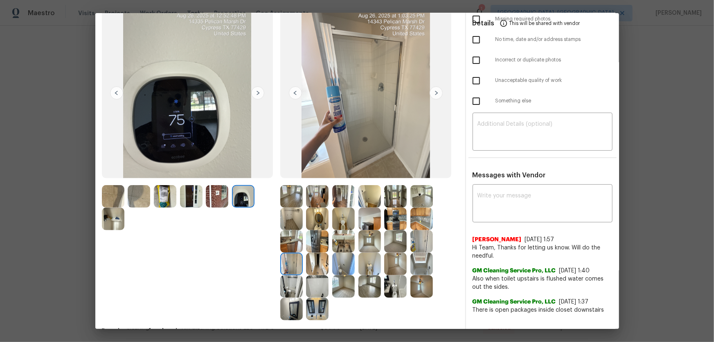
scroll to position [0, 0]
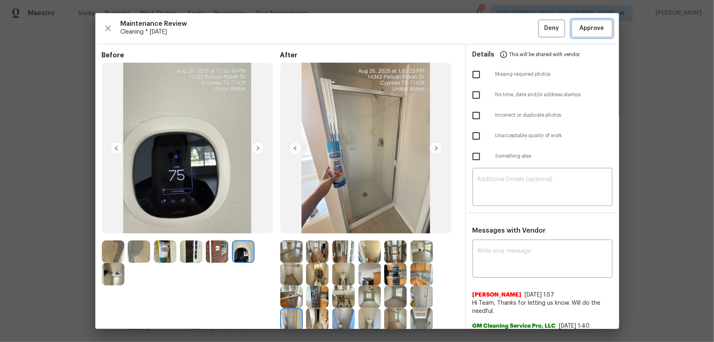
click at [508, 23] on span "Approve" at bounding box center [592, 28] width 25 height 10
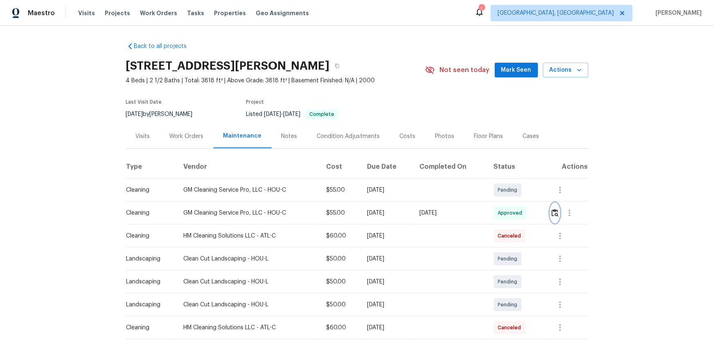
click at [508, 213] on img "button" at bounding box center [554, 213] width 7 height 8
